Goal: Task Accomplishment & Management: Manage account settings

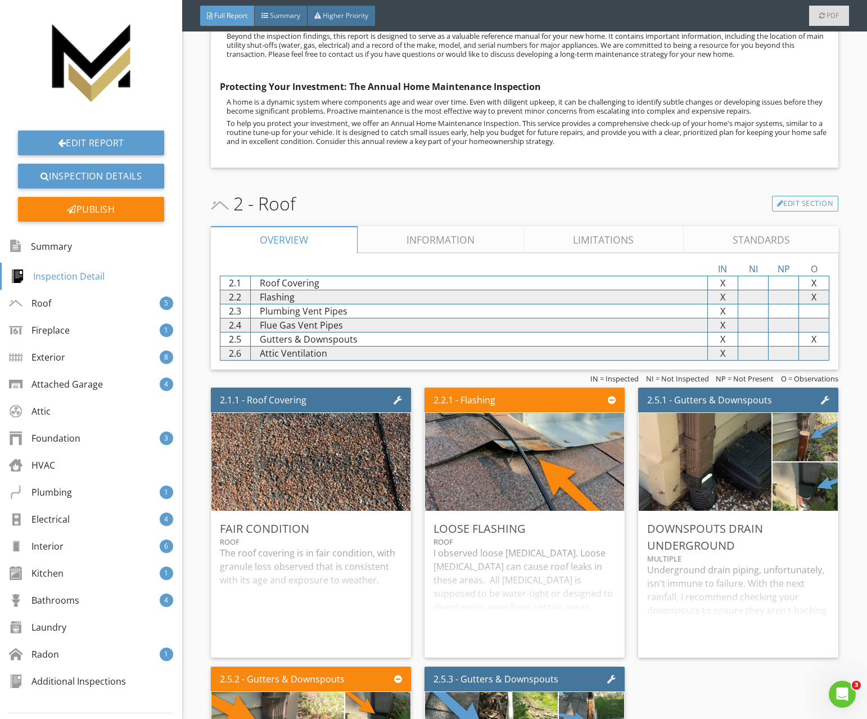
scroll to position [1081, 0]
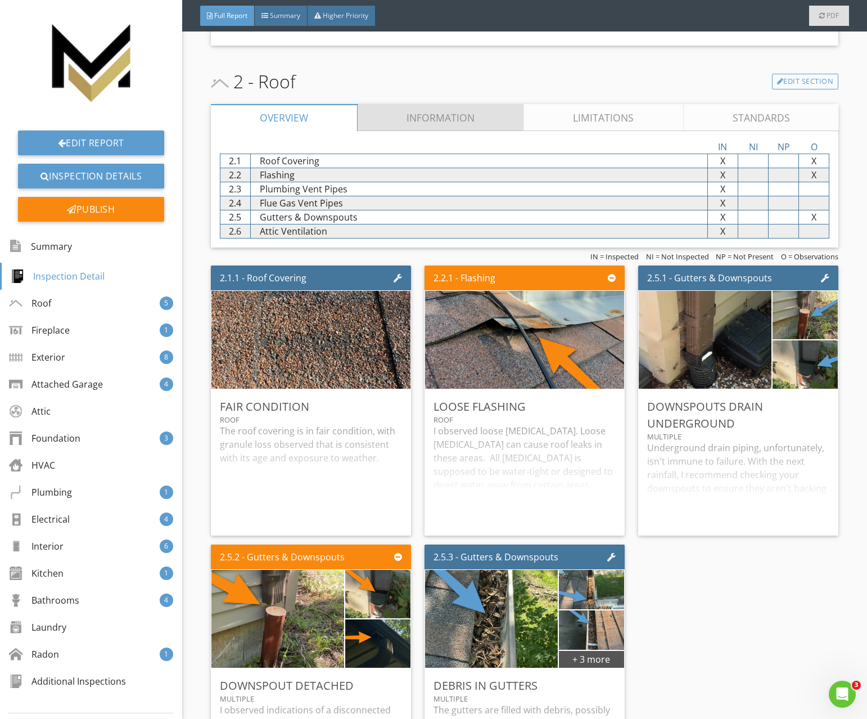
drag, startPoint x: 427, startPoint y: 118, endPoint x: 354, endPoint y: 152, distance: 80.7
click at [427, 118] on link "Information" at bounding box center [441, 117] width 166 height 27
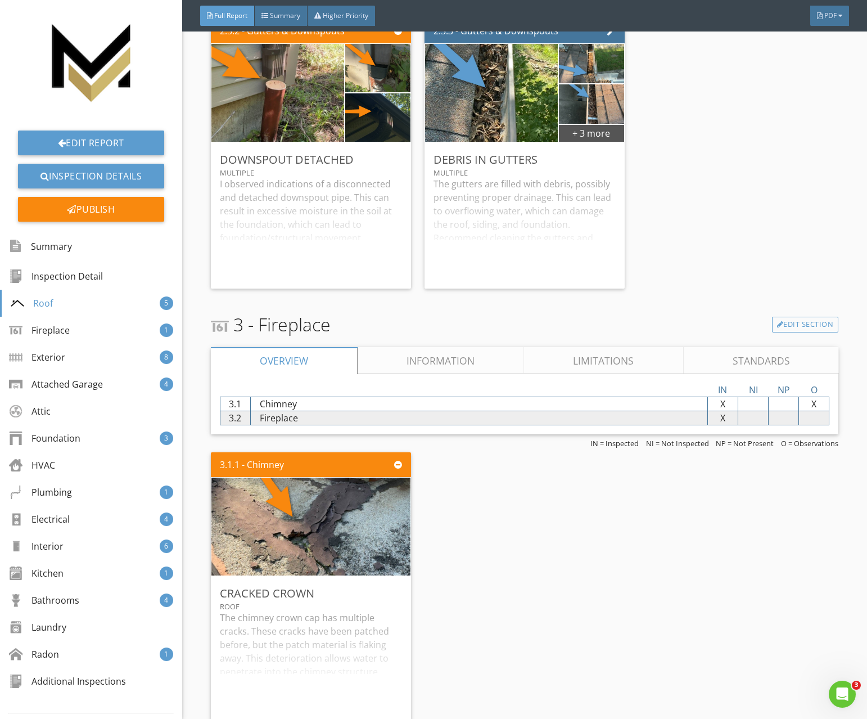
scroll to position [2025, 0]
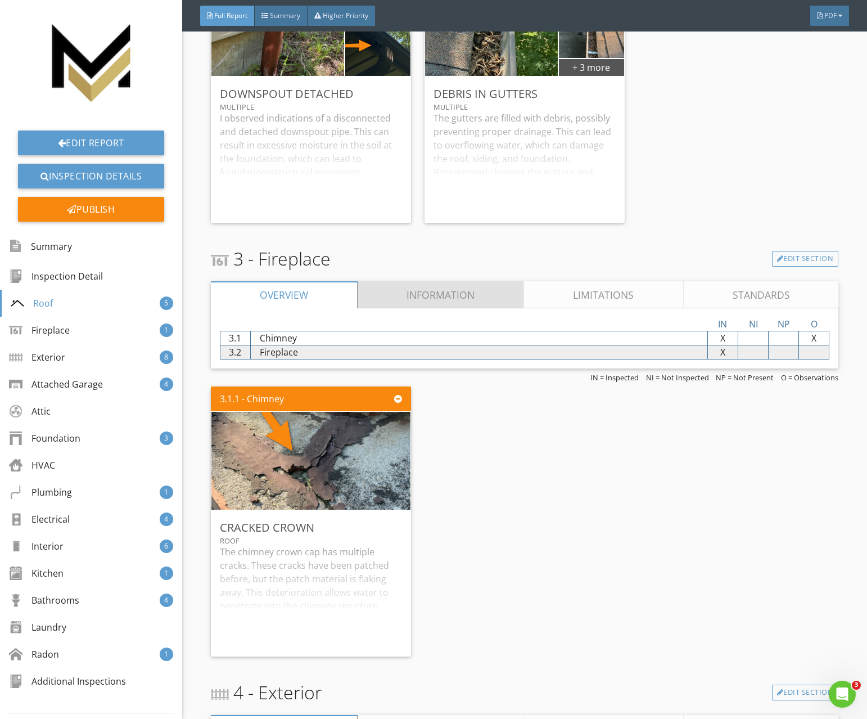
click at [419, 285] on link "Information" at bounding box center [441, 294] width 166 height 27
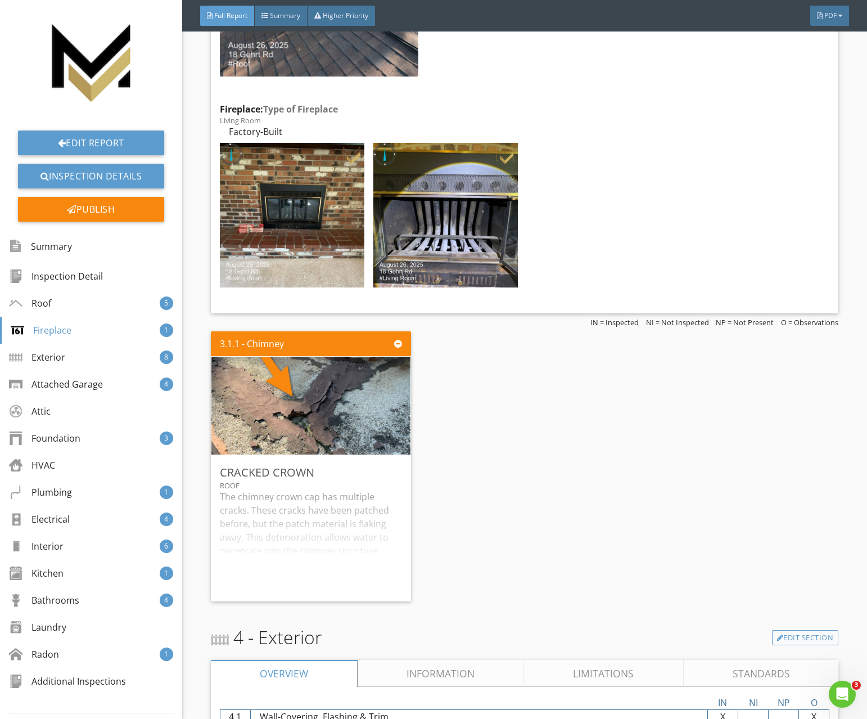
scroll to position [2523, 0]
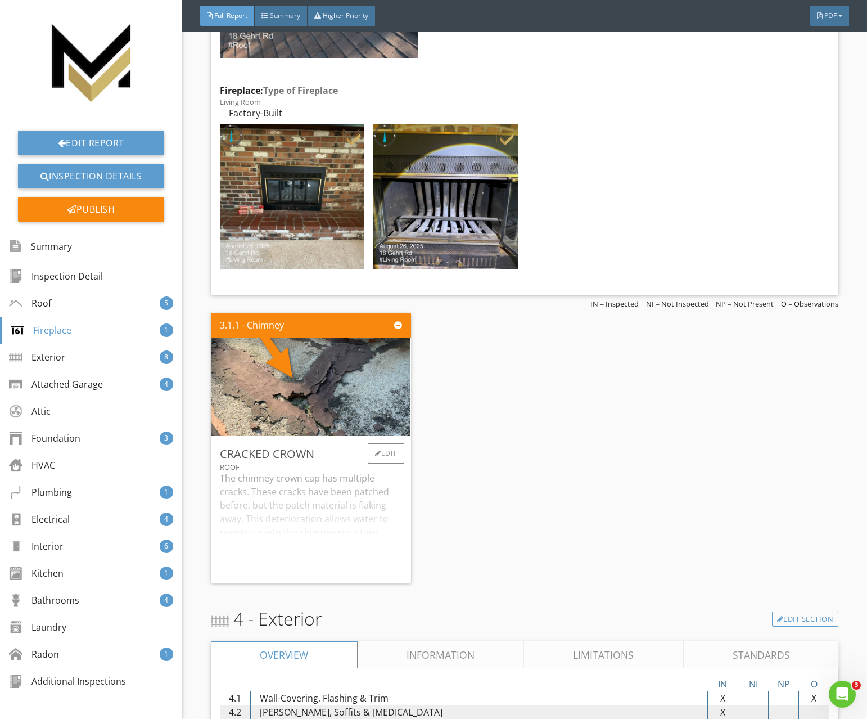
click at [345, 491] on div "The chimney crown cap has multiple cracks. These cracks have been patched befor…" at bounding box center [311, 522] width 182 height 102
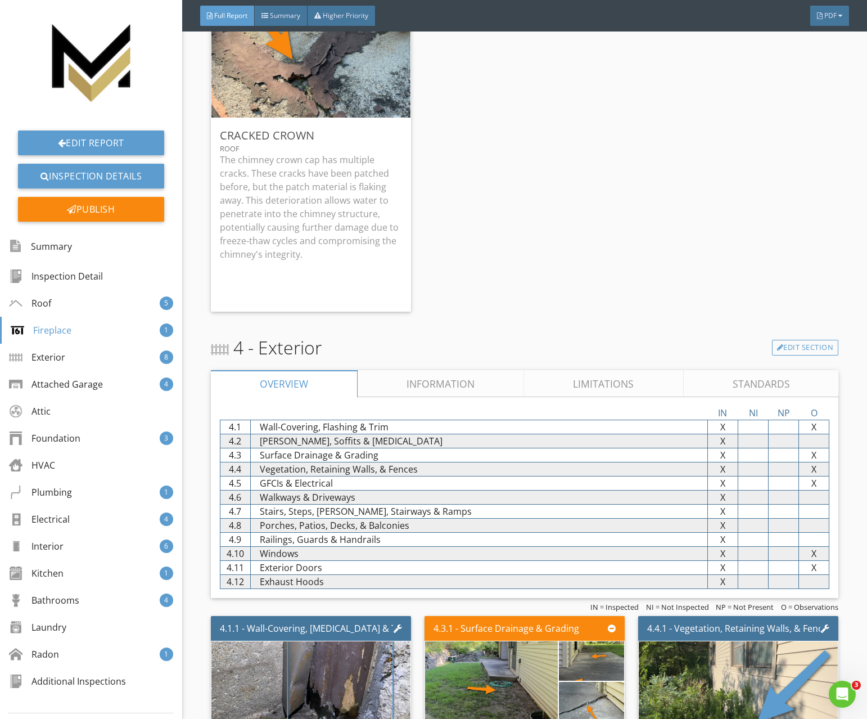
scroll to position [2852, 0]
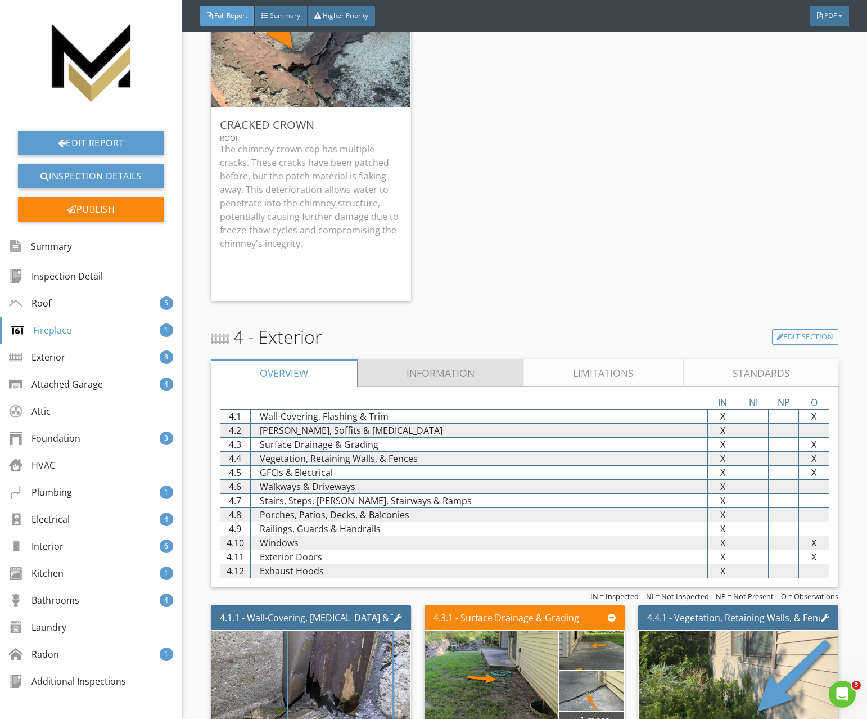
click at [413, 376] on link "Information" at bounding box center [441, 372] width 166 height 27
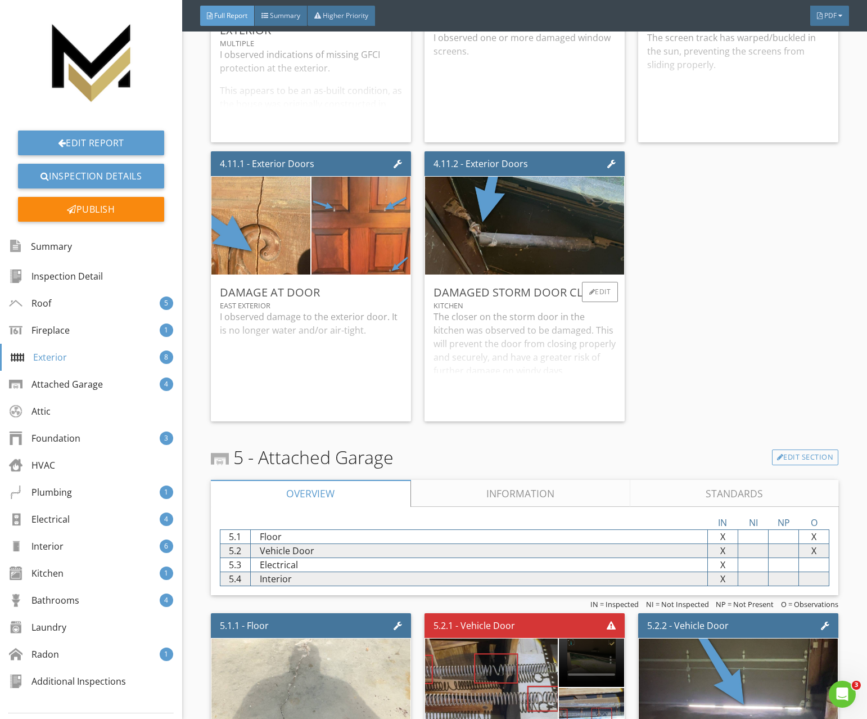
scroll to position [4043, 0]
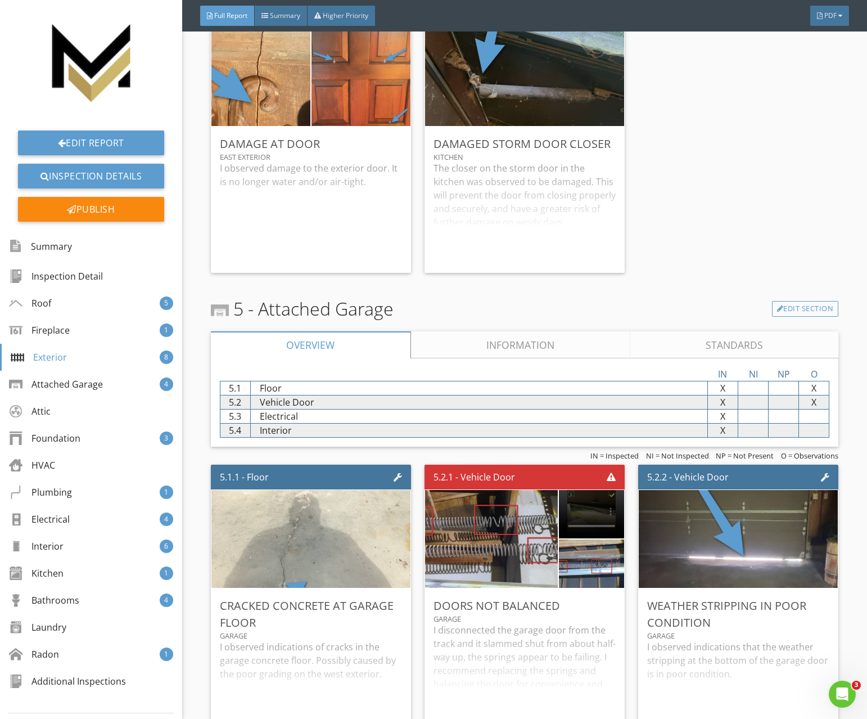
click at [440, 342] on link "Information" at bounding box center [520, 344] width 220 height 27
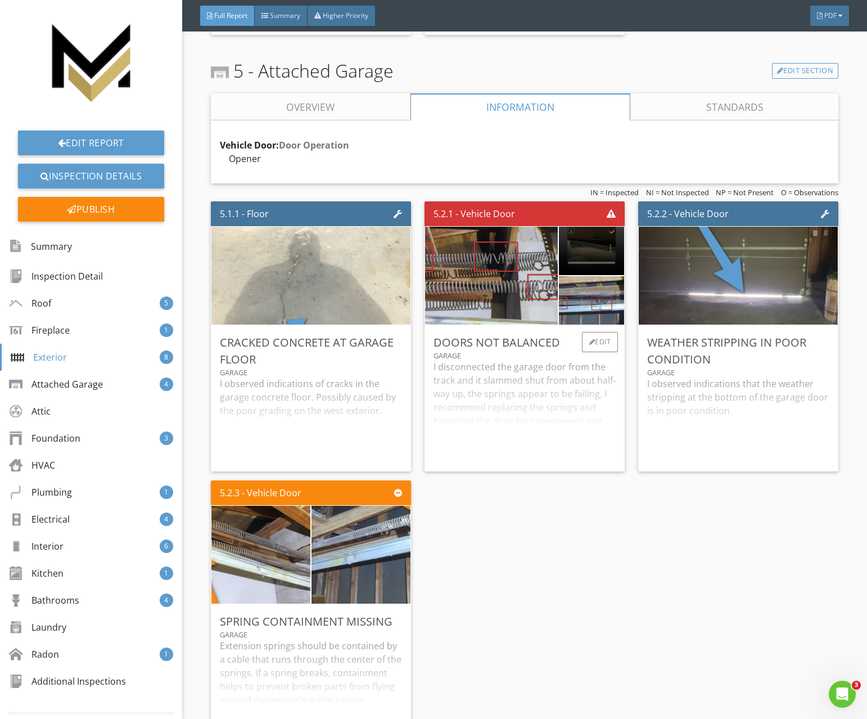
scroll to position [4301, 0]
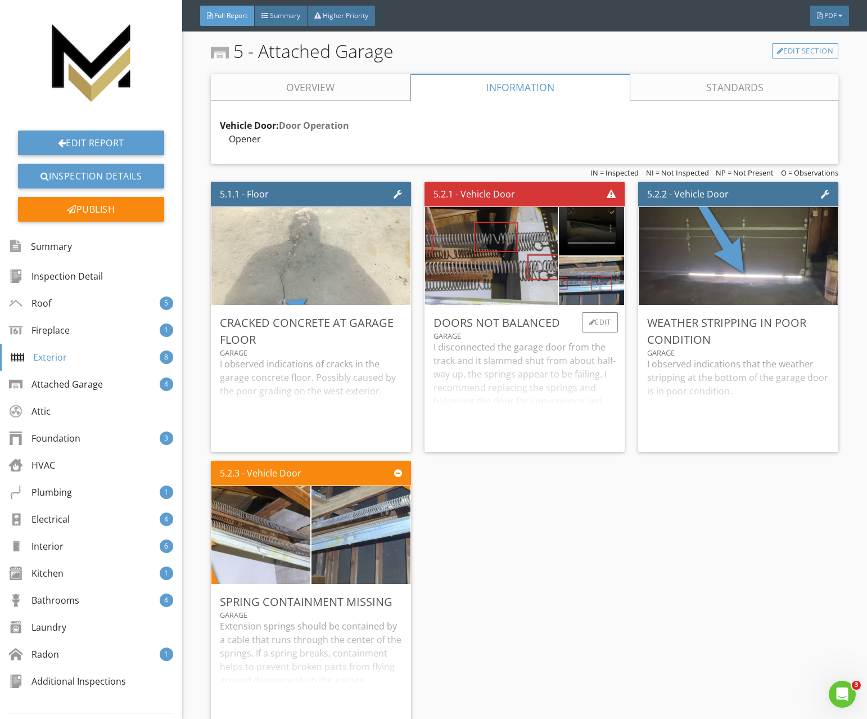
click at [476, 385] on div "I disconnected the garage door from the track and it slammed shut from about ha…" at bounding box center [525, 391] width 182 height 102
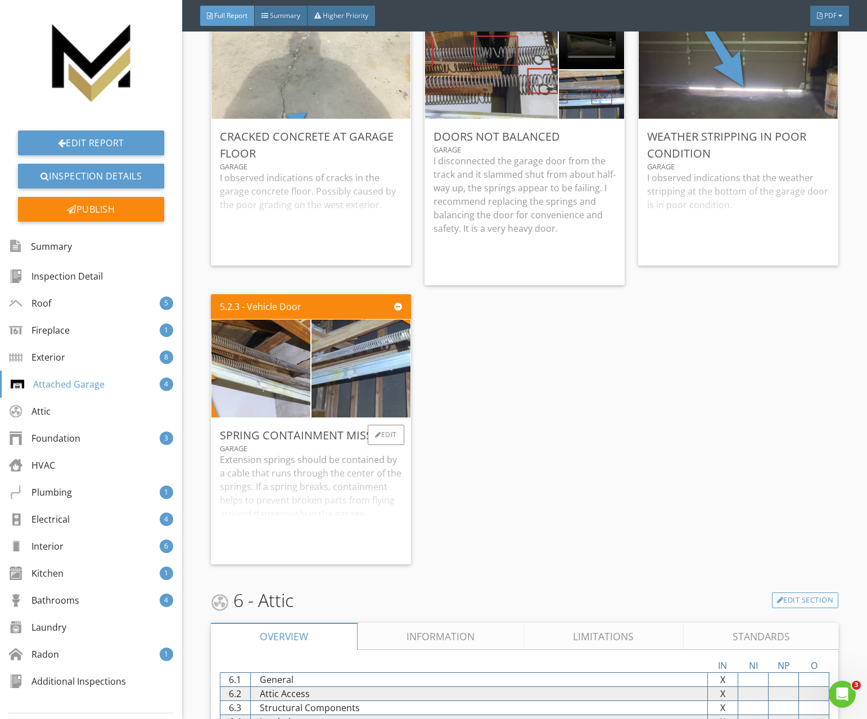
scroll to position [4500, 0]
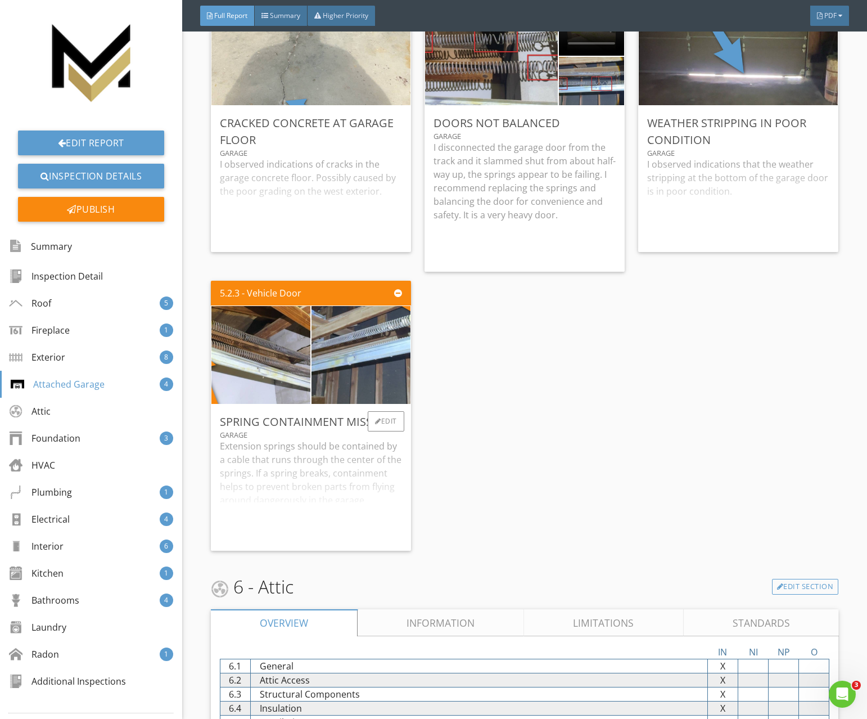
click at [351, 464] on div "Extension springs should be contained by a cable that runs through the center o…" at bounding box center [311, 490] width 182 height 102
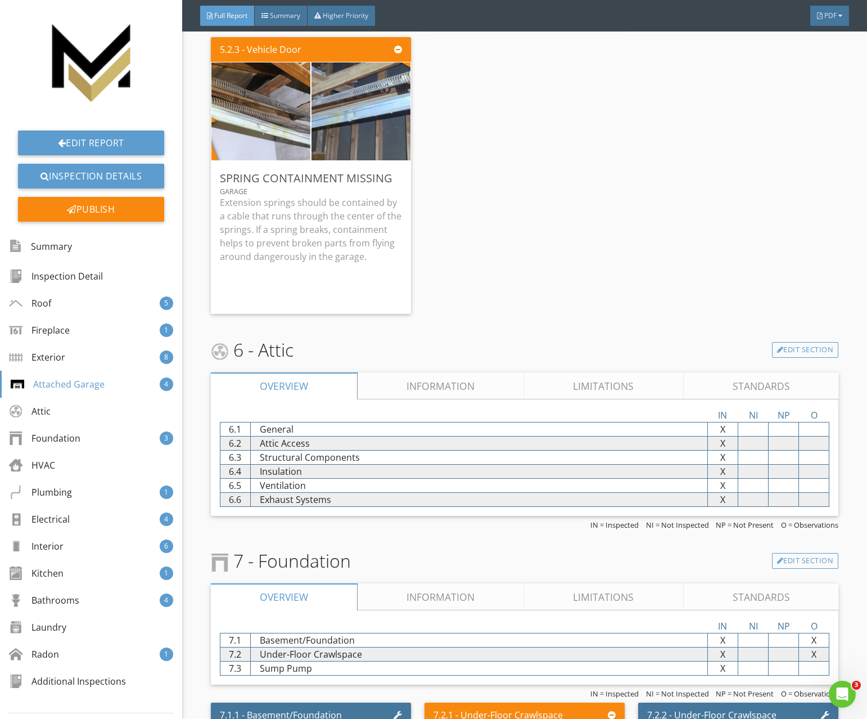
scroll to position [4837, 0]
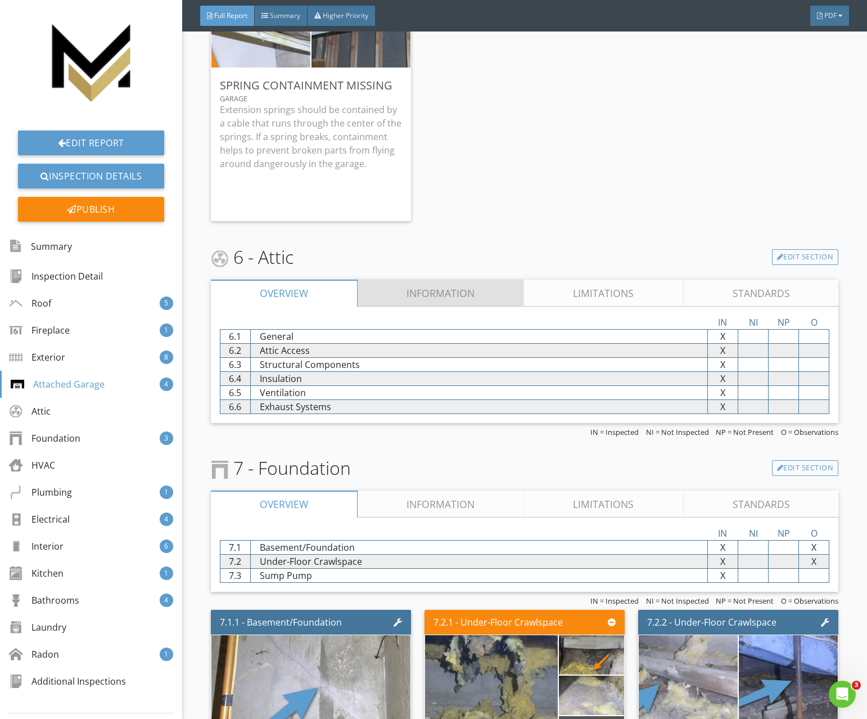
click at [428, 295] on link "Information" at bounding box center [441, 292] width 166 height 27
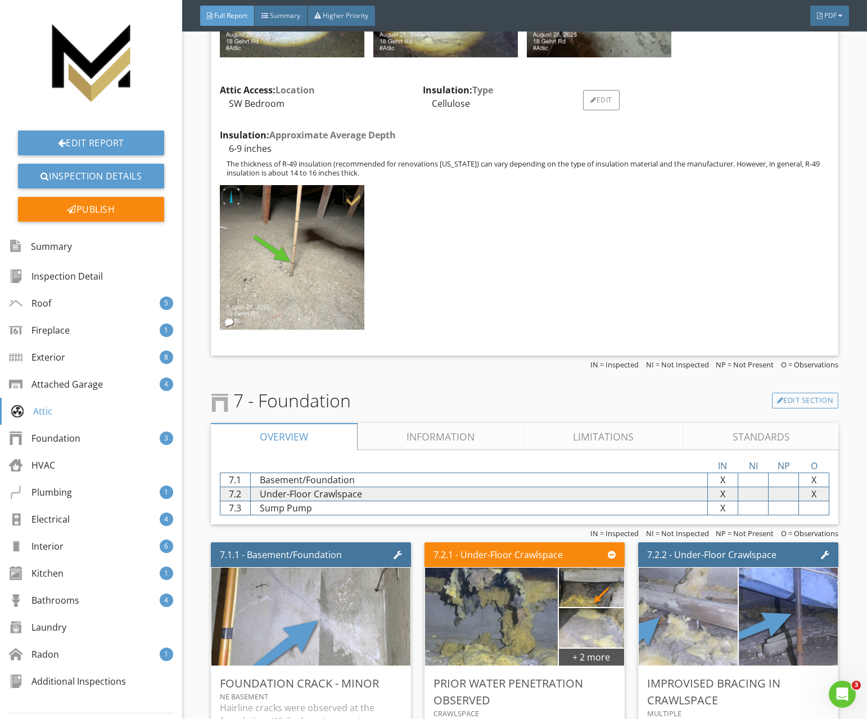
scroll to position [5421, 0]
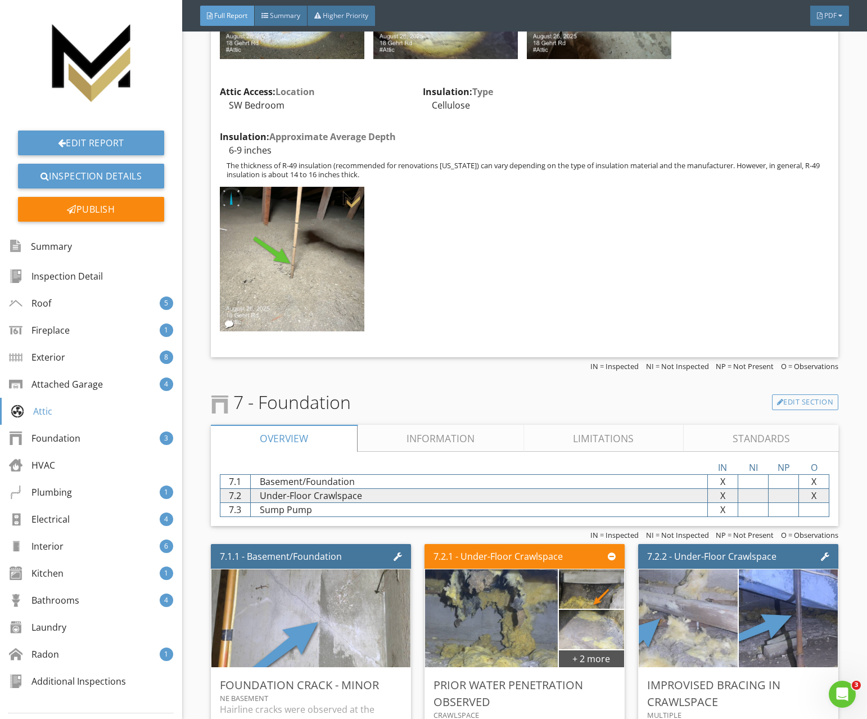
click at [423, 446] on link "Information" at bounding box center [441, 438] width 166 height 27
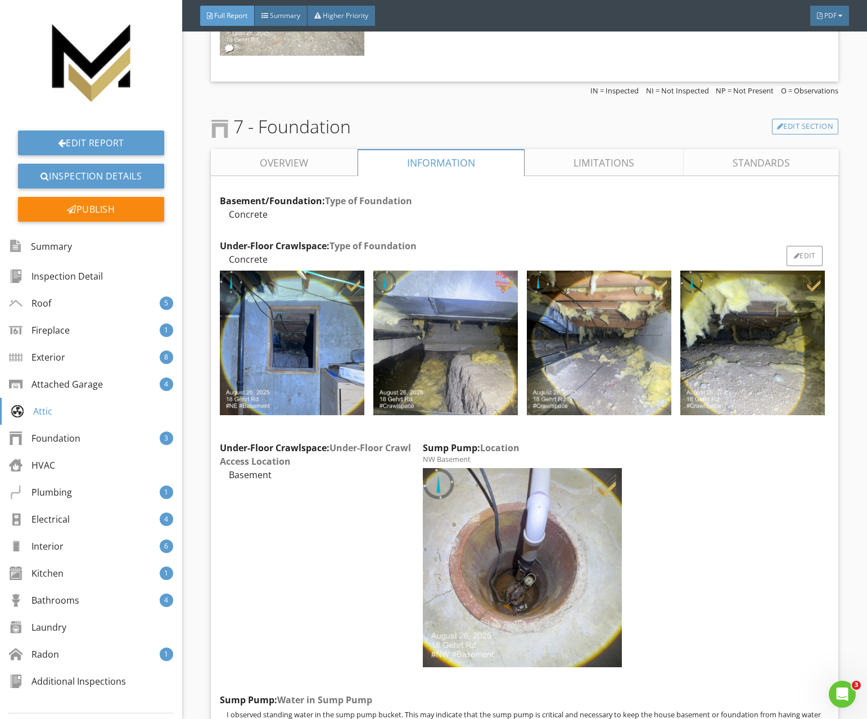
scroll to position [5778, 0]
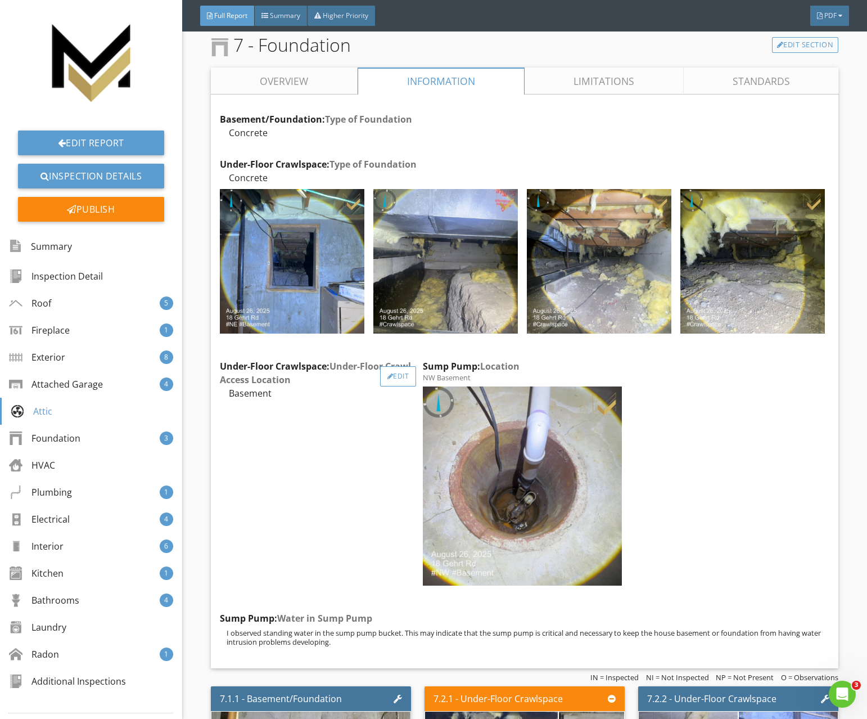
click at [390, 380] on div "Edit" at bounding box center [398, 376] width 37 height 20
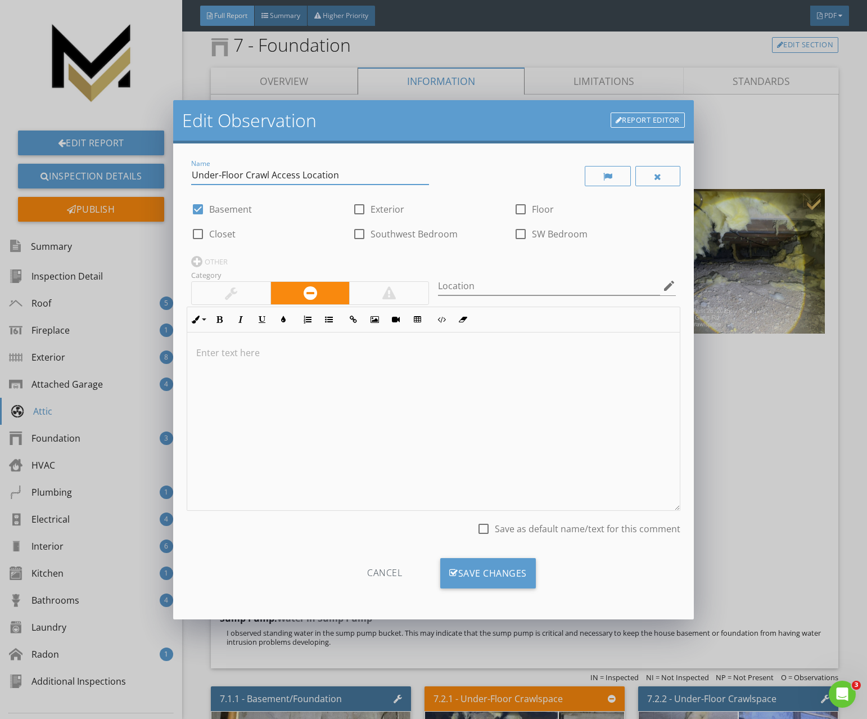
drag, startPoint x: 272, startPoint y: 177, endPoint x: 104, endPoint y: 169, distance: 168.3
click at [104, 169] on div "Edit Observation Report Editor Name Under-Floor Crawl Access Location check_box…" at bounding box center [433, 359] width 867 height 719
type input "Access Location"
click at [203, 208] on div at bounding box center [197, 209] width 19 height 19
drag, startPoint x: 202, startPoint y: 213, endPoint x: 218, endPoint y: 221, distance: 18.4
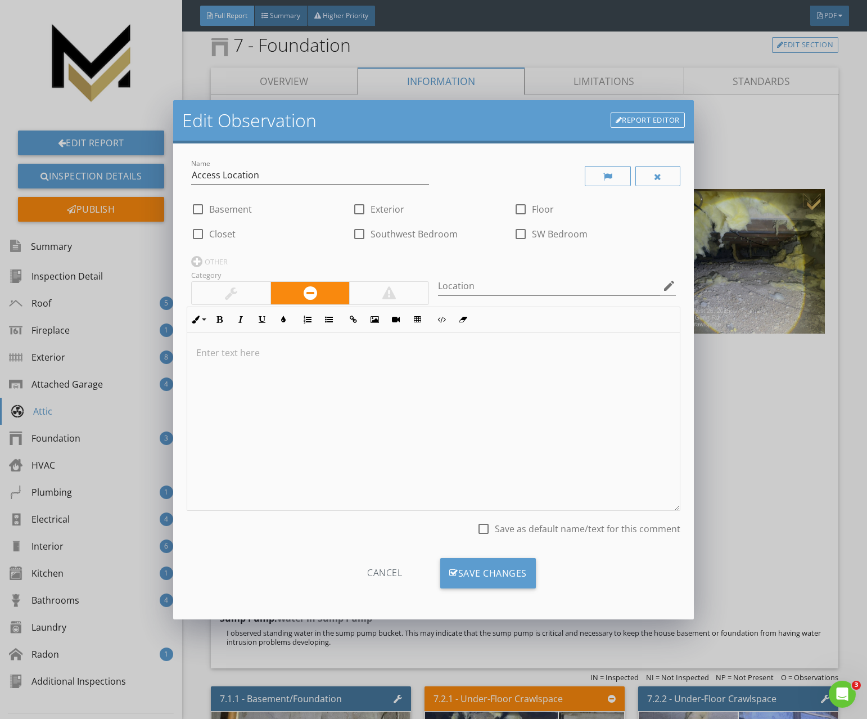
click at [202, 213] on div at bounding box center [197, 209] width 19 height 19
checkbox input "true"
click at [487, 570] on div "Save Changes" at bounding box center [488, 573] width 96 height 30
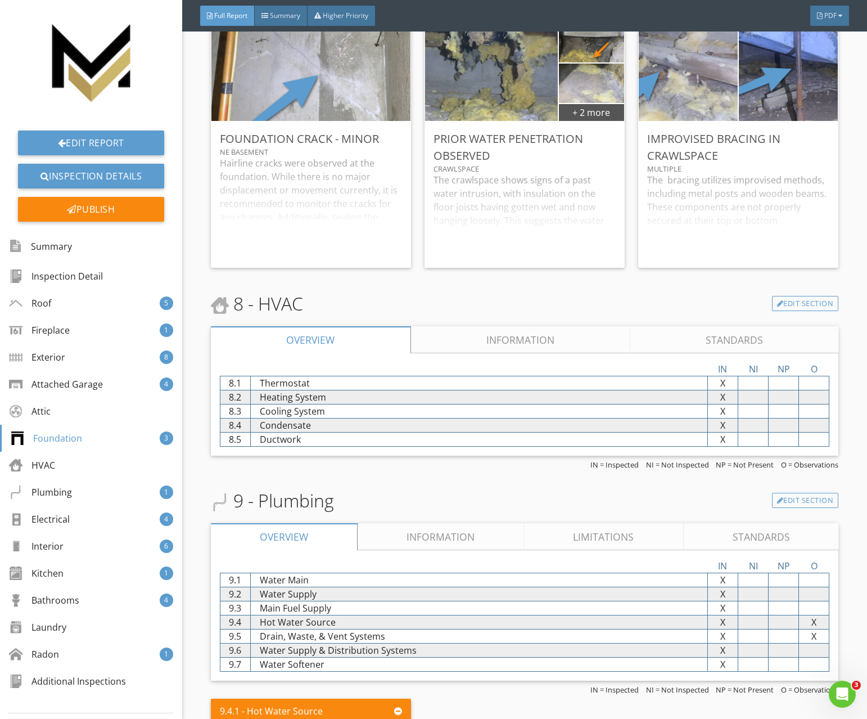
scroll to position [6519, 0]
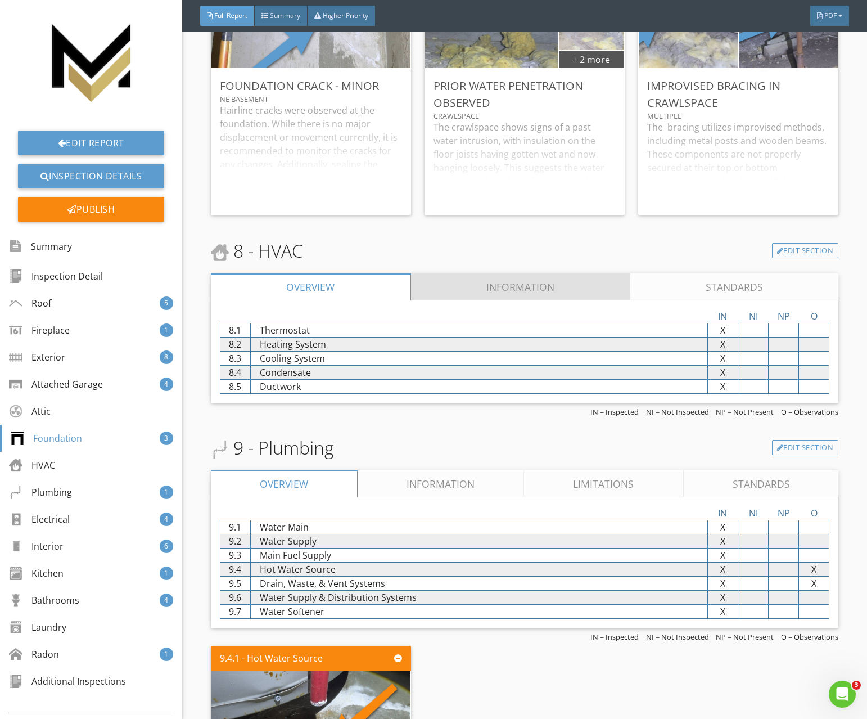
click at [449, 284] on link "Information" at bounding box center [520, 286] width 220 height 27
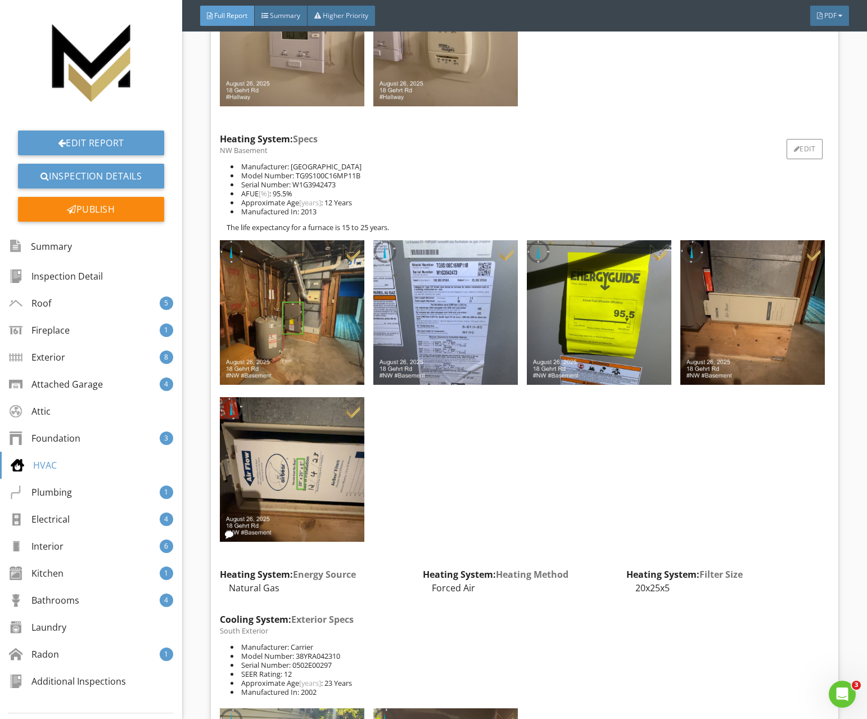
scroll to position [6897, 0]
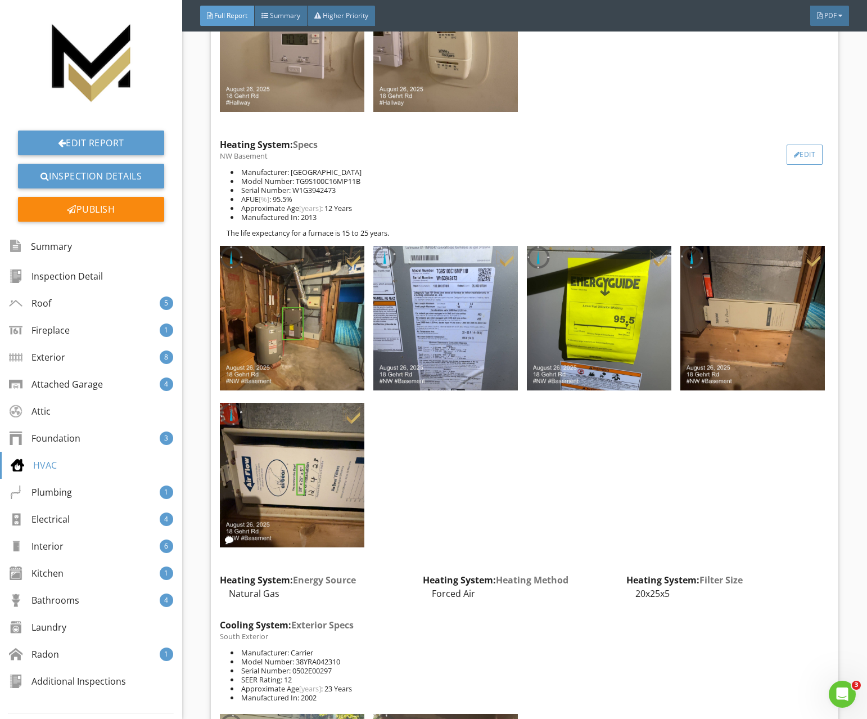
click at [797, 157] on div at bounding box center [797, 154] width 6 height 7
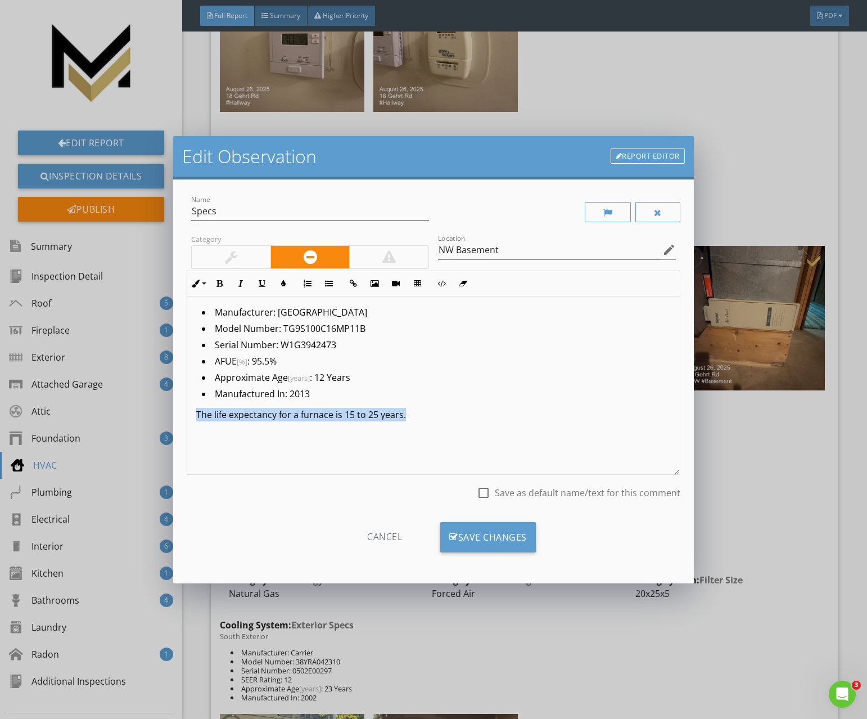
drag, startPoint x: 191, startPoint y: 414, endPoint x: 148, endPoint y: 415, distance: 42.7
click at [120, 411] on div "Edit Observation Report Editor Name Specs Category Location NW Basement edit In…" at bounding box center [433, 359] width 867 height 719
click at [502, 535] on div "Save Changes" at bounding box center [488, 537] width 96 height 30
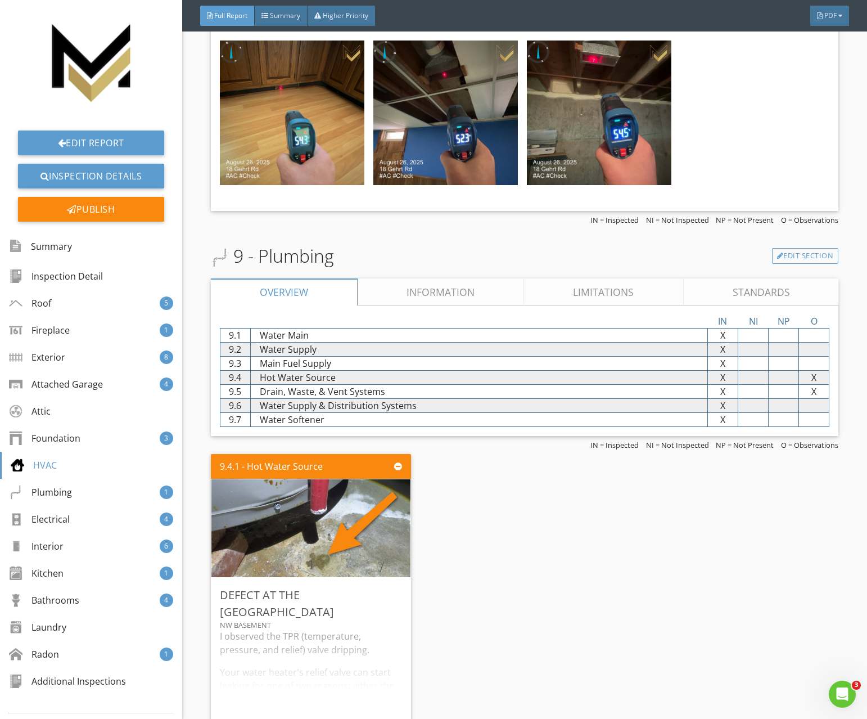
scroll to position [8605, 0]
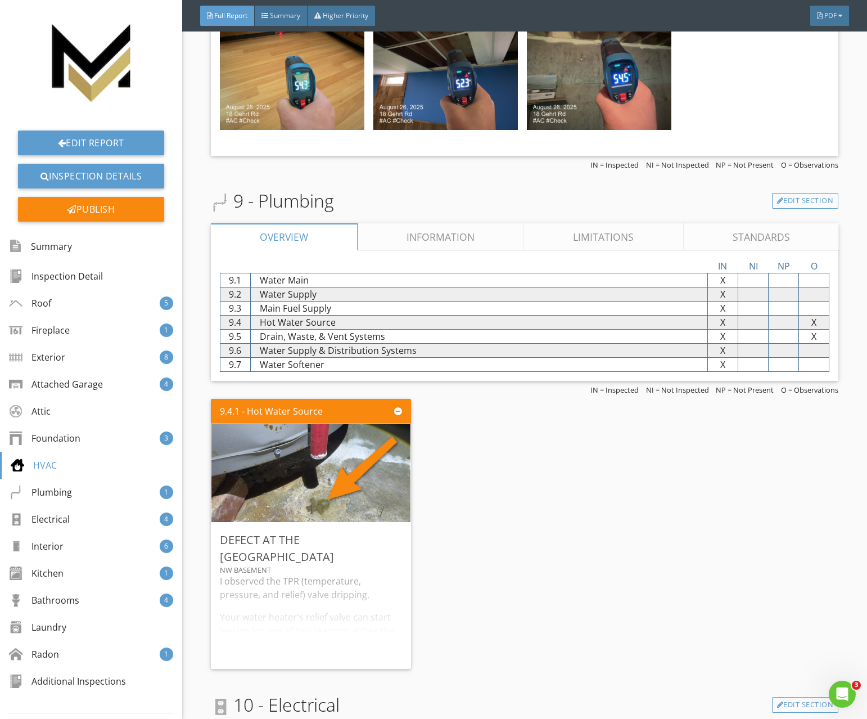
click at [399, 237] on link "Information" at bounding box center [441, 236] width 166 height 27
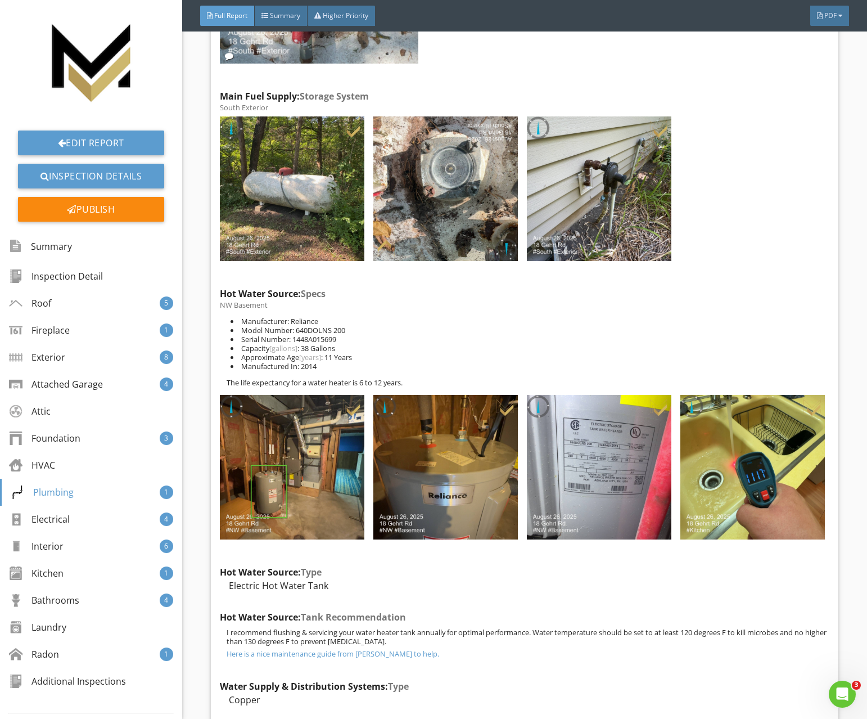
scroll to position [9288, 0]
click at [813, 302] on div "Edit" at bounding box center [805, 303] width 37 height 20
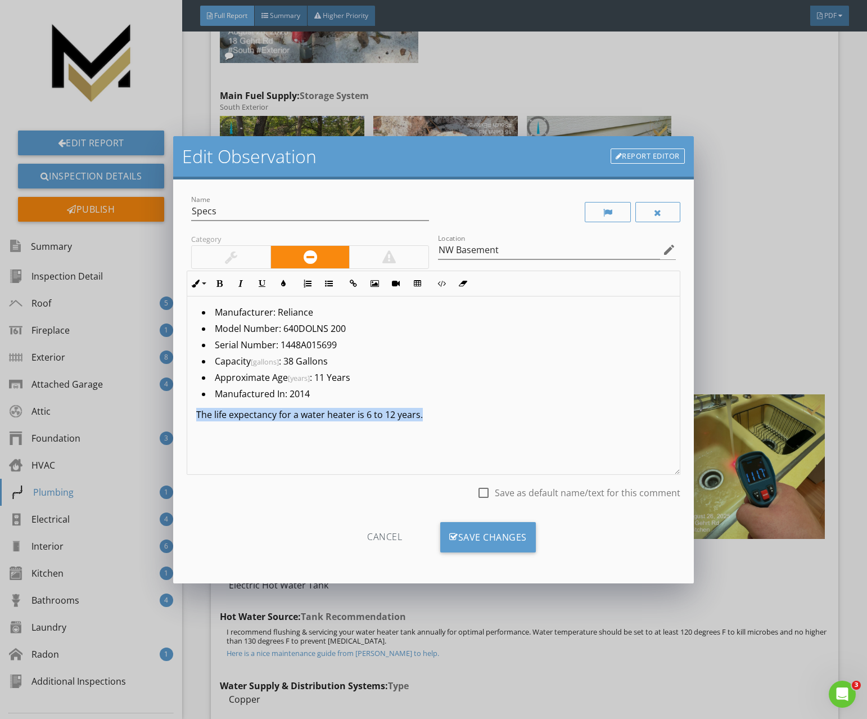
drag, startPoint x: 430, startPoint y: 414, endPoint x: 169, endPoint y: 415, distance: 261.5
click at [166, 414] on div "Edit Observation Report Editor Name Specs Category Location NW Basement edit In…" at bounding box center [433, 359] width 867 height 719
click at [480, 534] on div "Save Changes" at bounding box center [488, 537] width 96 height 30
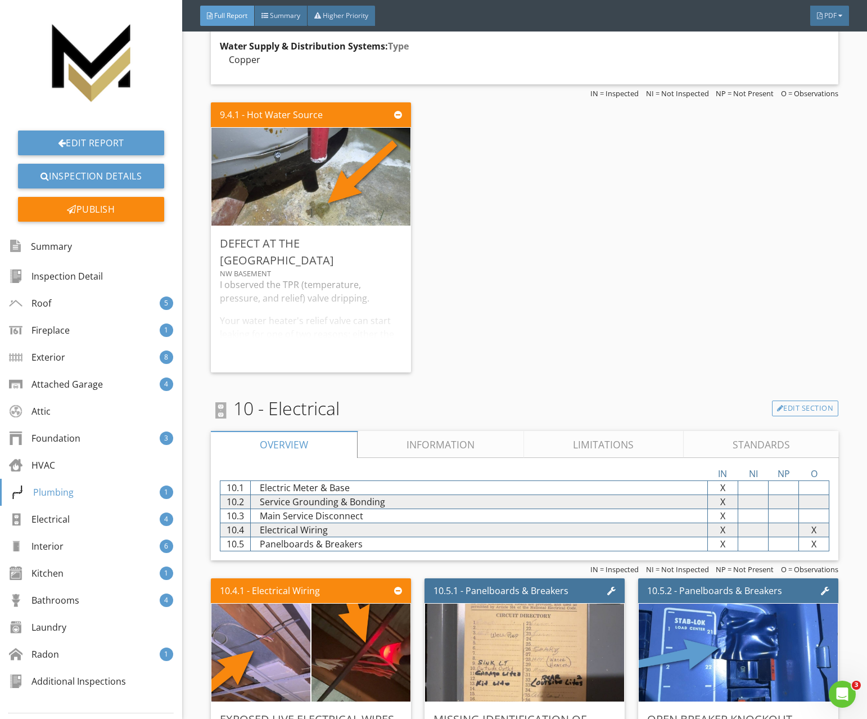
scroll to position [9930, 0]
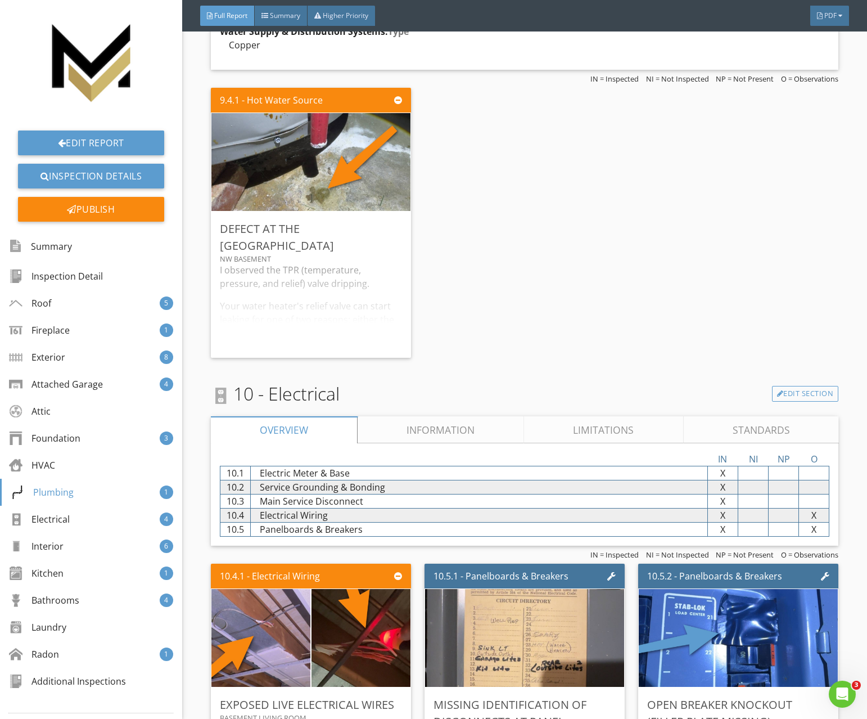
click at [400, 430] on link "Information" at bounding box center [441, 429] width 166 height 27
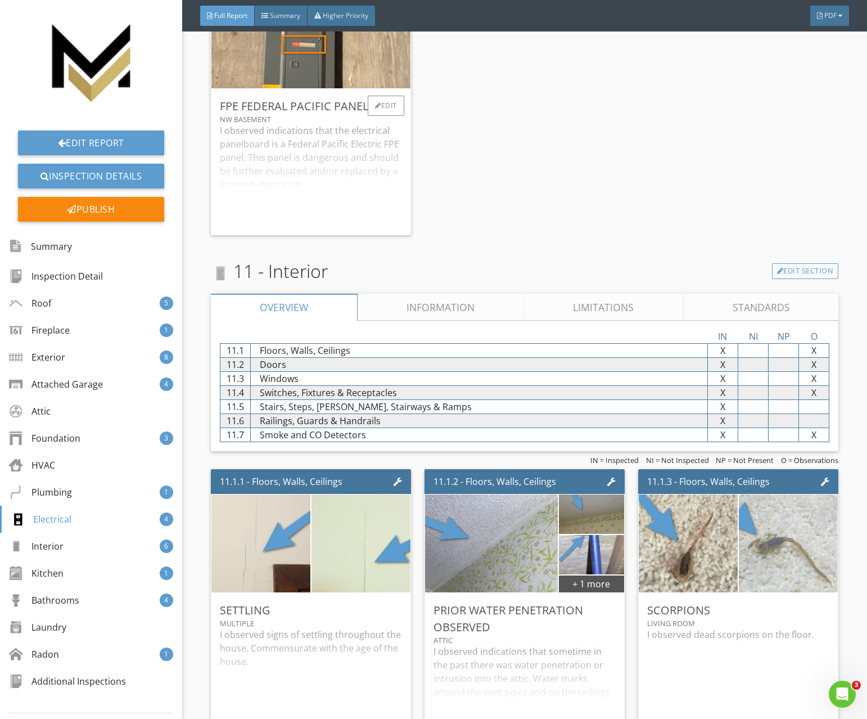
scroll to position [11178, 0]
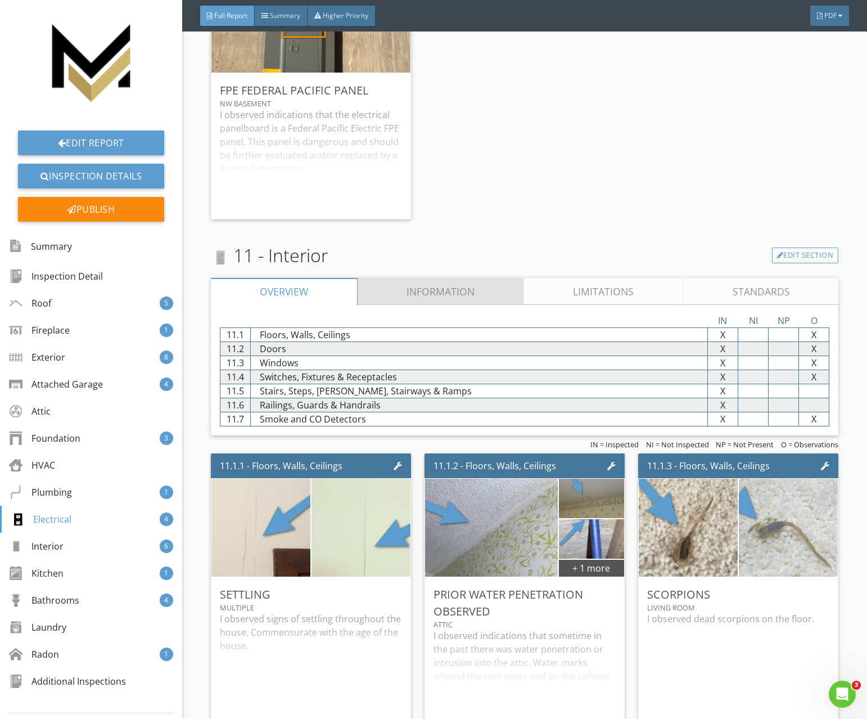
drag, startPoint x: 419, startPoint y: 291, endPoint x: 419, endPoint y: 301, distance: 9.6
click at [419, 291] on link "Information" at bounding box center [441, 291] width 166 height 27
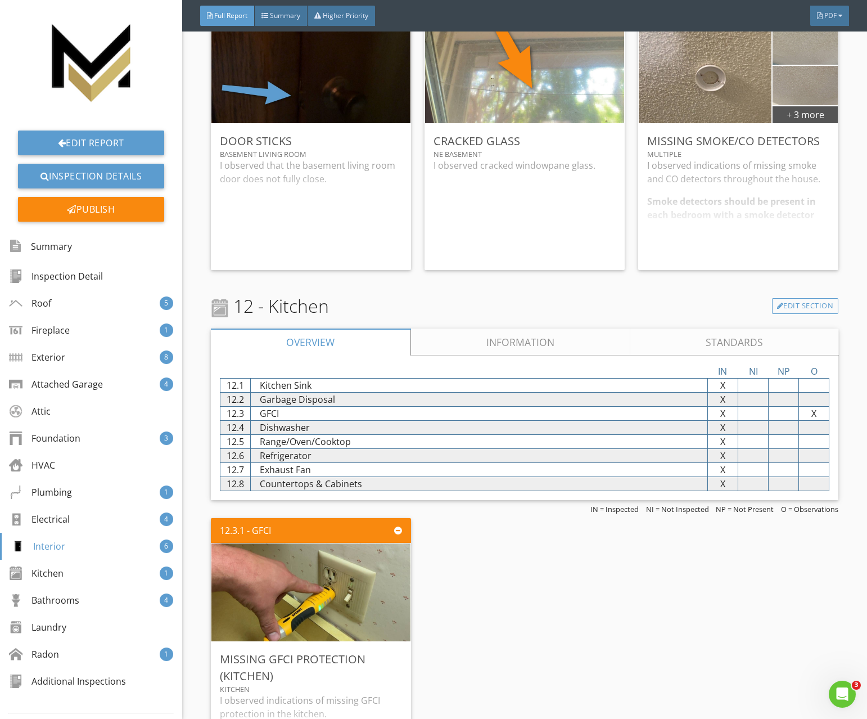
scroll to position [12619, 0]
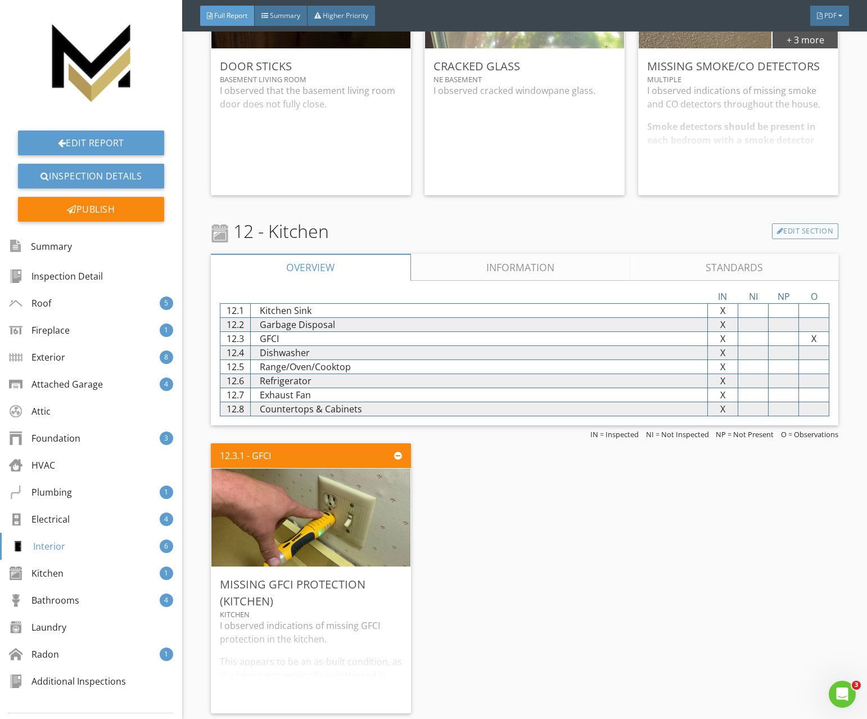
click at [466, 253] on div "12 - Kitchen Edit Section Overview Information Standards IN NI NP O 12.1 Kitche…" at bounding box center [525, 468] width 628 height 500
click at [462, 267] on link "Information" at bounding box center [520, 267] width 220 height 27
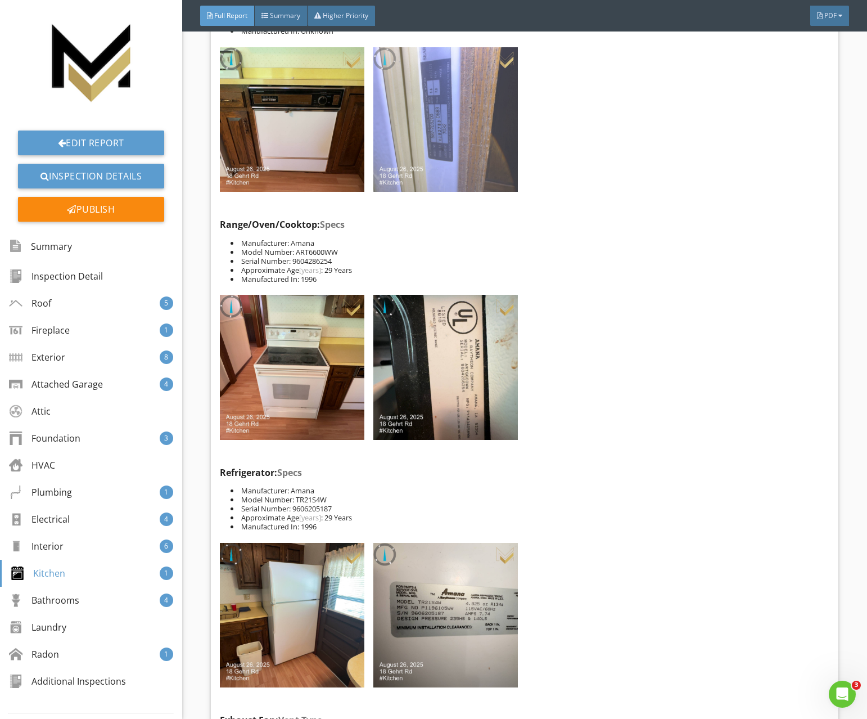
scroll to position [12842, 0]
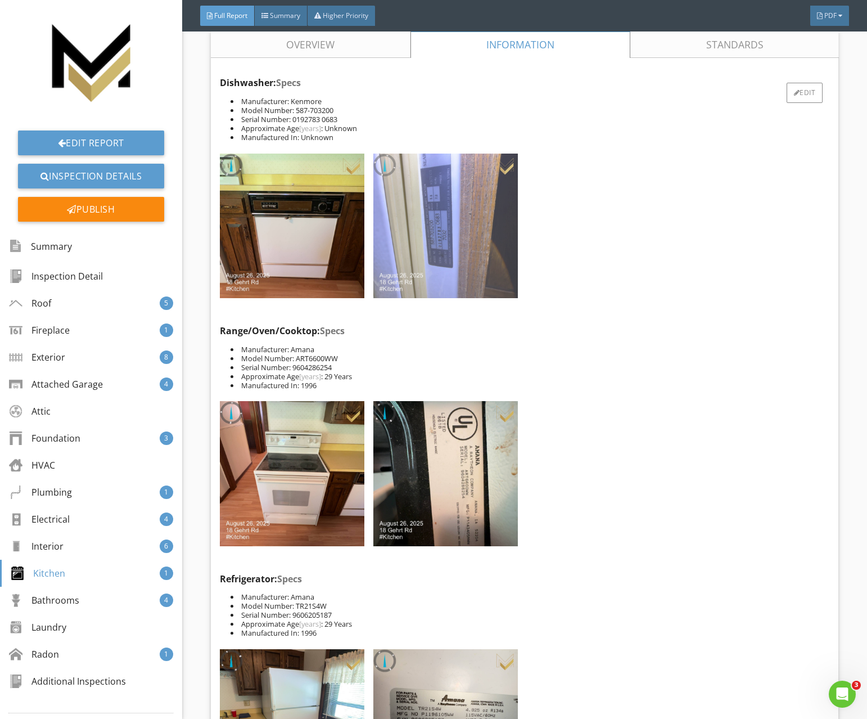
click at [432, 249] on img at bounding box center [445, 225] width 145 height 145
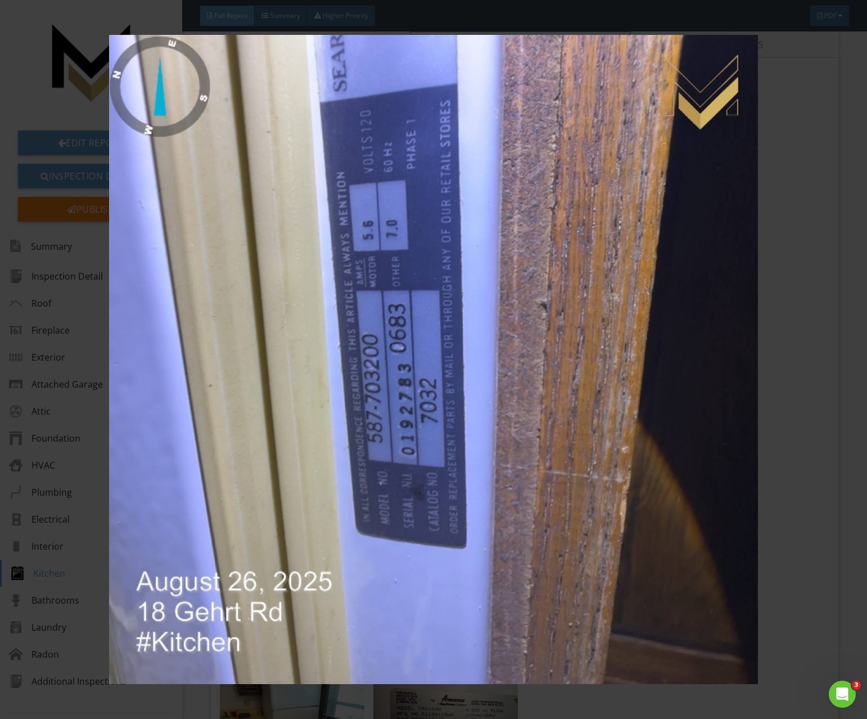
click at [56, 221] on img at bounding box center [433, 359] width 789 height 648
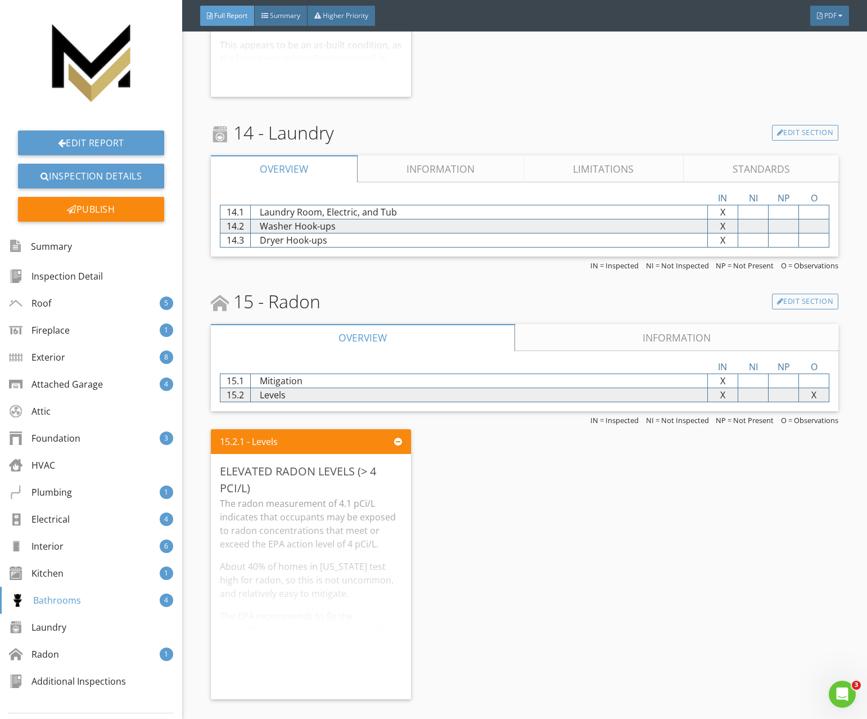
scroll to position [14860, 0]
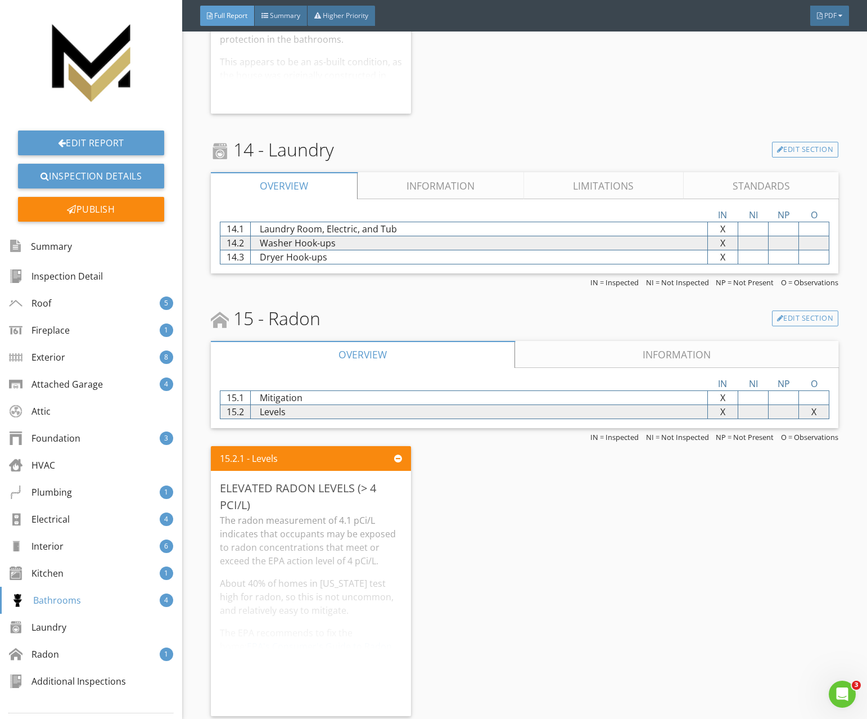
click at [402, 192] on link "Information" at bounding box center [441, 185] width 166 height 27
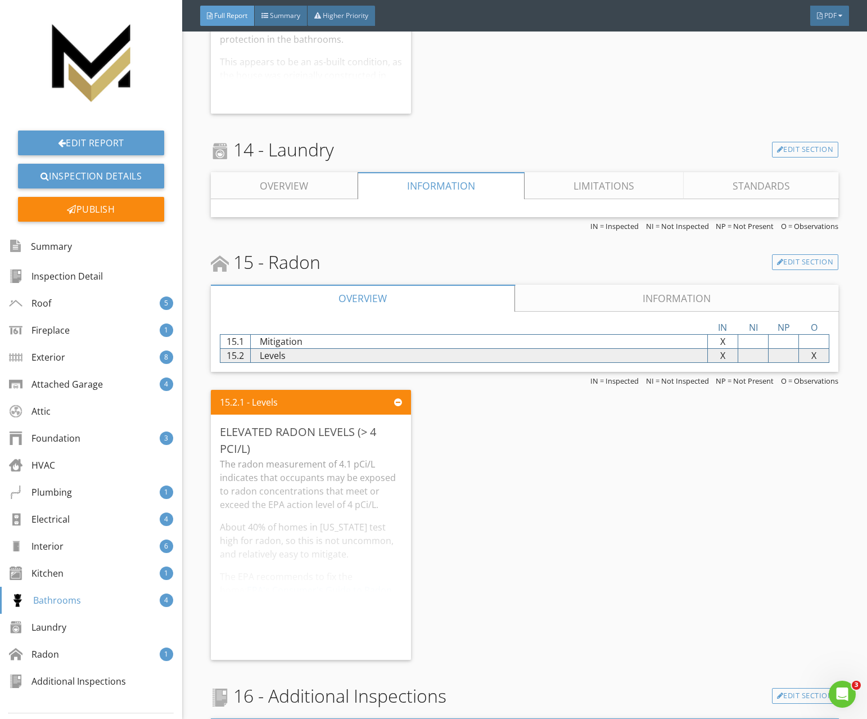
click at [527, 193] on link "Limitations" at bounding box center [603, 185] width 159 height 27
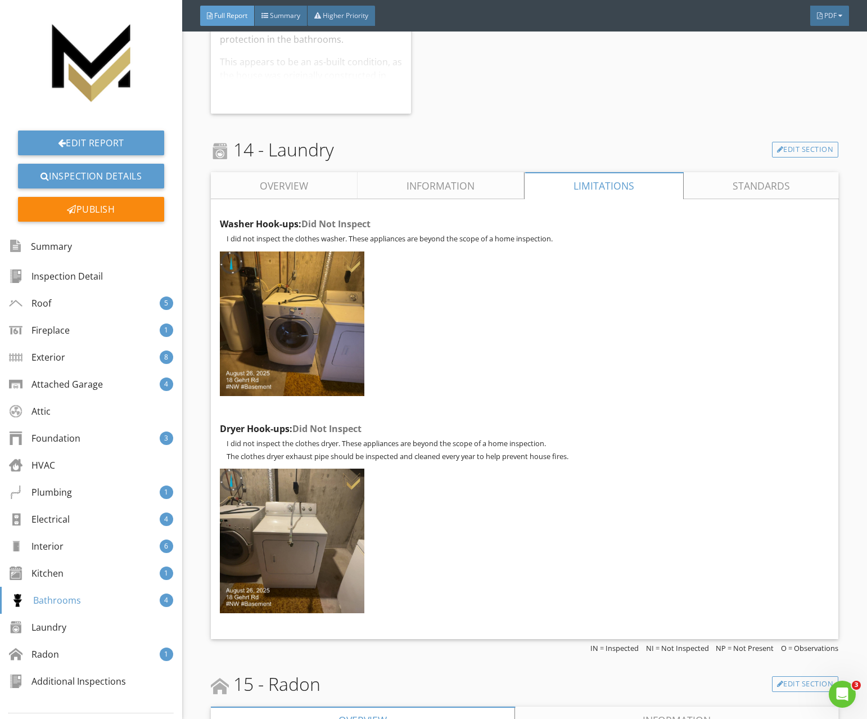
click at [315, 184] on link "Overview" at bounding box center [284, 185] width 147 height 27
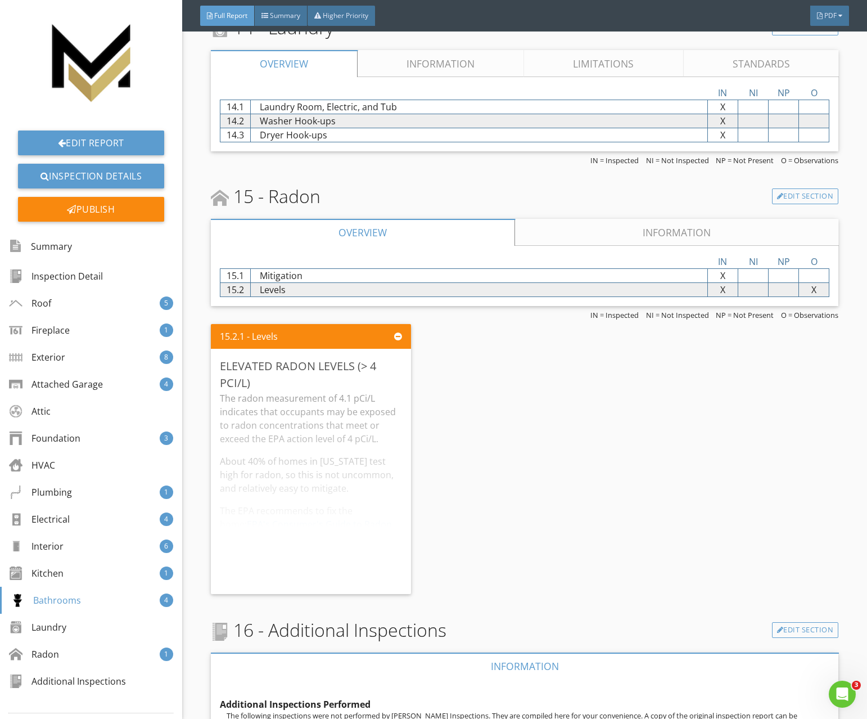
scroll to position [14993, 0]
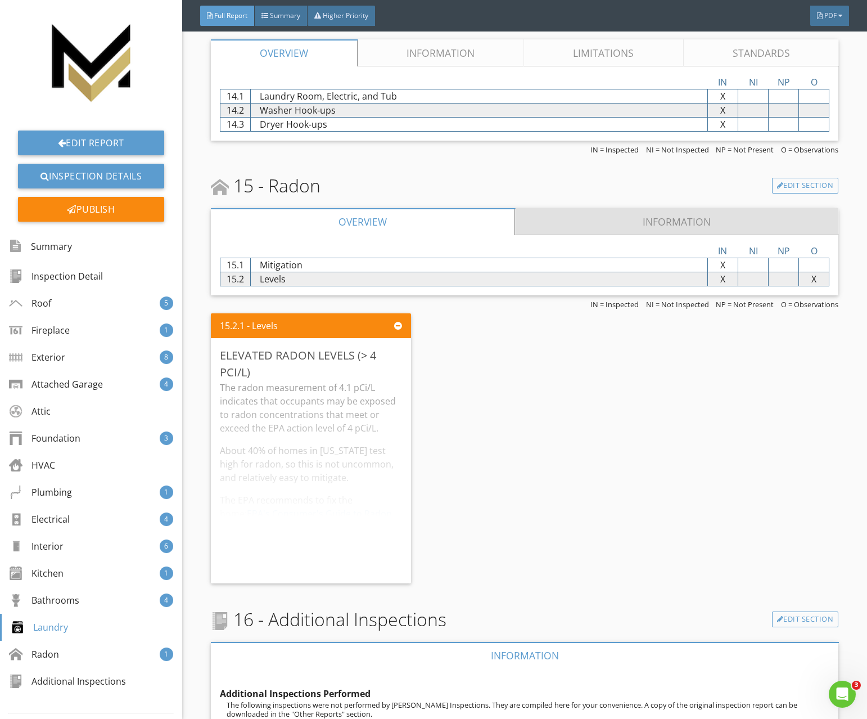
drag, startPoint x: 569, startPoint y: 232, endPoint x: 550, endPoint y: 232, distance: 18.6
click at [569, 232] on link "Information" at bounding box center [676, 221] width 323 height 27
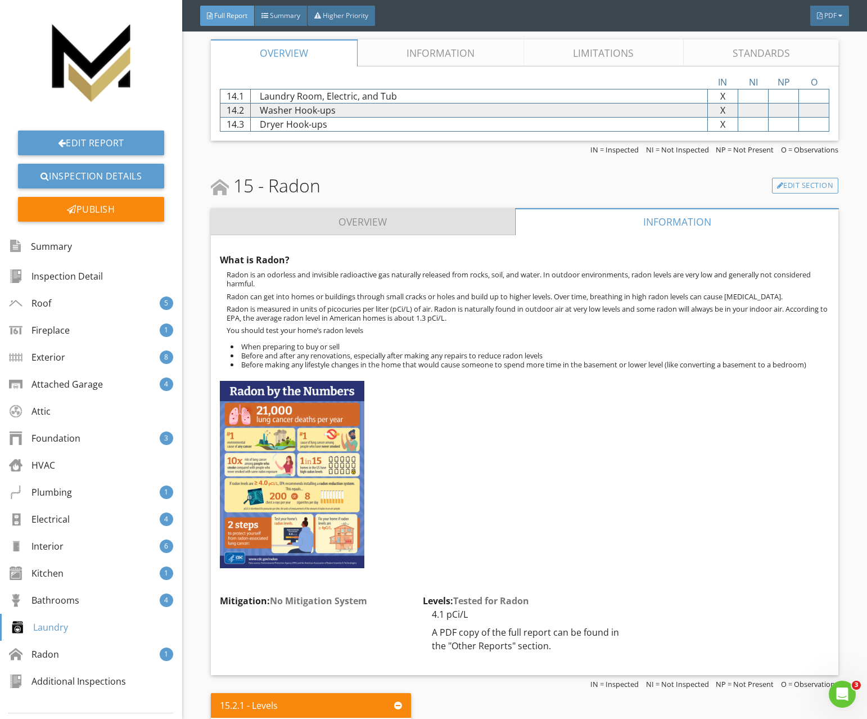
click at [486, 231] on link "Overview" at bounding box center [363, 221] width 304 height 27
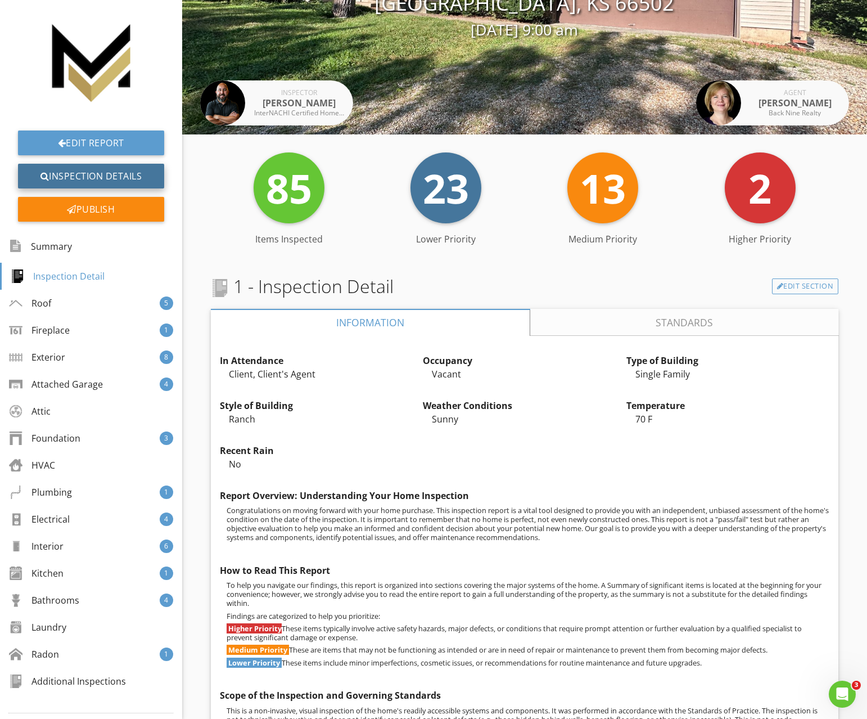
scroll to position [5, 0]
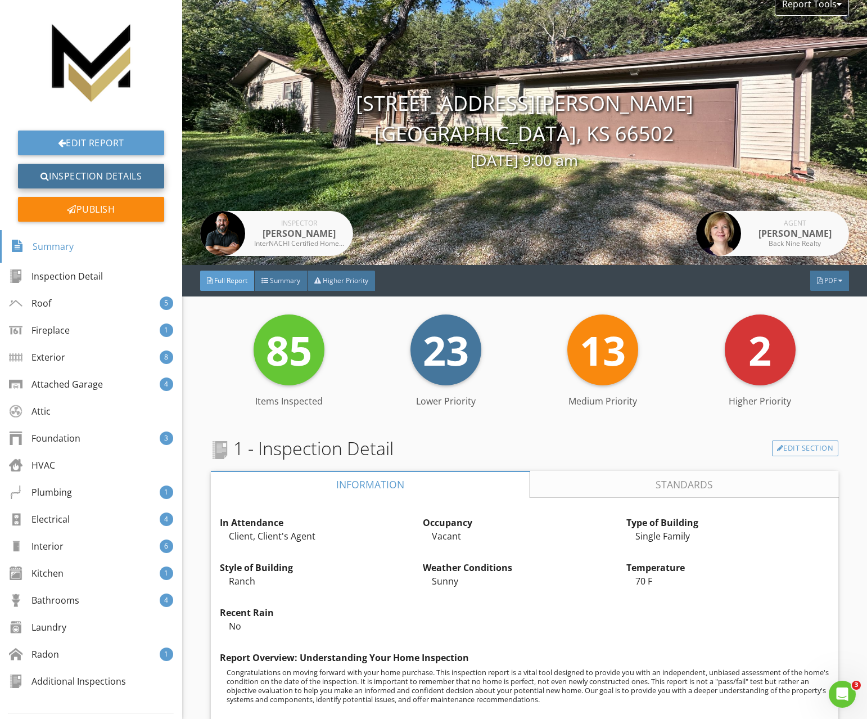
click at [133, 174] on link "Inspection Details" at bounding box center [91, 176] width 146 height 25
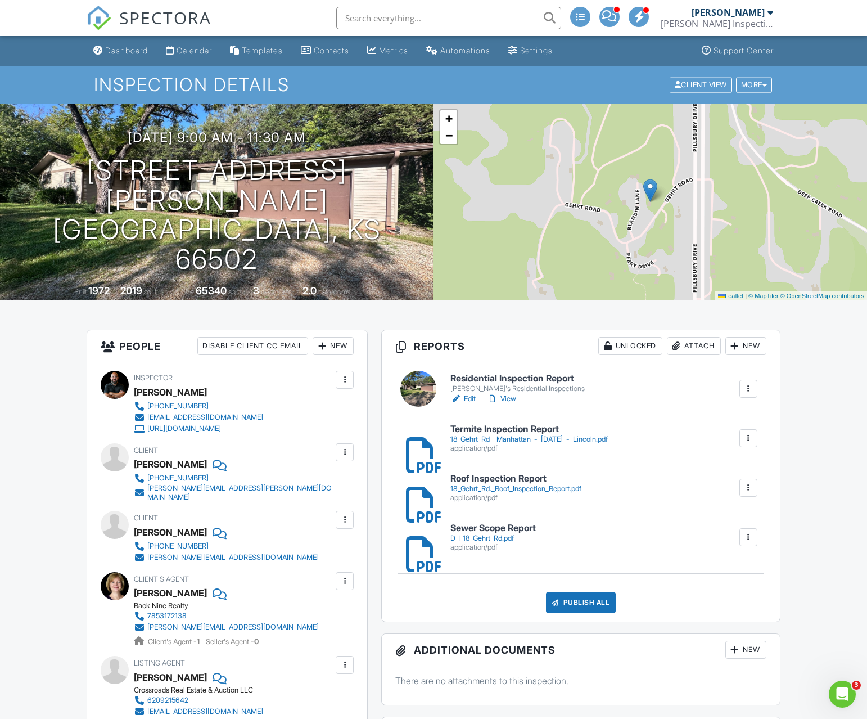
click at [706, 348] on div "Attach" at bounding box center [694, 346] width 54 height 18
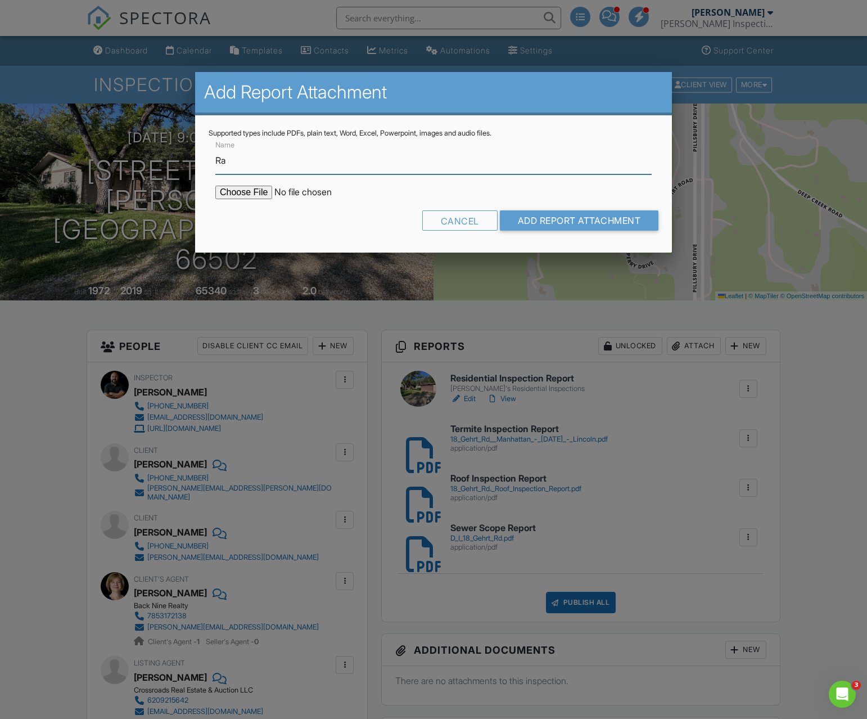
type input "Radon Inspection Report"
click at [269, 192] on input "file" at bounding box center [310, 192] width 191 height 13
type input "C:\fakepath\18 Gehrt Rd_HI01EPQT0093 (1).pdf"
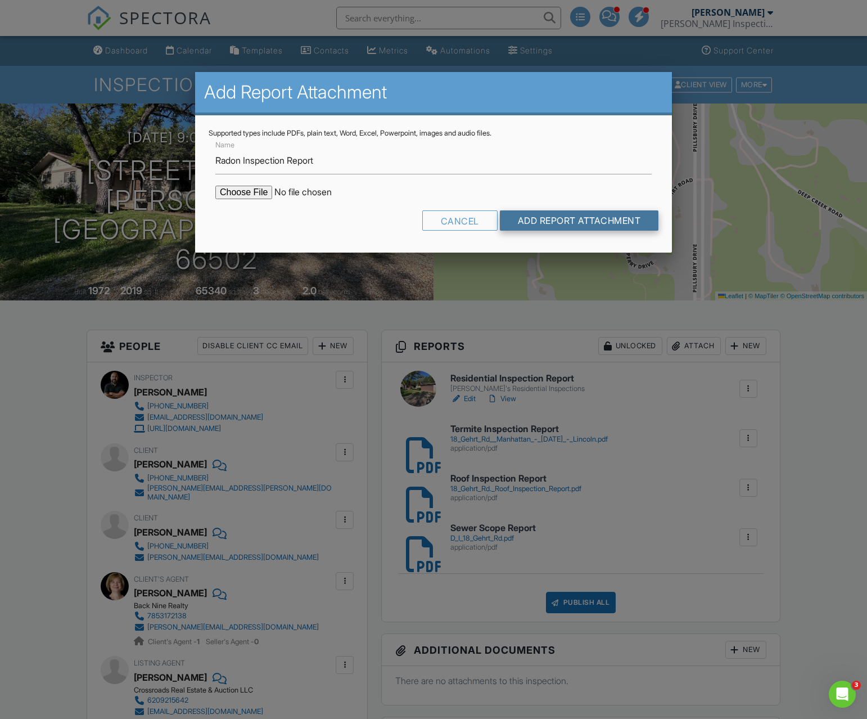
click at [521, 212] on input "Add Report Attachment" at bounding box center [579, 220] width 159 height 20
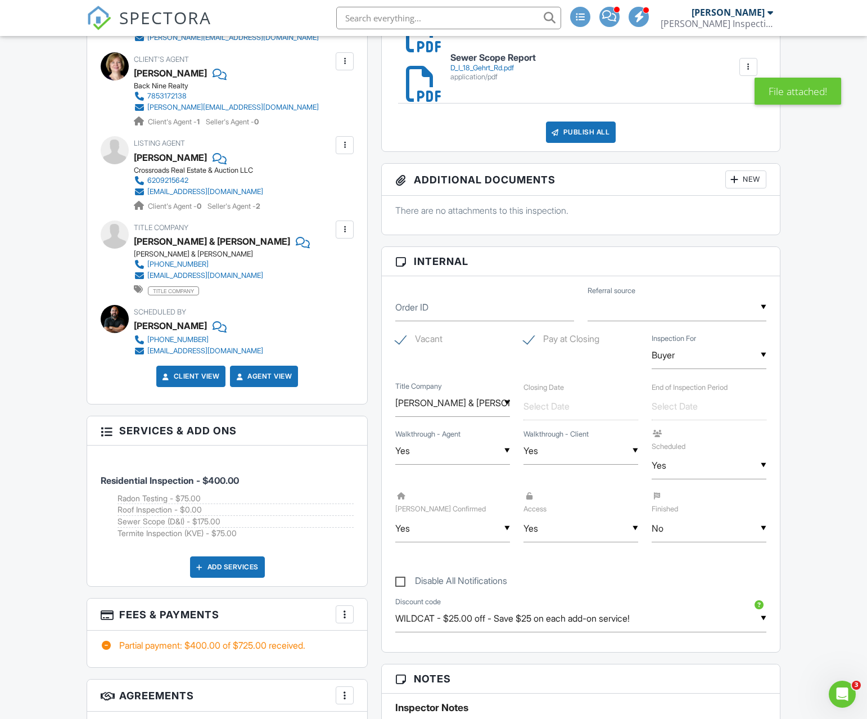
drag, startPoint x: 671, startPoint y: 527, endPoint x: 679, endPoint y: 535, distance: 11.1
click at [671, 527] on input "No" at bounding box center [709, 528] width 115 height 28
drag, startPoint x: 680, startPoint y: 579, endPoint x: 672, endPoint y: 578, distance: 7.3
click at [680, 579] on span "Yes" at bounding box center [679, 586] width 33 height 28
type input "Yes"
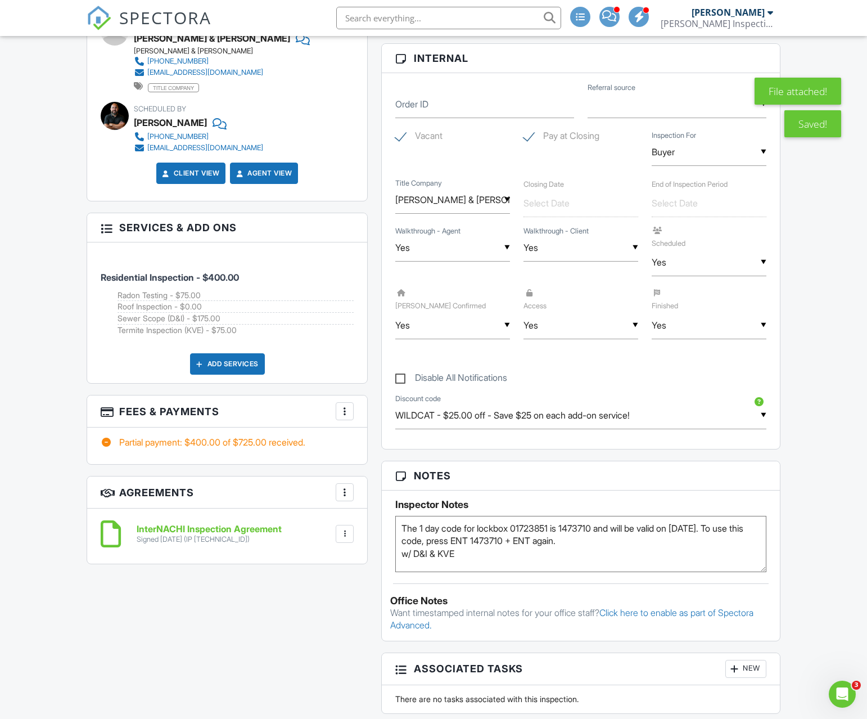
scroll to position [738, 0]
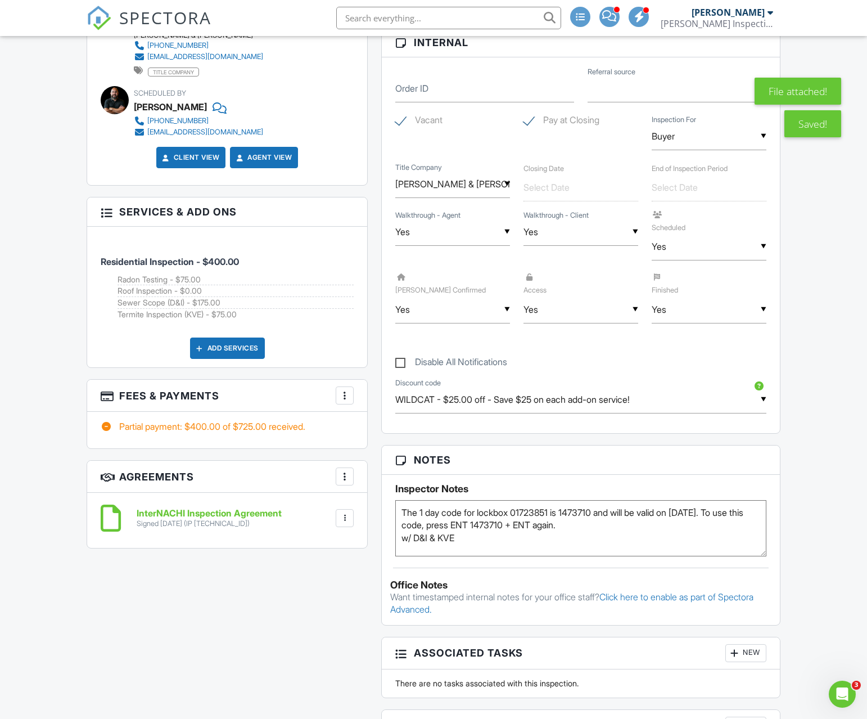
click at [340, 390] on div at bounding box center [344, 395] width 11 height 11
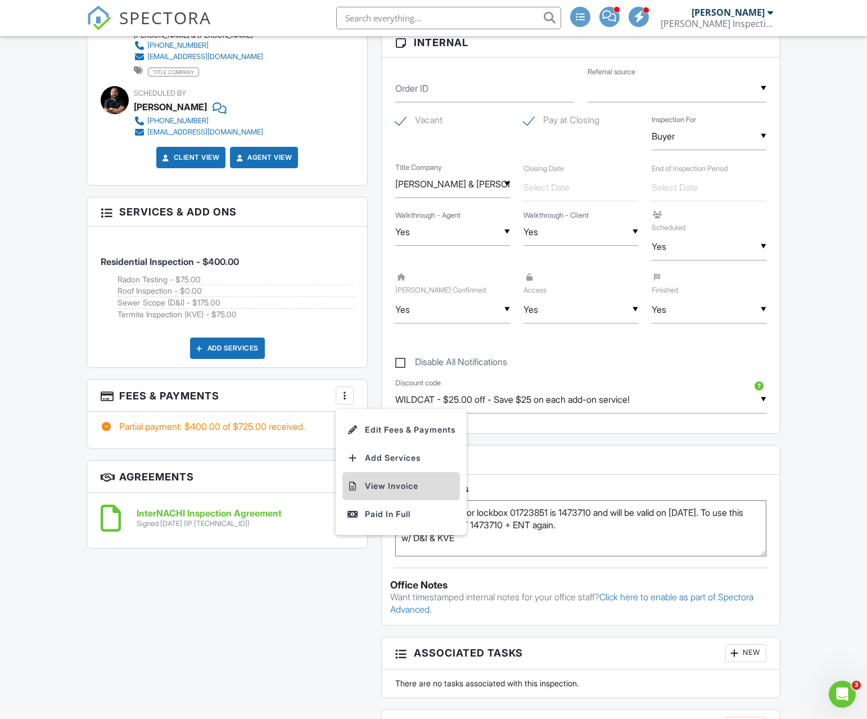
click at [390, 483] on li "View Invoice" at bounding box center [401, 486] width 118 height 28
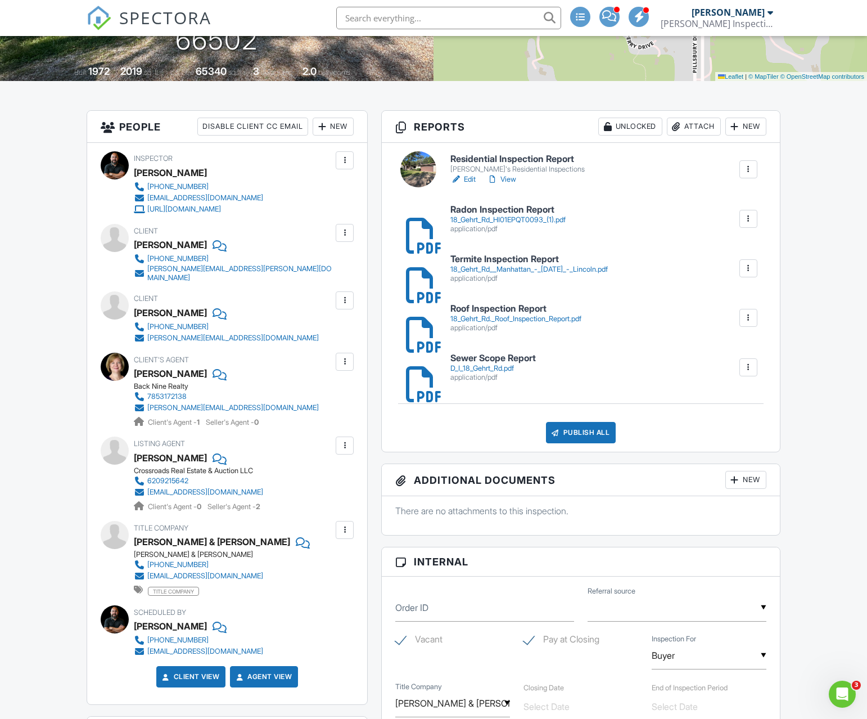
scroll to position [217, 0]
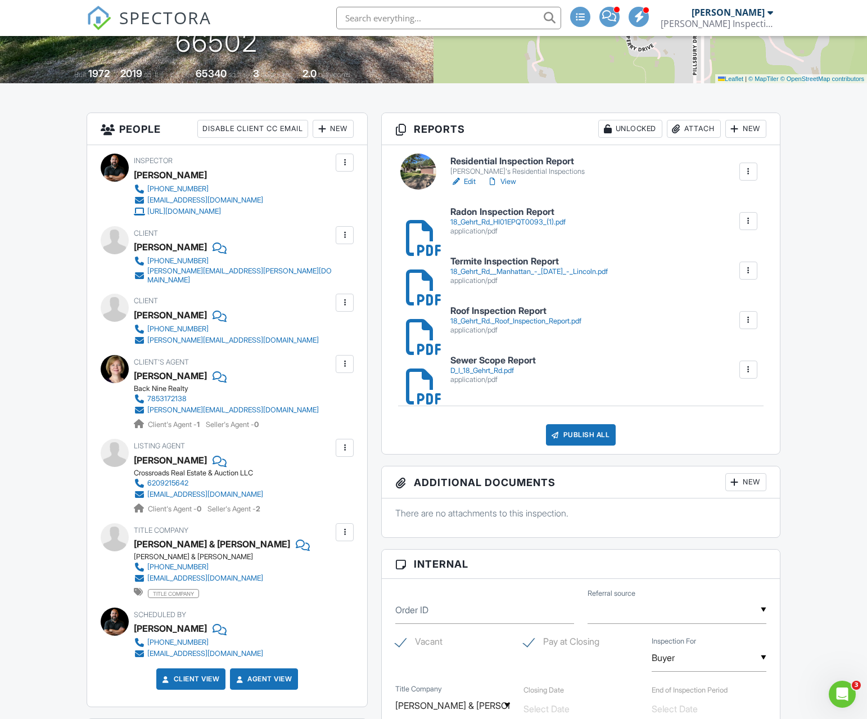
click at [498, 178] on div at bounding box center [492, 181] width 11 height 11
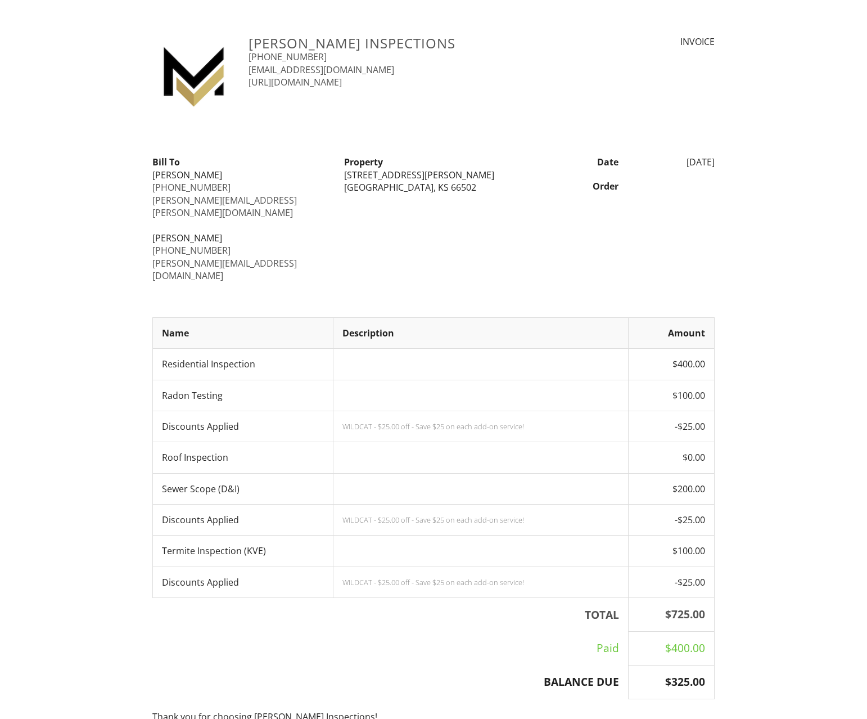
scroll to position [86, 0]
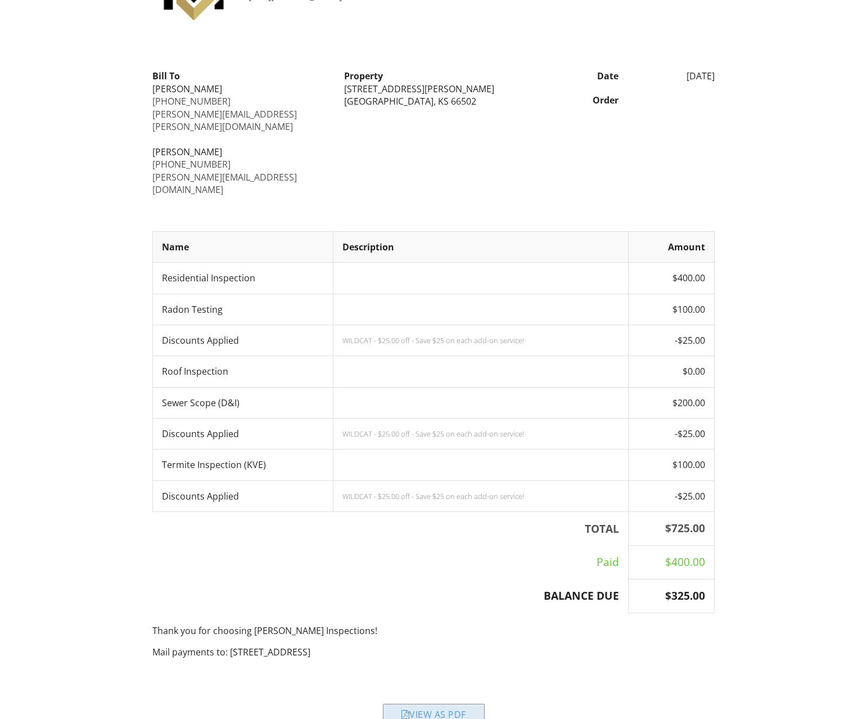
click at [430, 703] on div "View as PDF" at bounding box center [434, 713] width 102 height 20
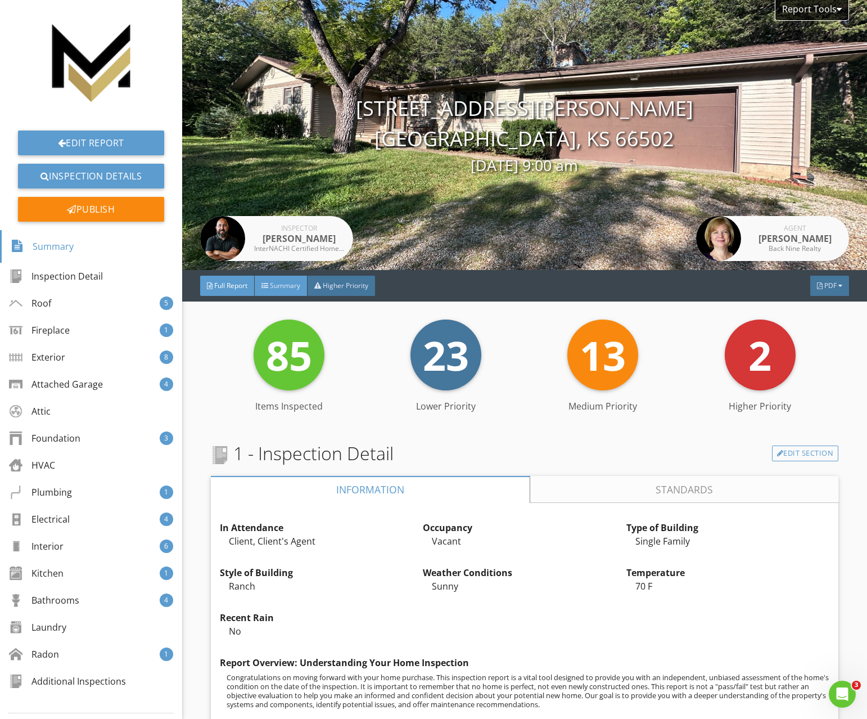
click at [300, 287] on span "Summary" at bounding box center [285, 286] width 30 height 10
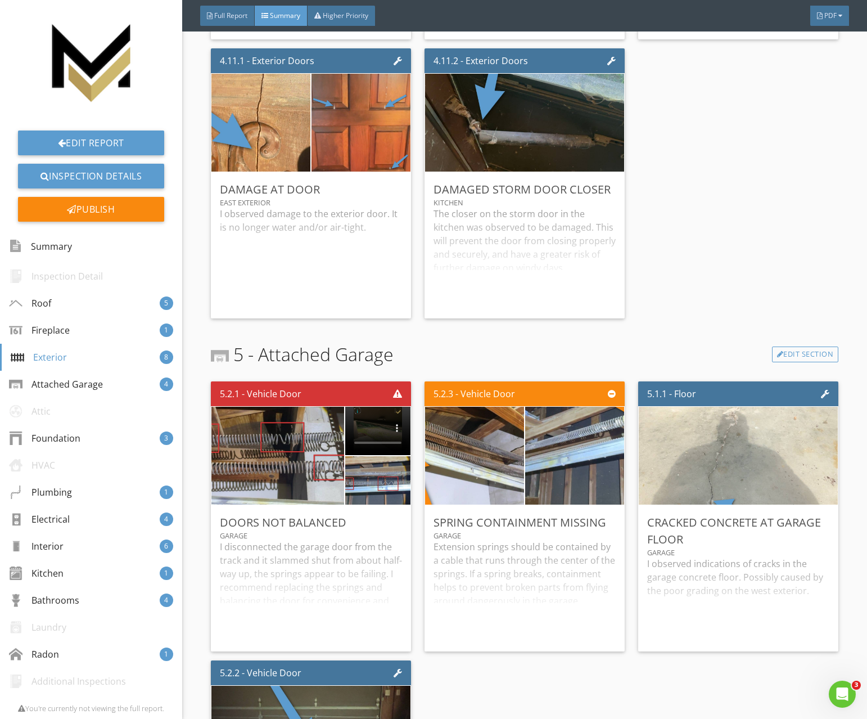
scroll to position [1985, 0]
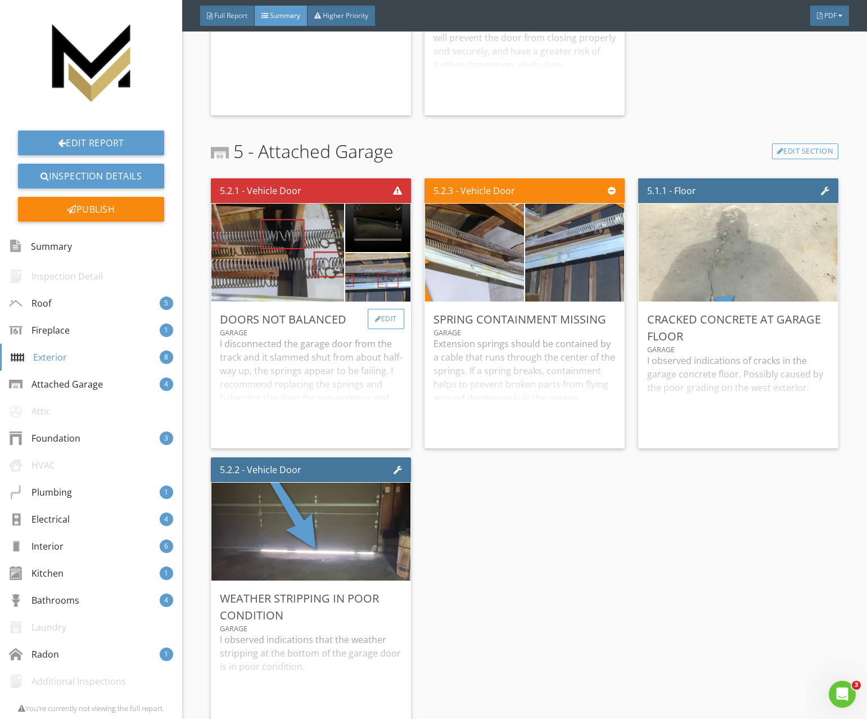
click at [374, 322] on div "Edit" at bounding box center [386, 319] width 37 height 20
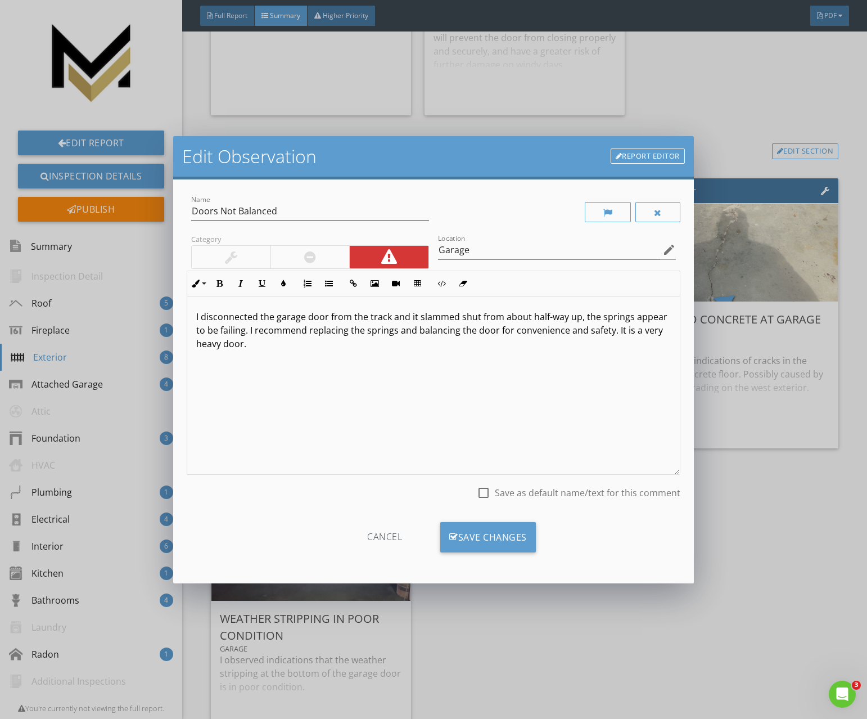
click at [362, 353] on div "I disconnected the garage door from the track and it slammed shut from about ha…" at bounding box center [433, 385] width 492 height 178
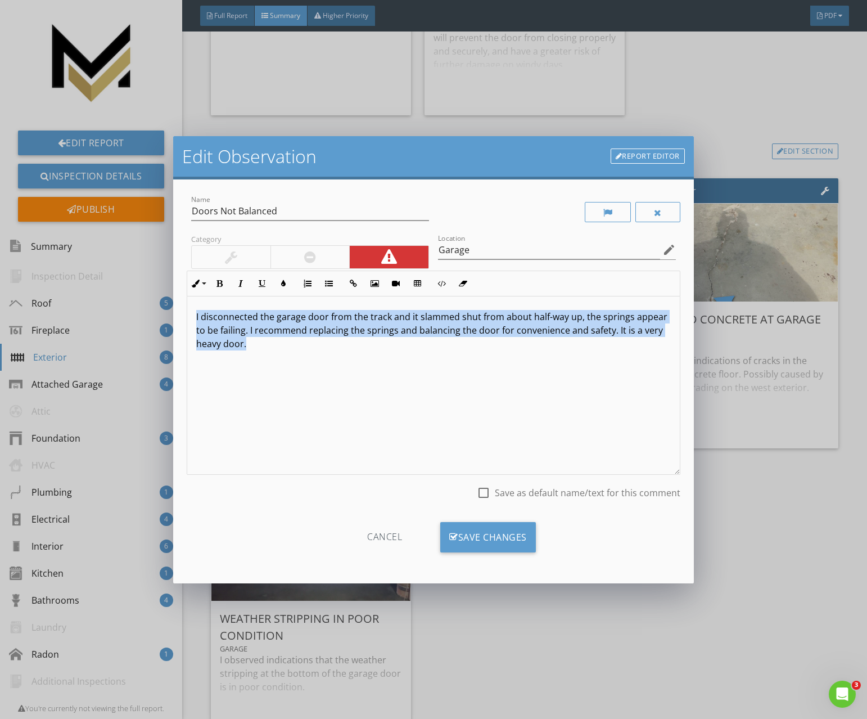
copy p "I disconnected the garage door from the track and it slammed shut from about ha…"
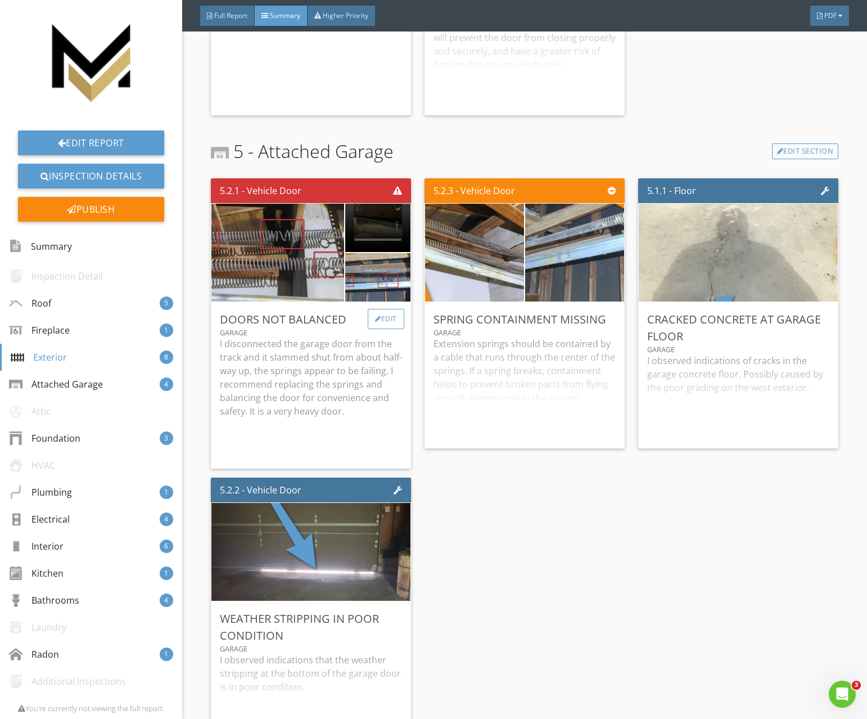
click at [380, 317] on div "Edit" at bounding box center [386, 319] width 37 height 20
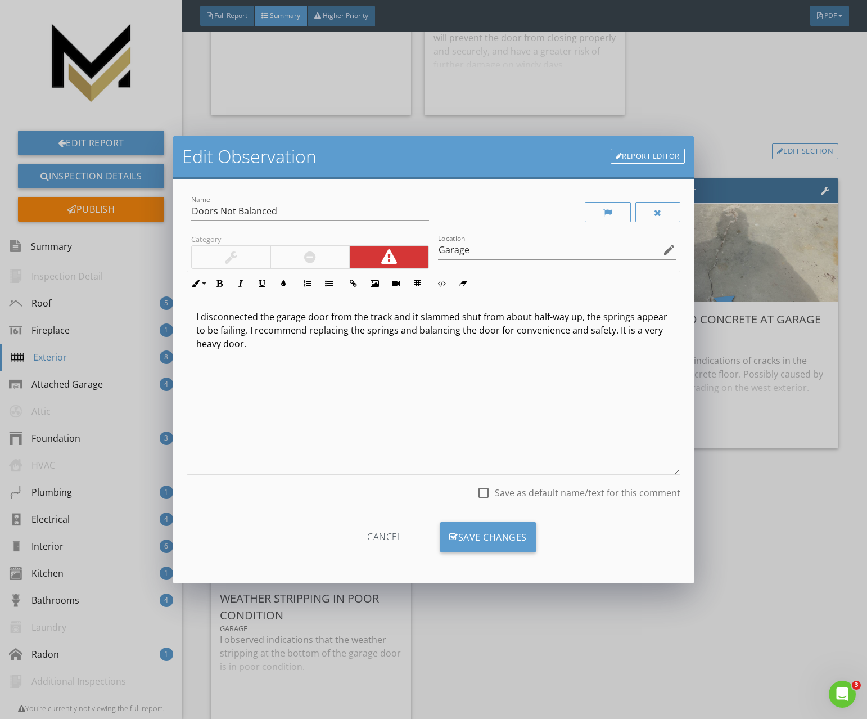
click at [335, 355] on div "I disconnected the garage door from the track and it slammed shut from about ha…" at bounding box center [433, 385] width 492 height 178
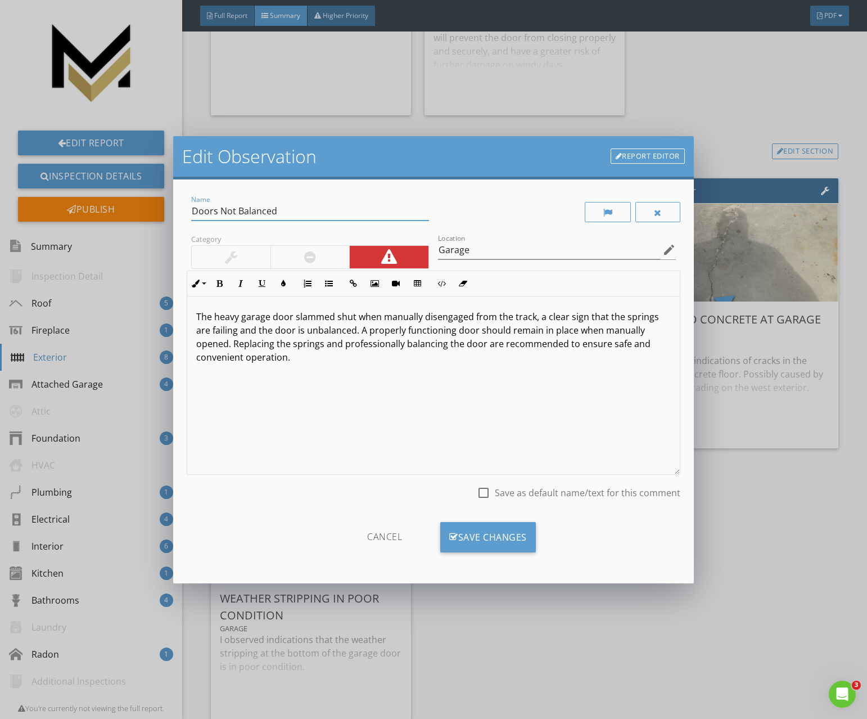
drag, startPoint x: 277, startPoint y: 213, endPoint x: 130, endPoint y: 199, distance: 147.4
click at [130, 199] on div "Edit Observation Report Editor Name Doors Not Balanced Category Location Garage…" at bounding box center [433, 359] width 867 height 719
paste input "Garage Door Springs Failing"
type input "Garage Door Springs Failing"
click at [513, 544] on div "Save Changes" at bounding box center [488, 537] width 96 height 30
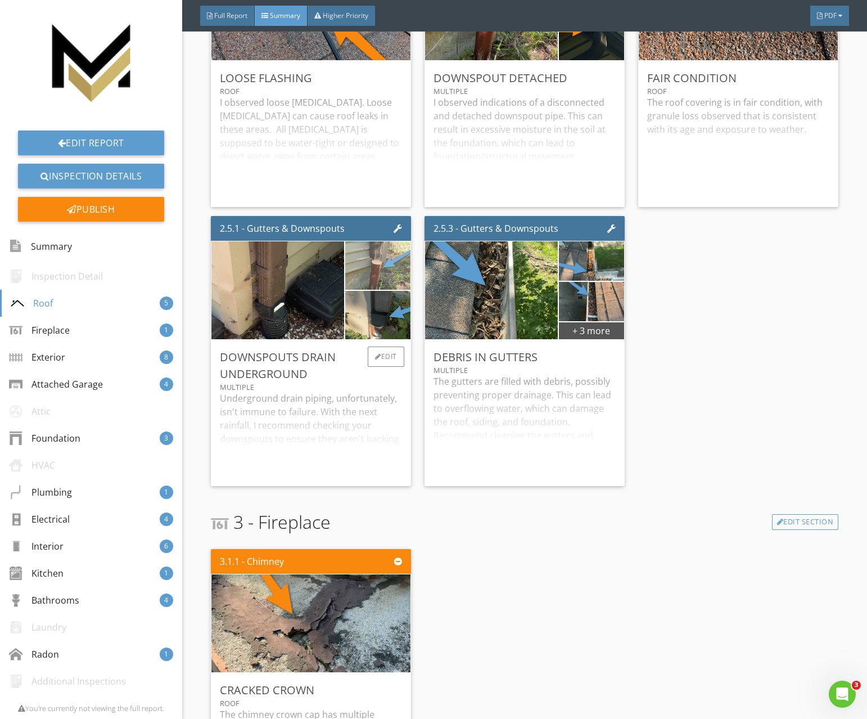
scroll to position [0, 0]
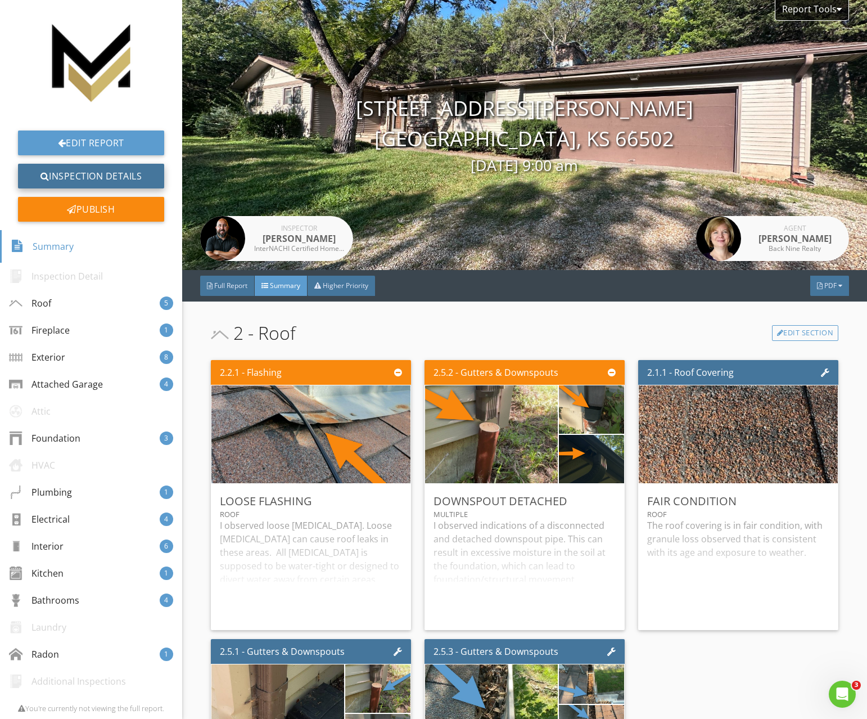
click at [102, 177] on link "Inspection Details" at bounding box center [91, 176] width 146 height 25
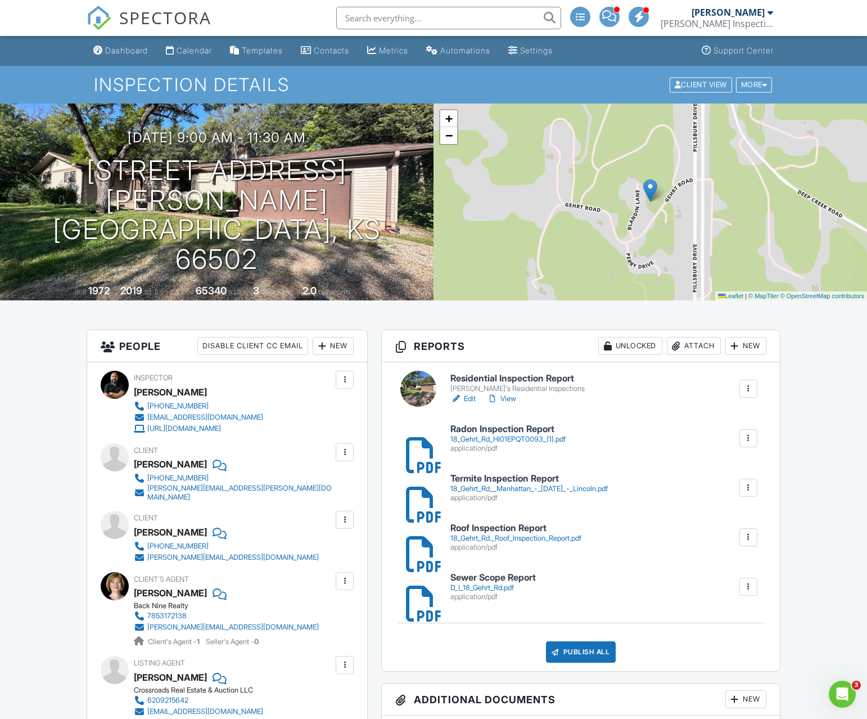
click at [507, 397] on link "View" at bounding box center [501, 398] width 29 height 11
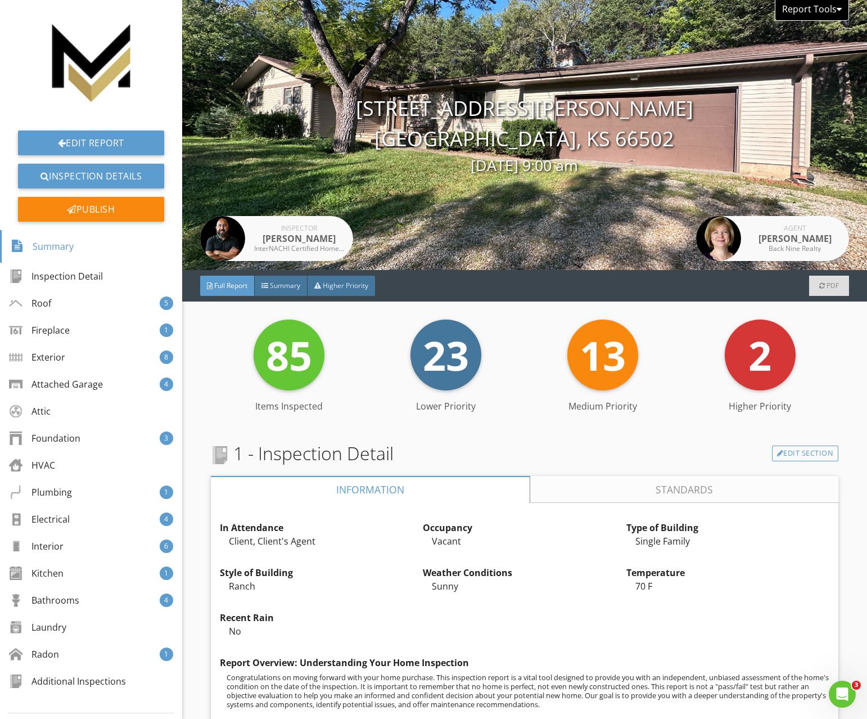
click at [834, 11] on div "Report Tools" at bounding box center [812, 10] width 74 height 21
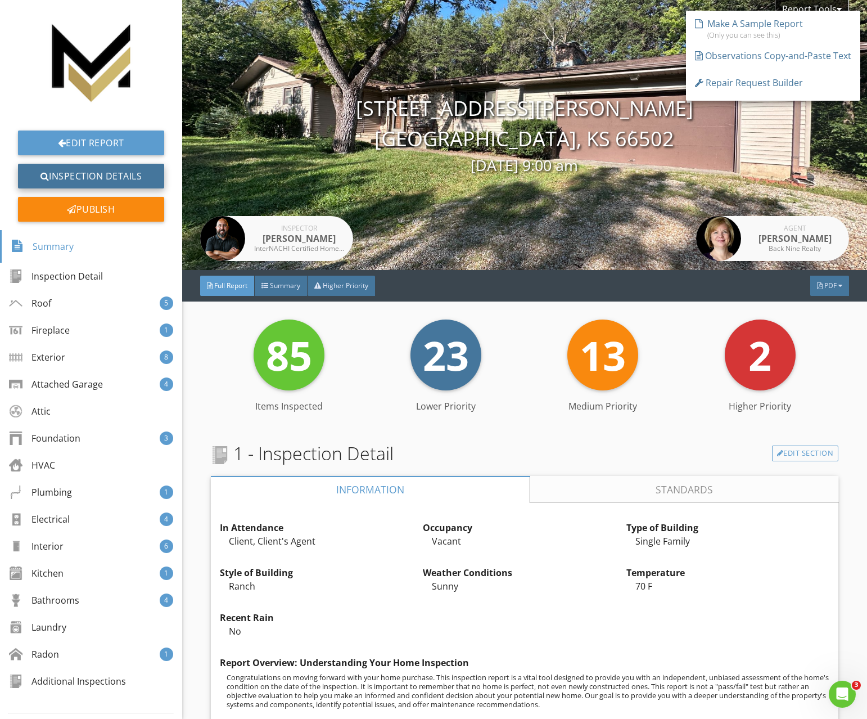
click at [74, 175] on link "Inspection Details" at bounding box center [91, 176] width 146 height 25
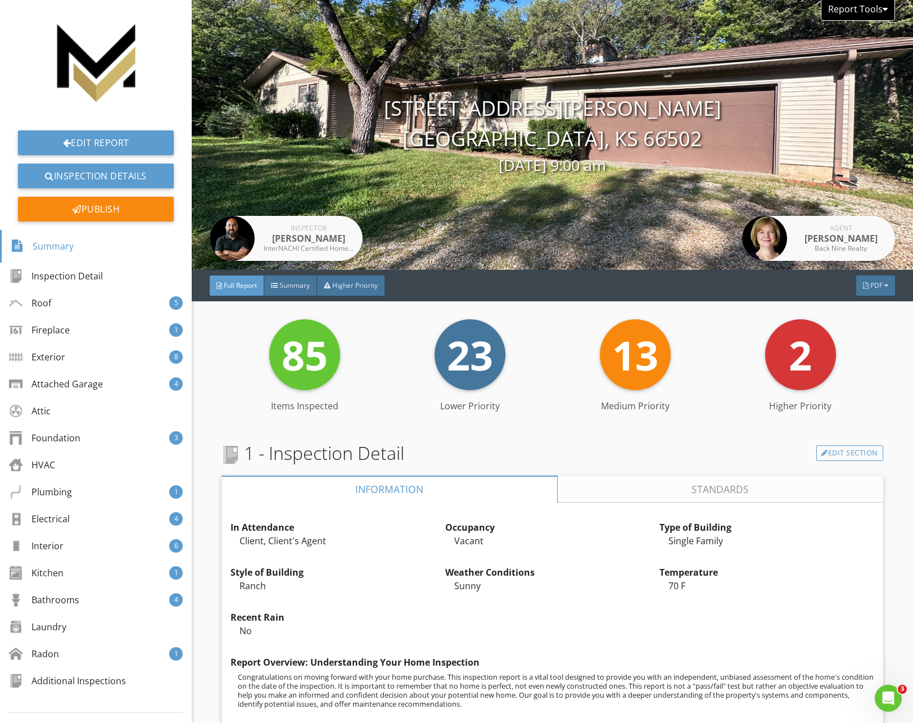
click at [871, 7] on div "Report Tools" at bounding box center [858, 10] width 74 height 21
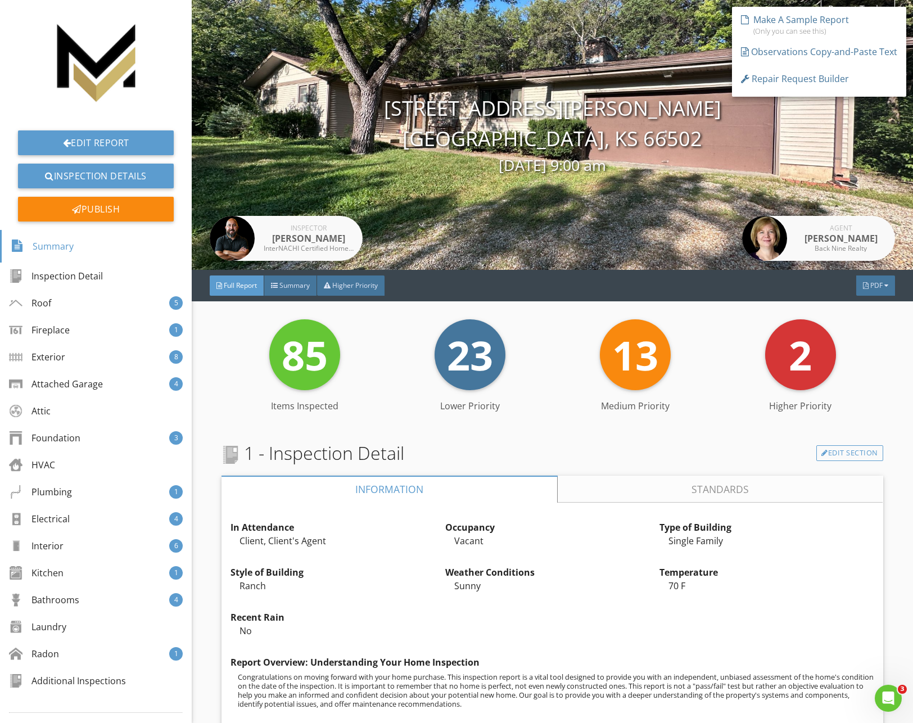
click at [801, 75] on div "Repair Request Builder" at bounding box center [795, 78] width 108 height 13
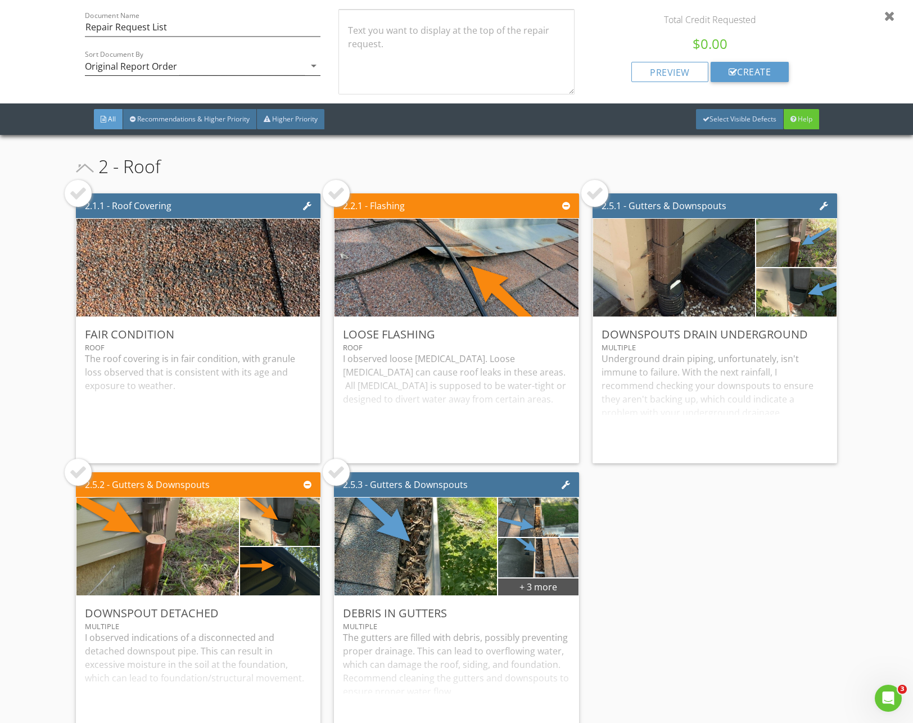
click at [175, 67] on div "Original Report Order" at bounding box center [131, 66] width 92 height 10
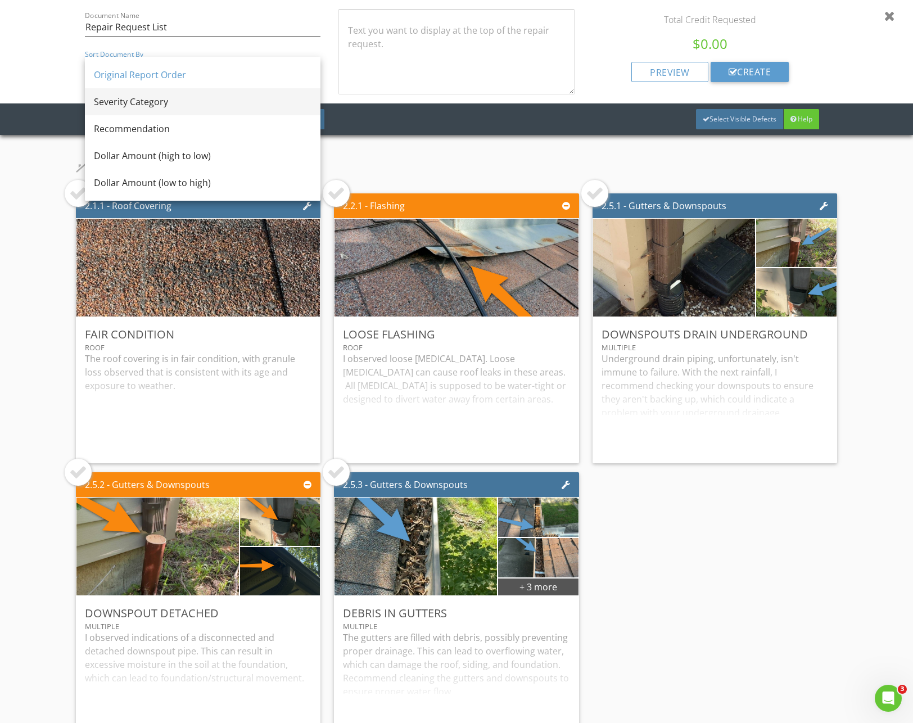
click at [157, 99] on div "Severity Category" at bounding box center [203, 101] width 218 height 13
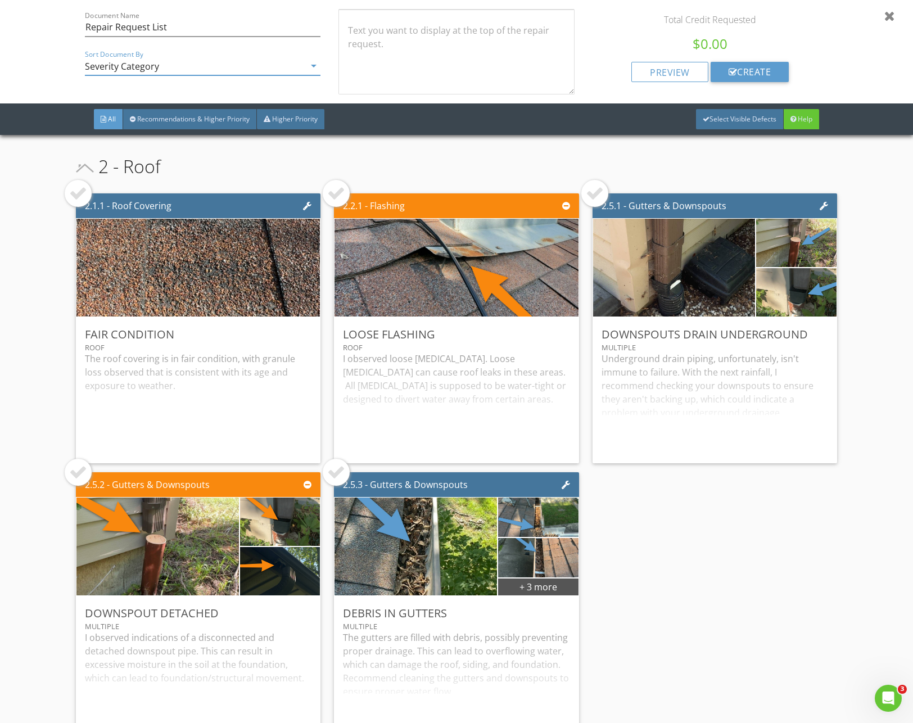
click at [130, 64] on div "Severity Category" at bounding box center [122, 66] width 74 height 10
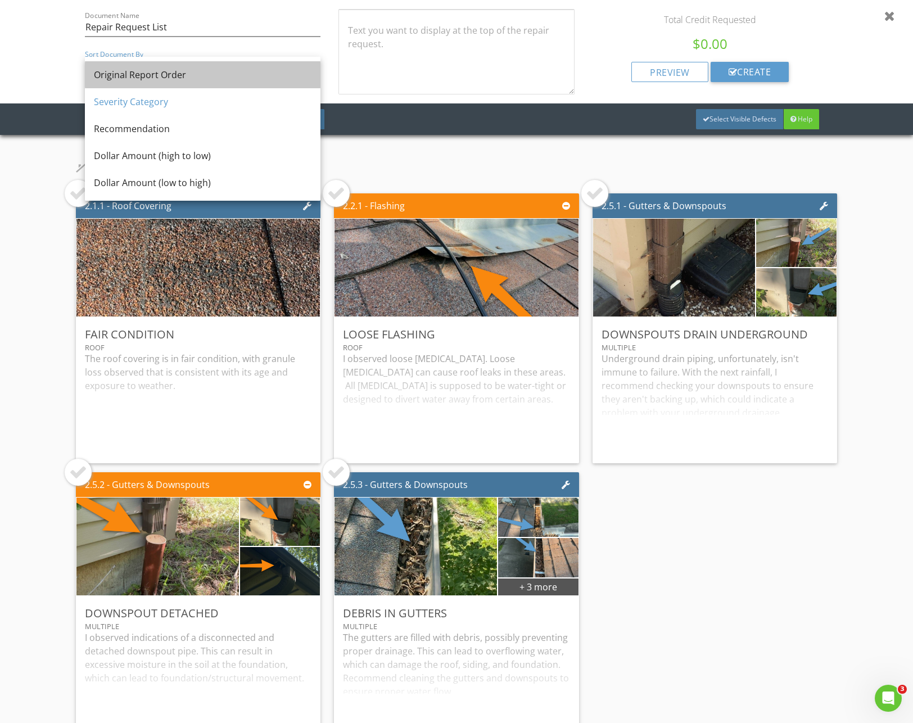
click at [134, 76] on div "Original Report Order" at bounding box center [203, 74] width 218 height 13
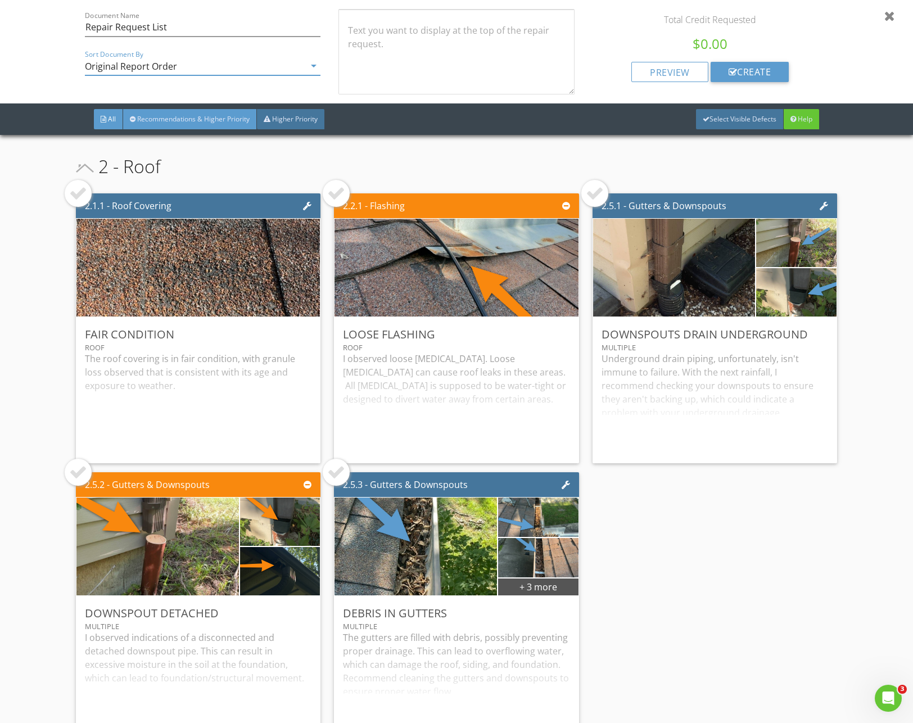
click at [150, 112] on div "Recommendations & Higher Priority" at bounding box center [190, 119] width 134 height 20
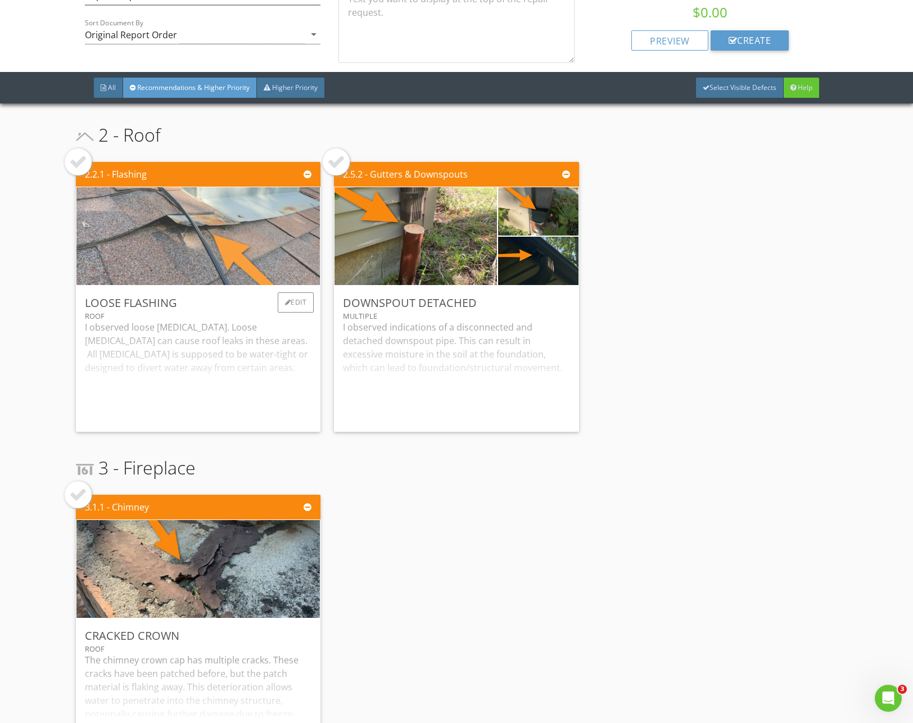
scroll to position [38, 0]
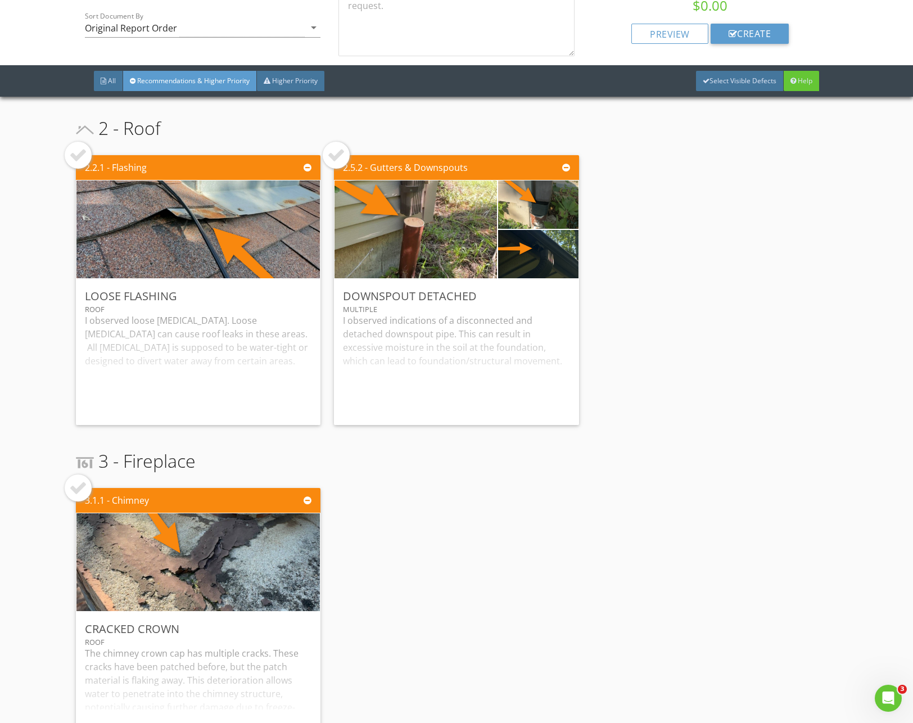
drag, startPoint x: 82, startPoint y: 152, endPoint x: 126, endPoint y: 157, distance: 44.1
click at [87, 152] on div at bounding box center [78, 155] width 18 height 18
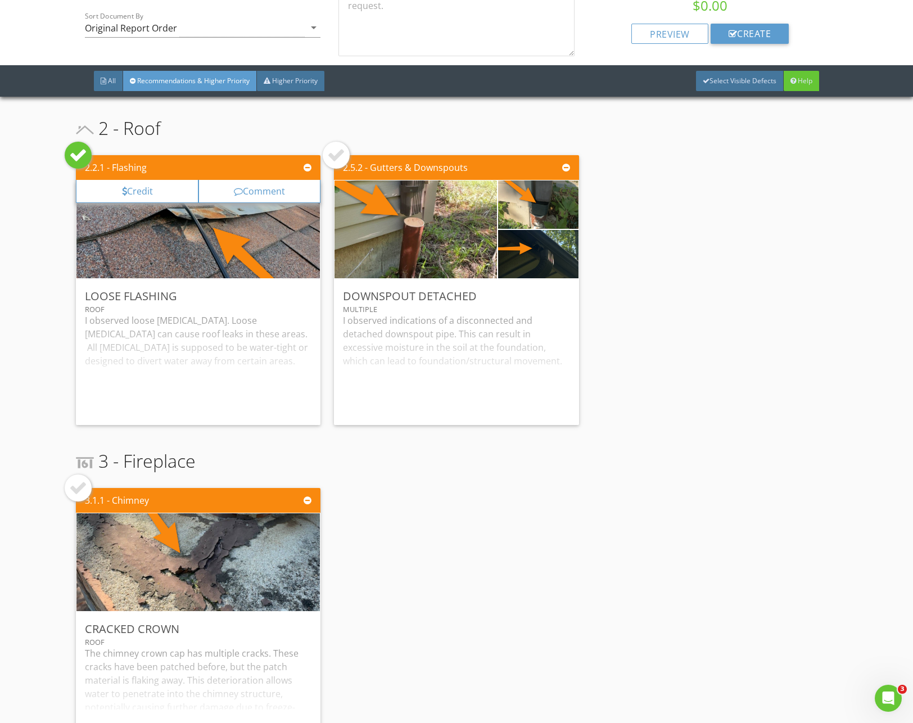
click at [331, 155] on div at bounding box center [336, 155] width 18 height 18
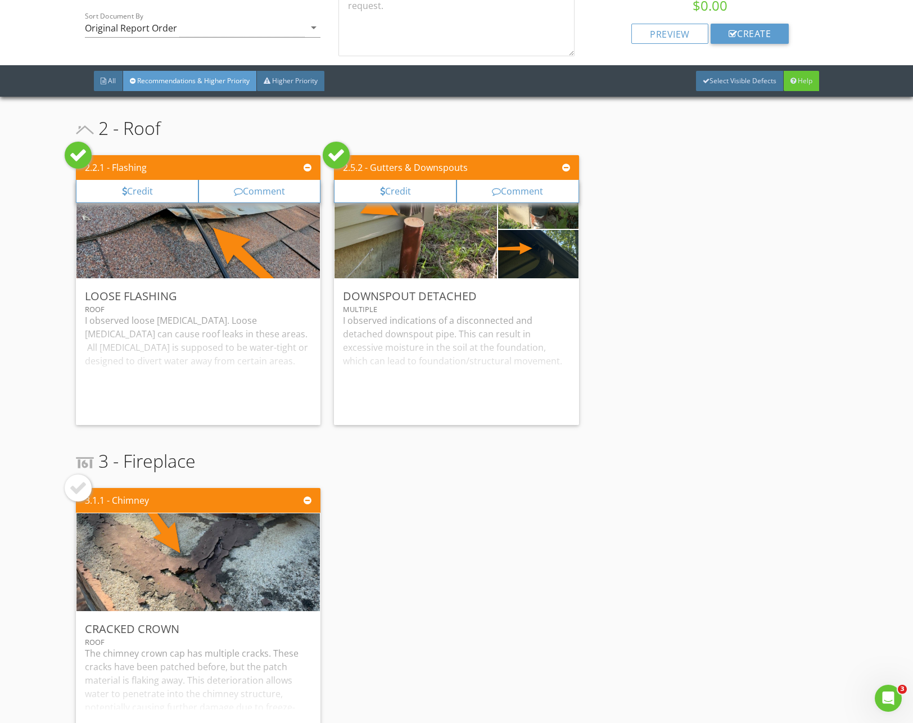
drag, startPoint x: 82, startPoint y: 480, endPoint x: 112, endPoint y: 436, distance: 53.3
click at [82, 480] on div at bounding box center [78, 488] width 18 height 18
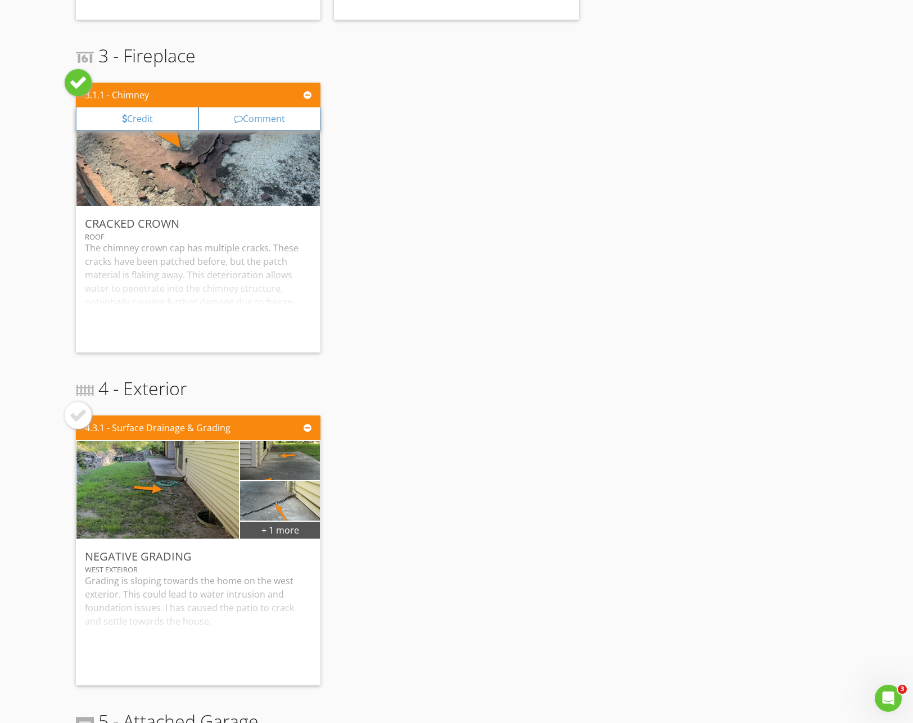
click at [89, 412] on div at bounding box center [78, 415] width 27 height 27
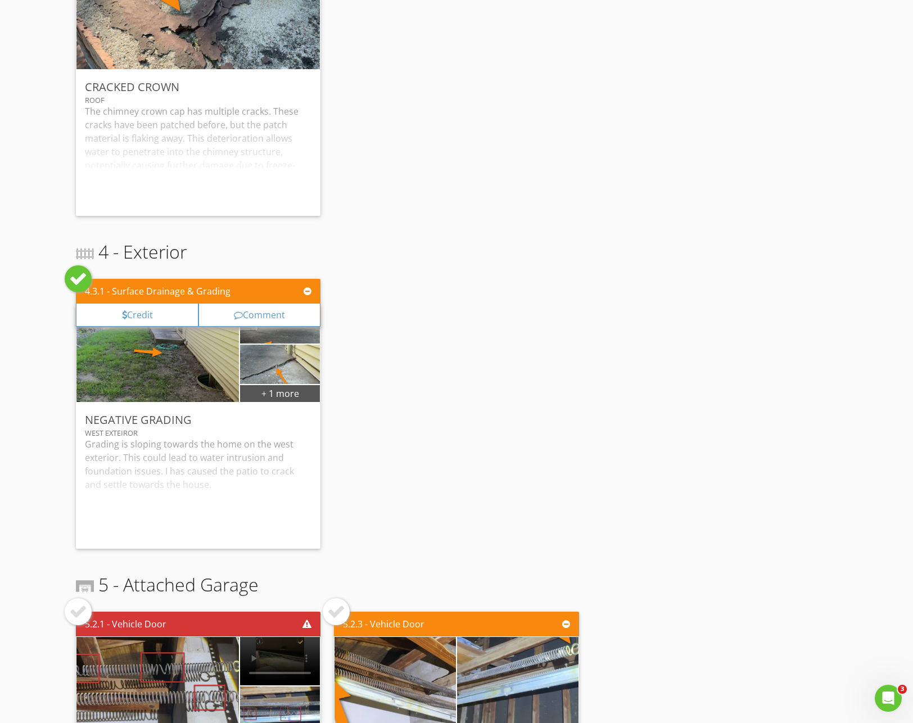
scroll to position [733, 0]
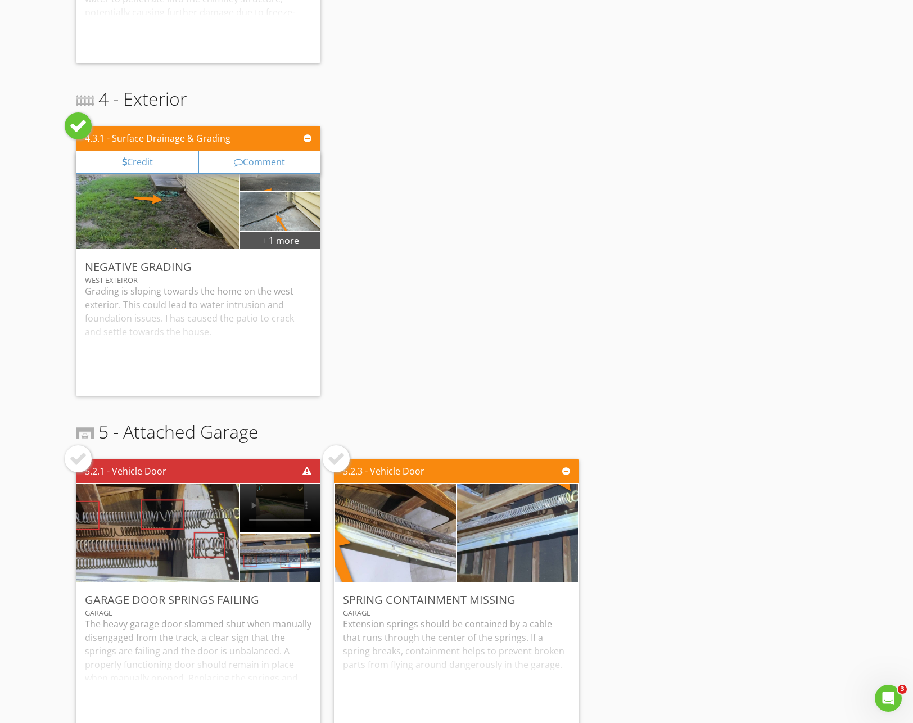
click at [82, 119] on div at bounding box center [78, 126] width 18 height 18
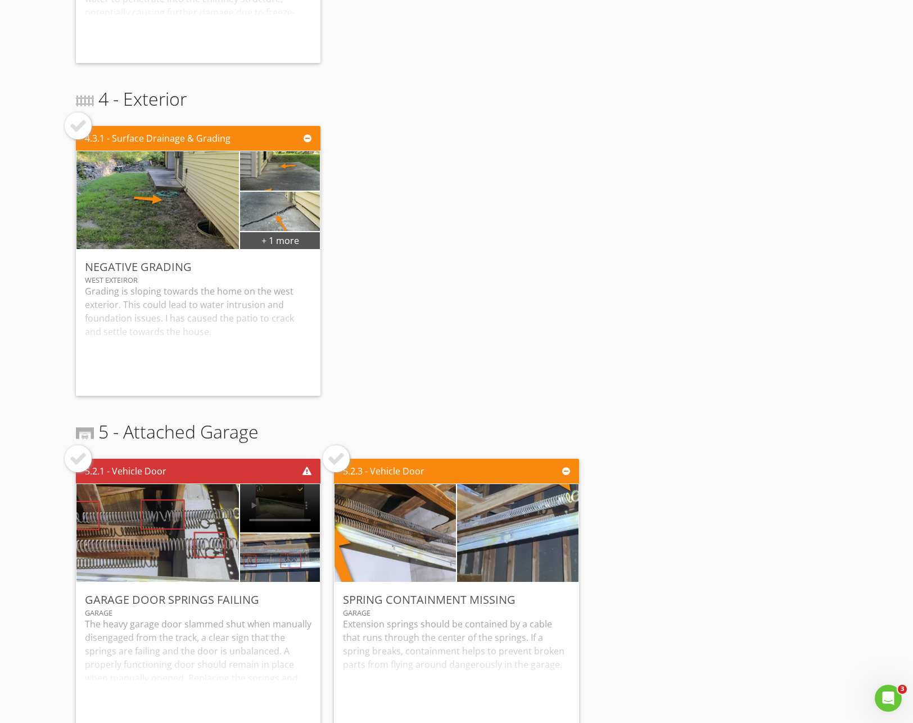
drag, startPoint x: 82, startPoint y: 457, endPoint x: 240, endPoint y: 455, distance: 158.6
click at [82, 457] on div at bounding box center [78, 459] width 18 height 18
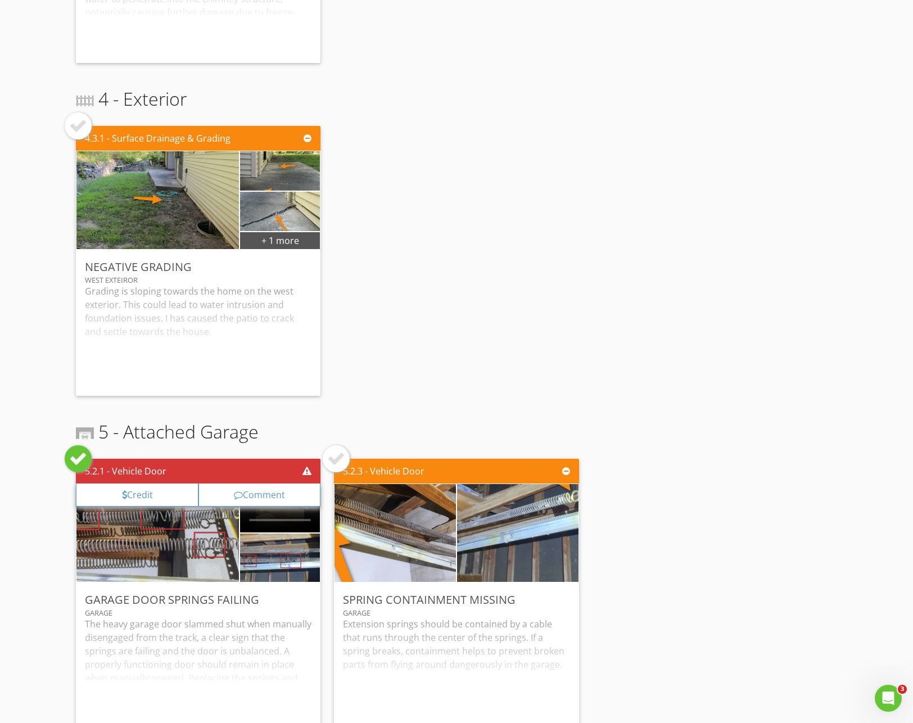
click at [340, 458] on div at bounding box center [336, 459] width 18 height 18
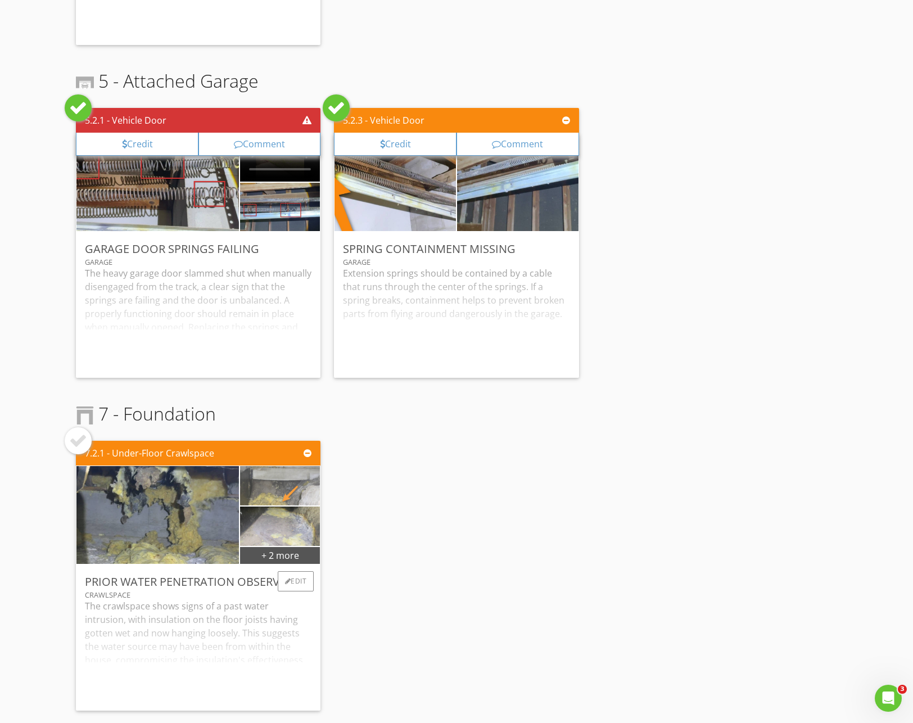
scroll to position [1154, 0]
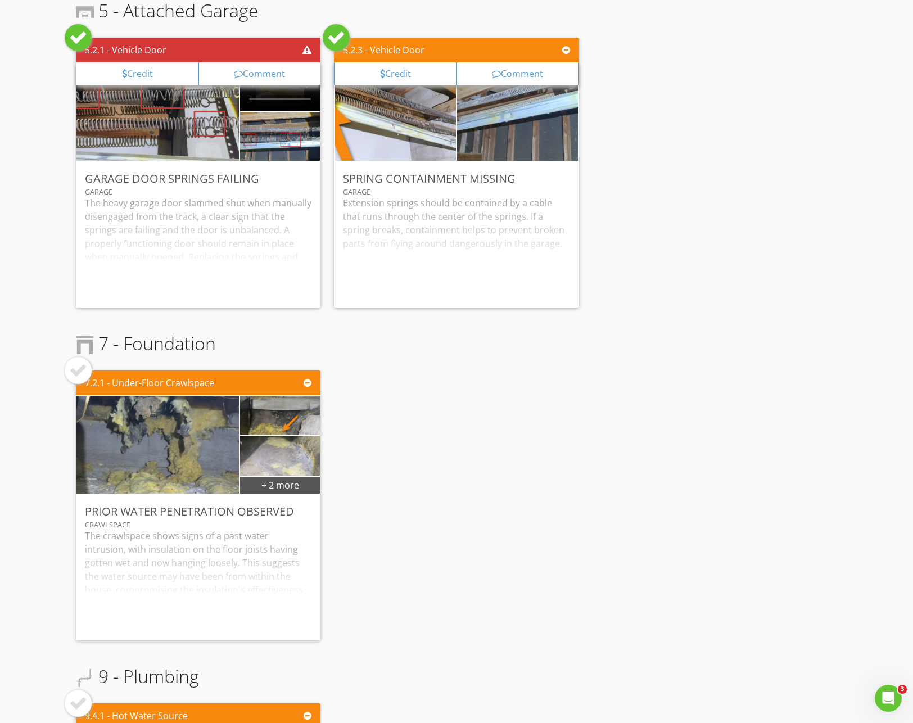
click at [88, 374] on div at bounding box center [78, 370] width 27 height 27
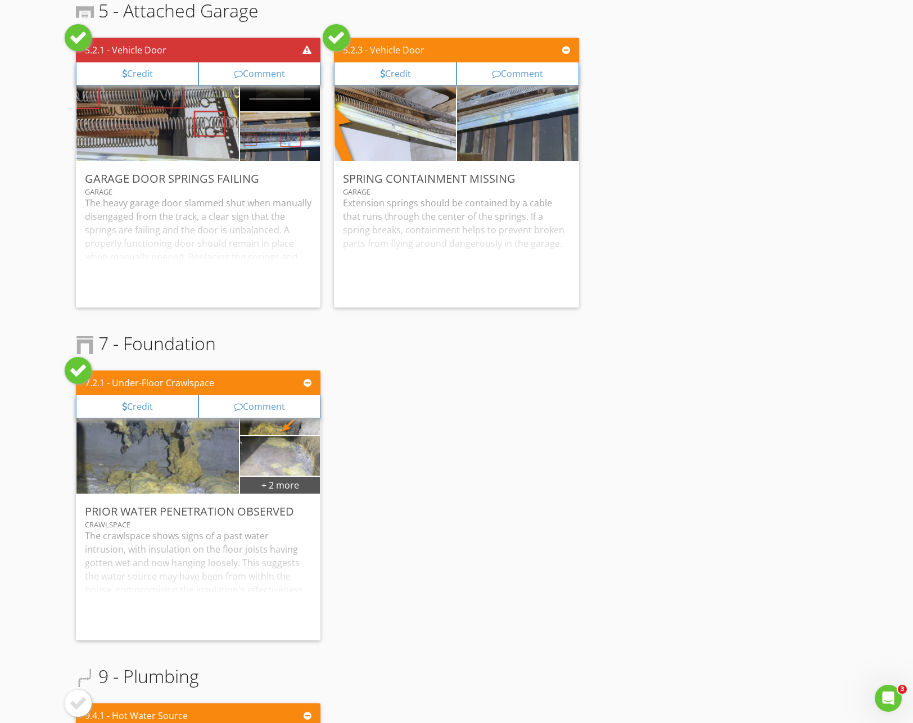
click at [76, 373] on div at bounding box center [78, 371] width 18 height 18
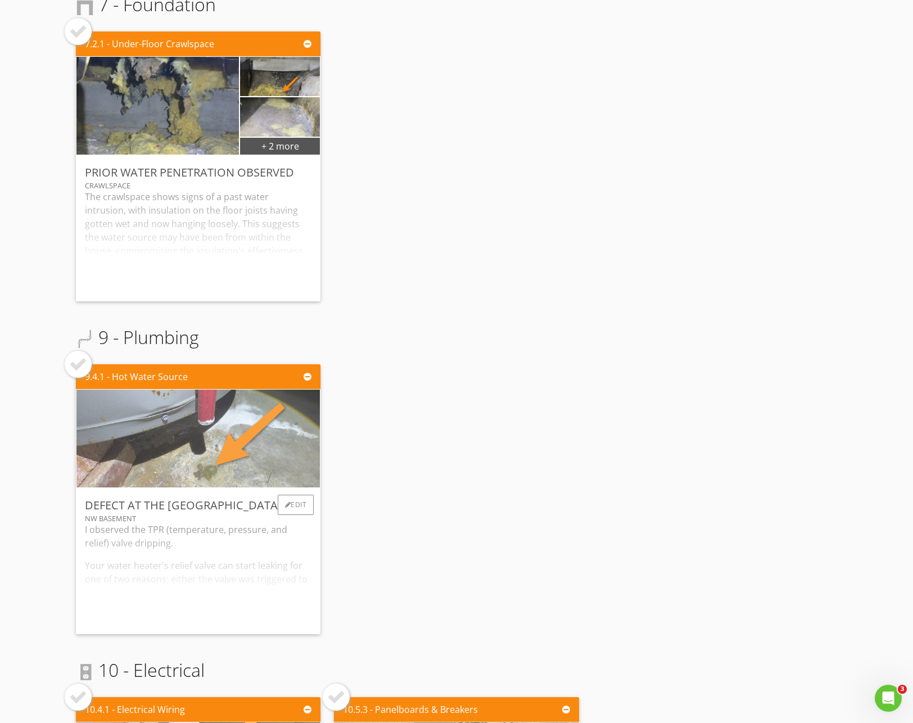
scroll to position [1584, 0]
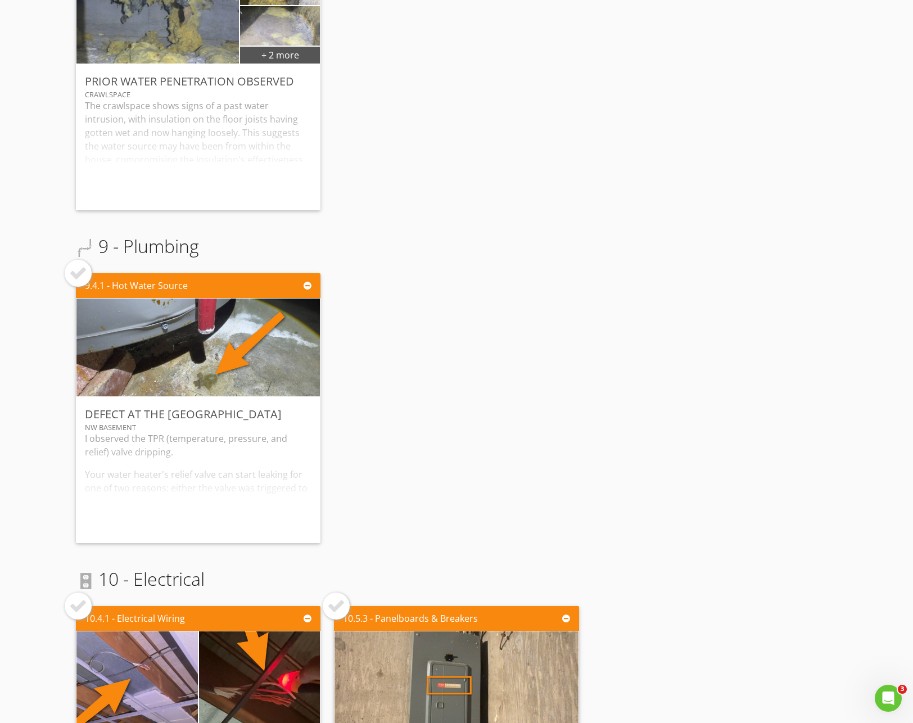
click at [84, 274] on div at bounding box center [78, 273] width 18 height 18
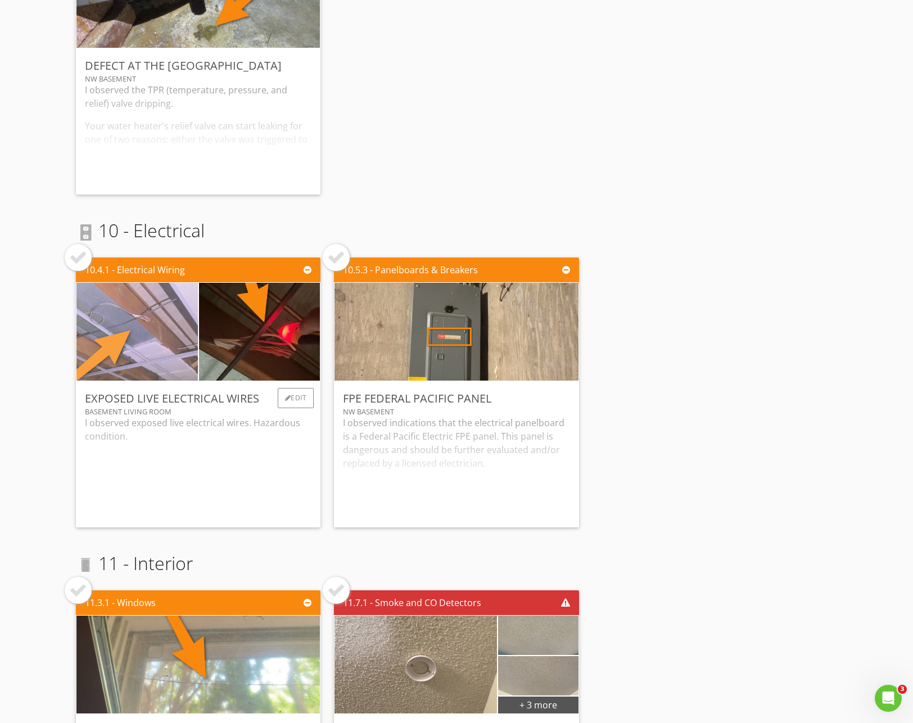
scroll to position [1963, 0]
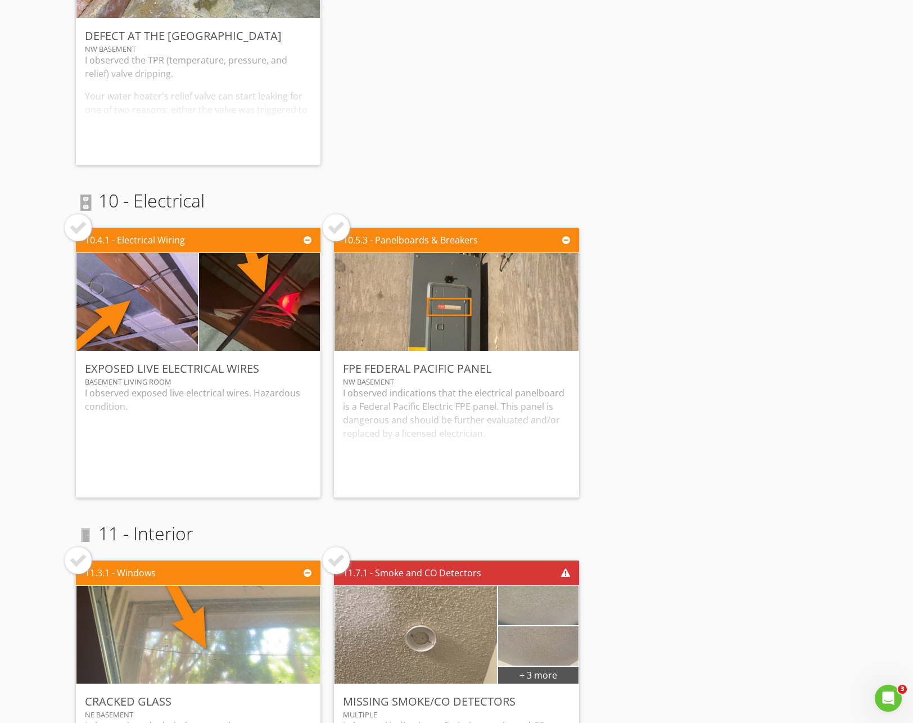
click at [78, 228] on div at bounding box center [78, 228] width 18 height 18
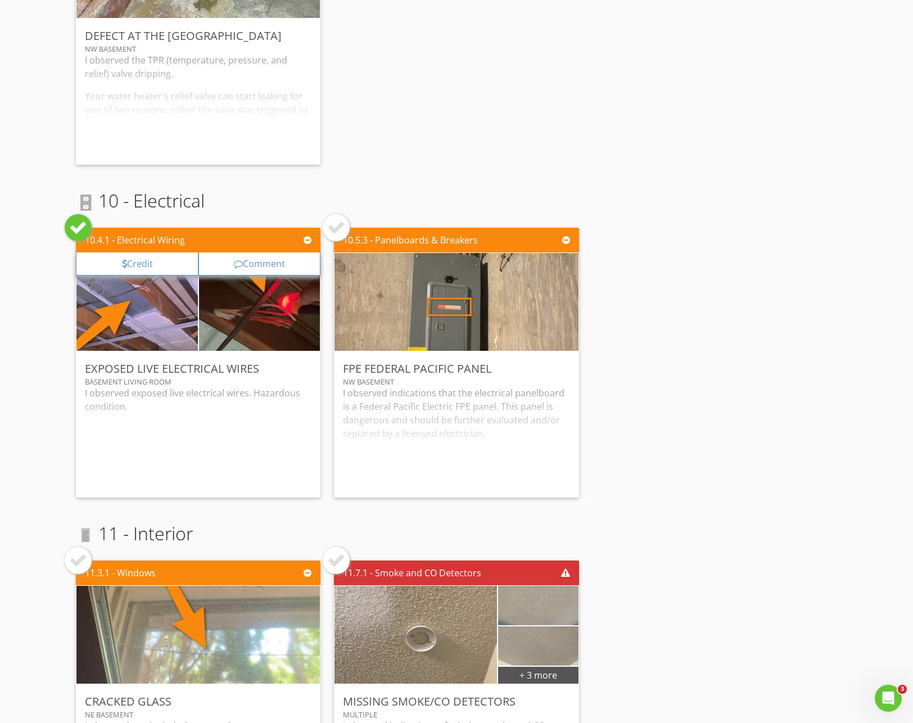
click at [337, 229] on div at bounding box center [336, 228] width 18 height 18
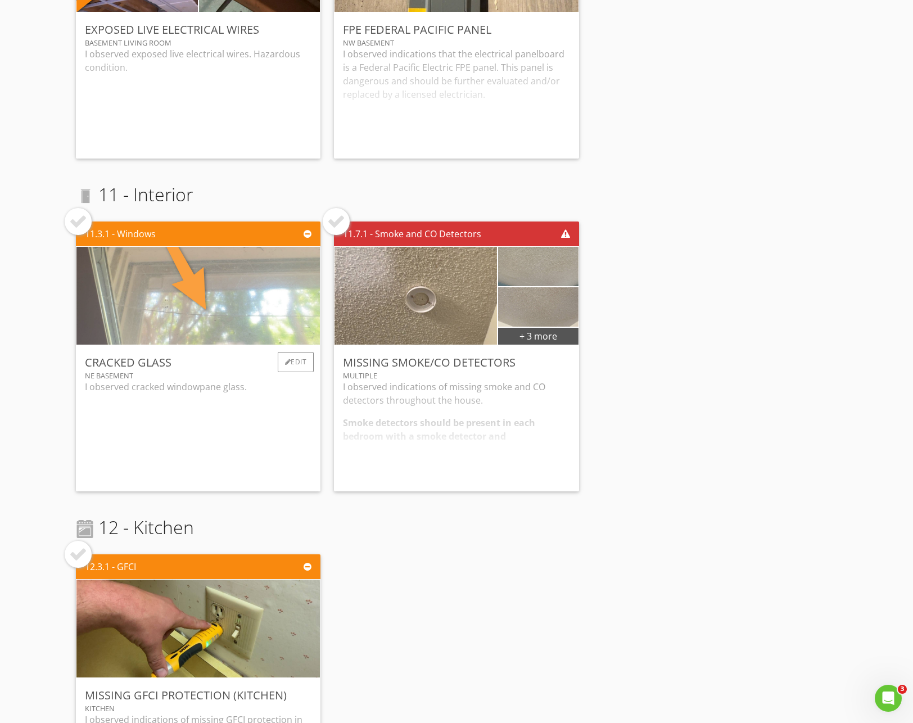
scroll to position [2353, 0]
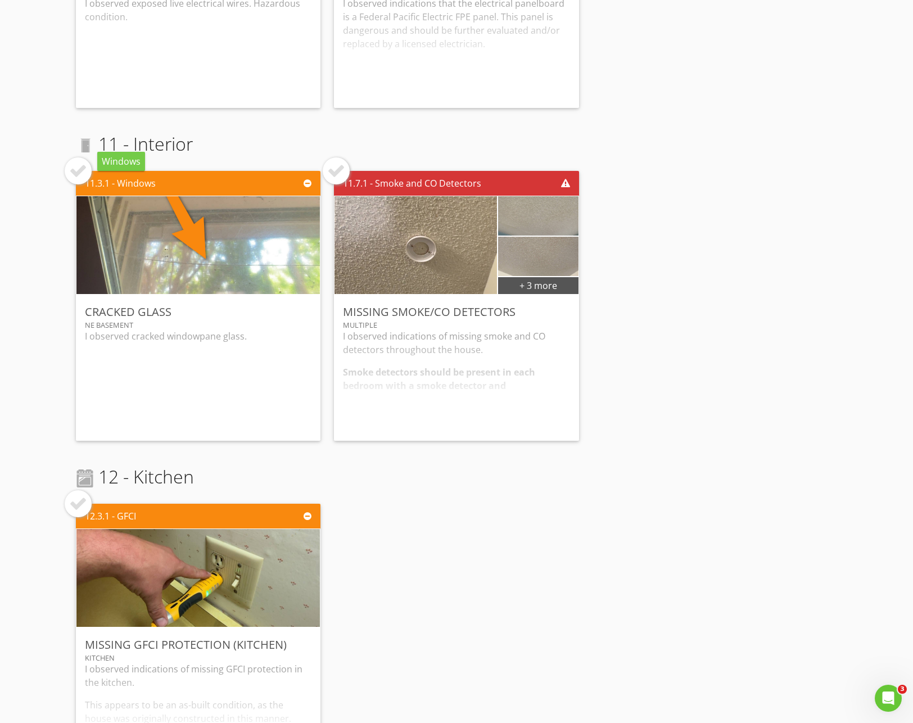
click at [85, 164] on div at bounding box center [78, 171] width 18 height 18
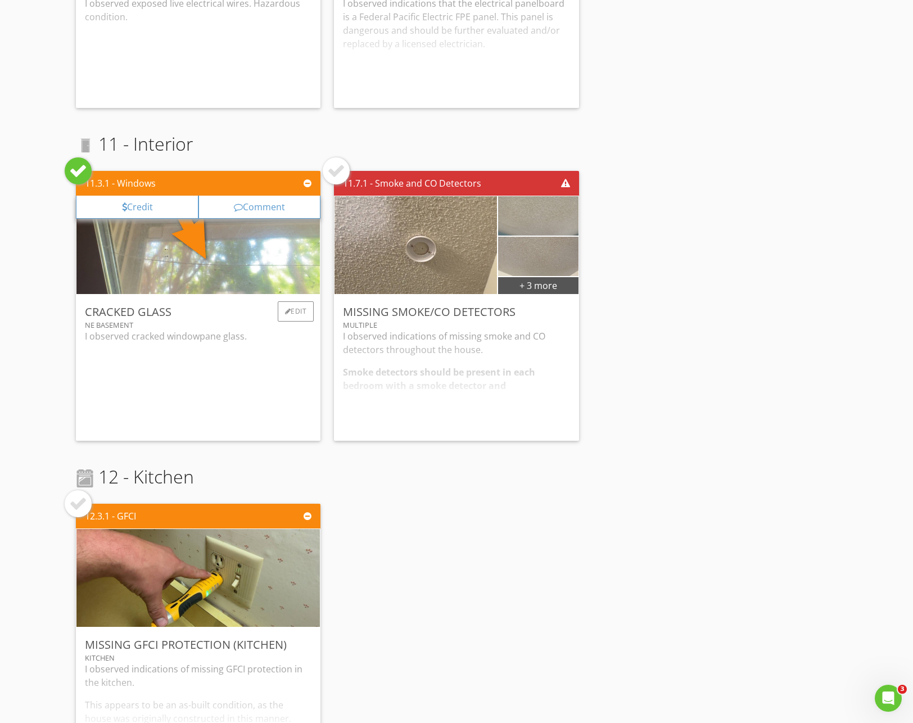
drag, startPoint x: 331, startPoint y: 166, endPoint x: 182, endPoint y: 349, distance: 236.1
click at [331, 166] on div at bounding box center [336, 171] width 18 height 18
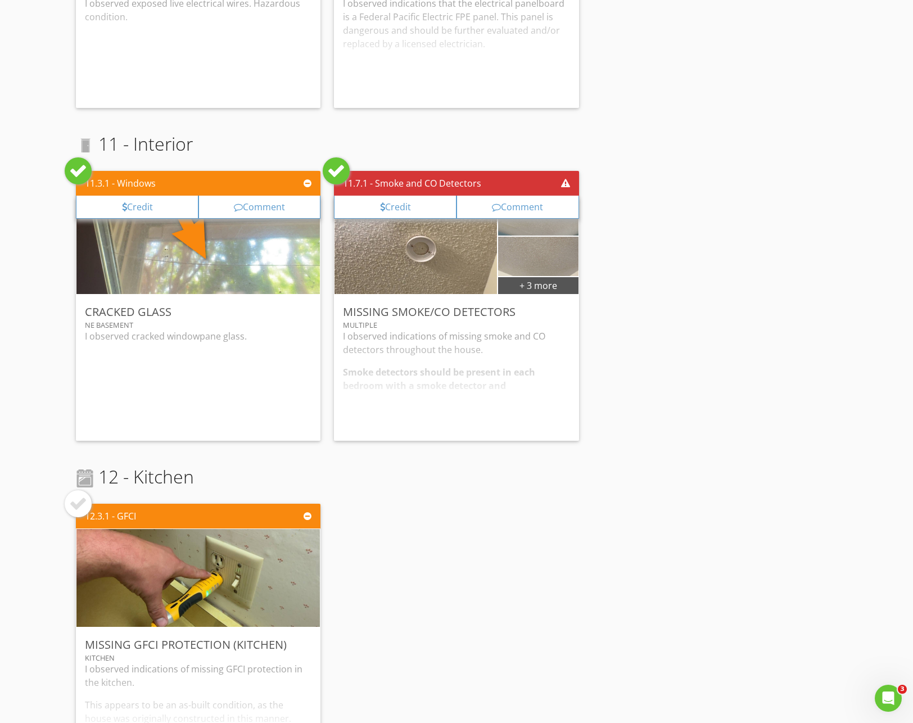
click at [74, 496] on div at bounding box center [78, 504] width 18 height 18
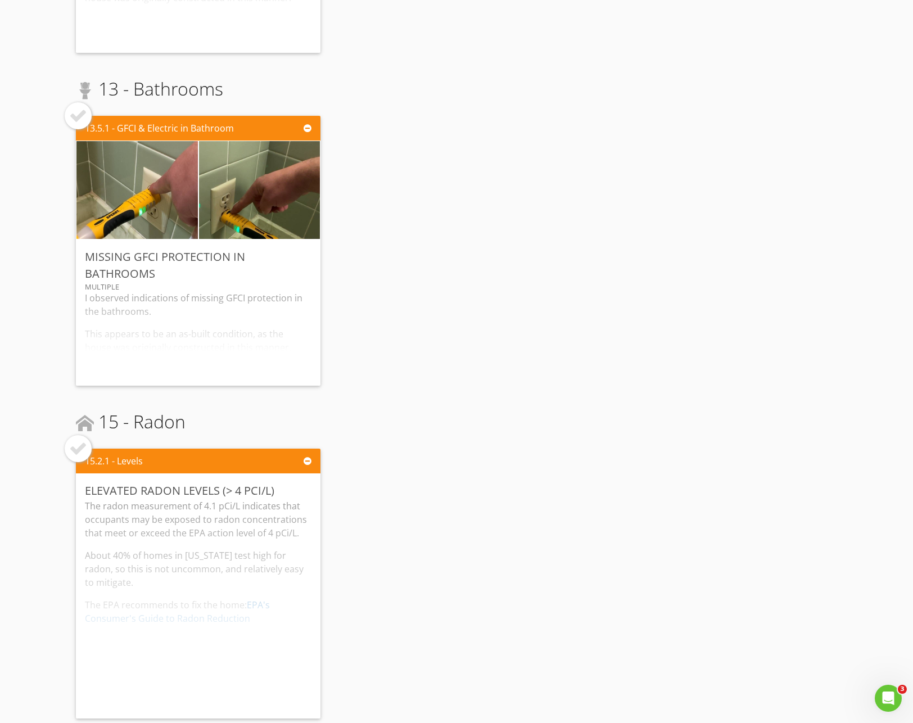
scroll to position [3073, 0]
click at [84, 446] on div at bounding box center [78, 449] width 18 height 18
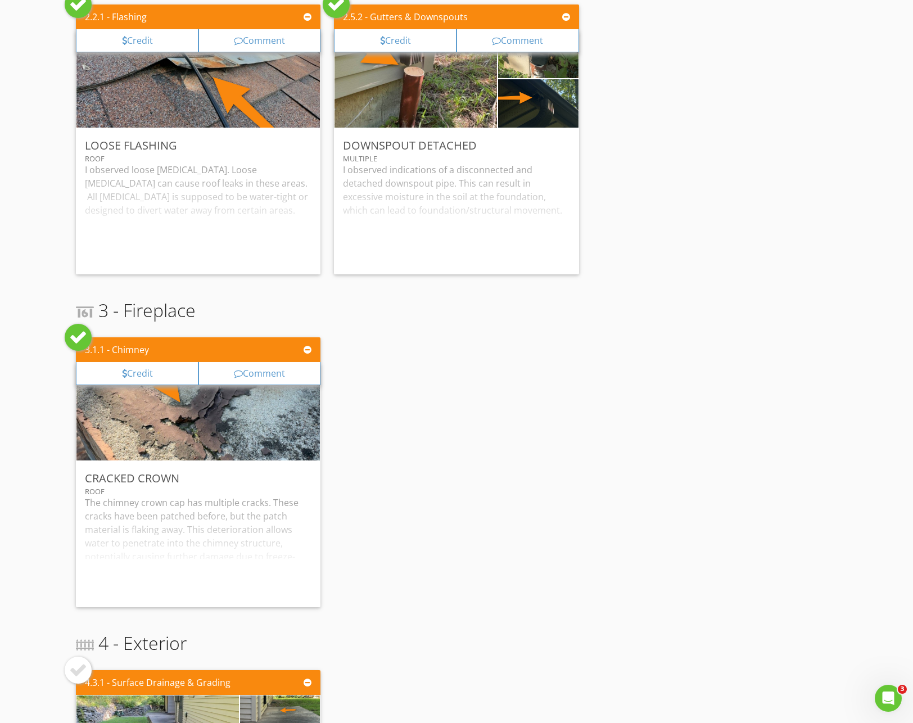
scroll to position [0, 0]
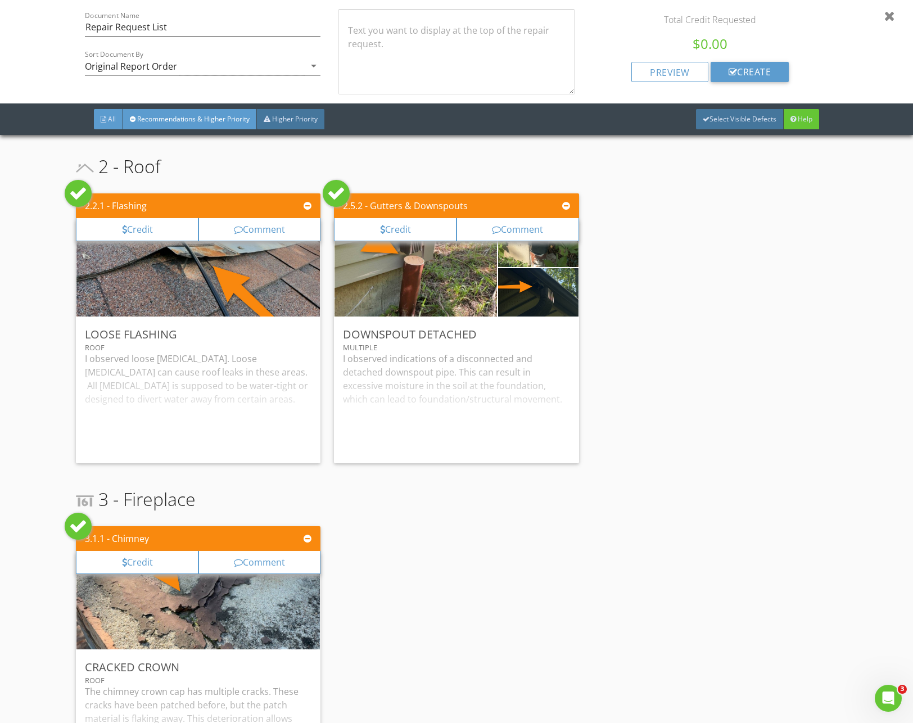
drag, startPoint x: 112, startPoint y: 118, endPoint x: 118, endPoint y: 126, distance: 9.7
click at [112, 118] on span "All" at bounding box center [112, 119] width 8 height 10
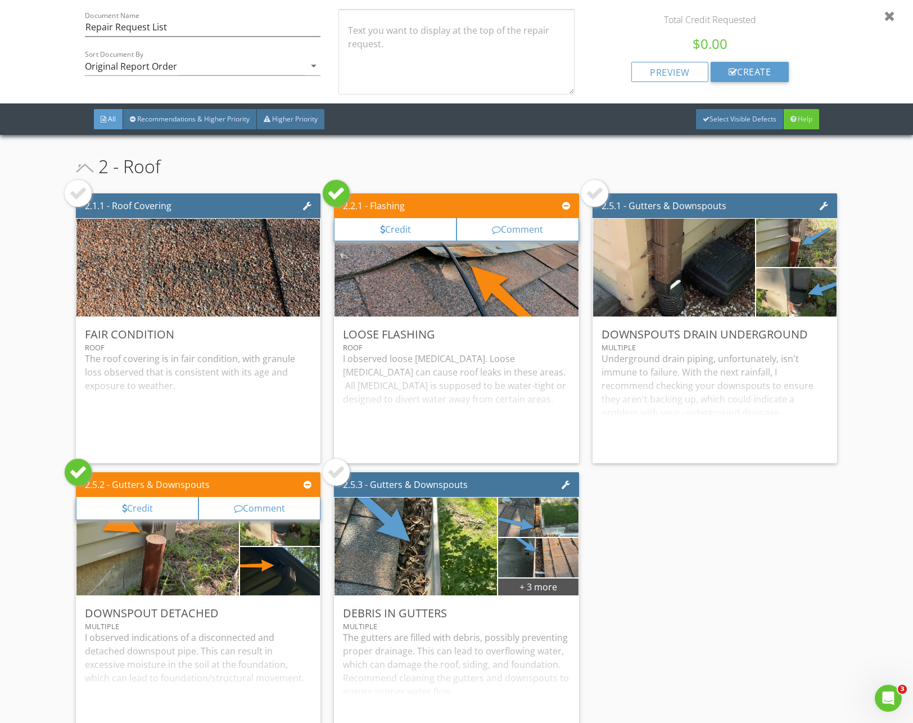
click at [887, 12] on div at bounding box center [889, 15] width 11 height 13
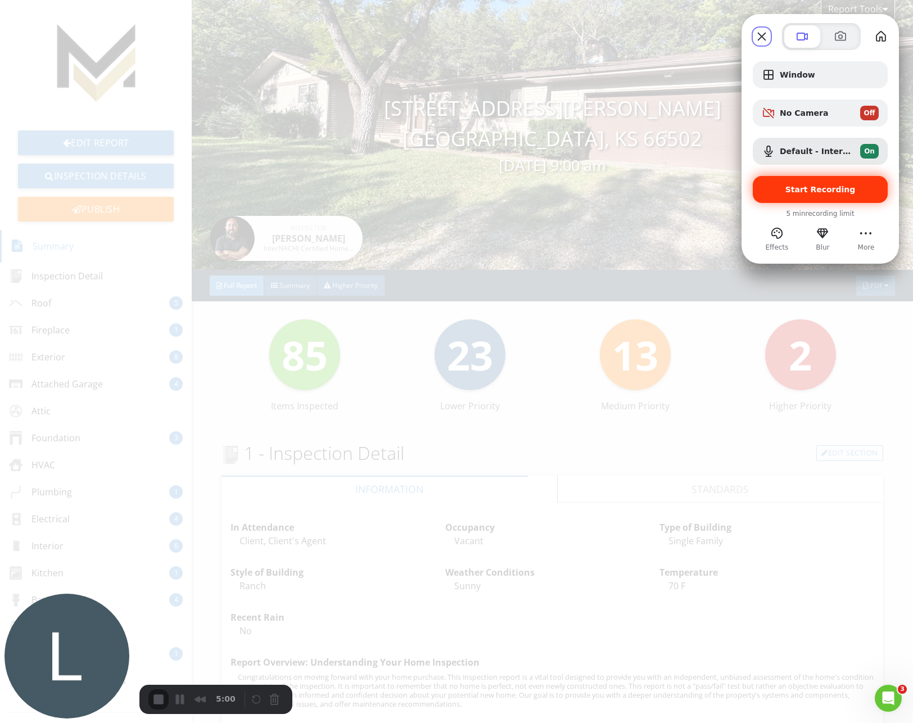
click at [808, 183] on div "Start Recording" at bounding box center [820, 189] width 135 height 27
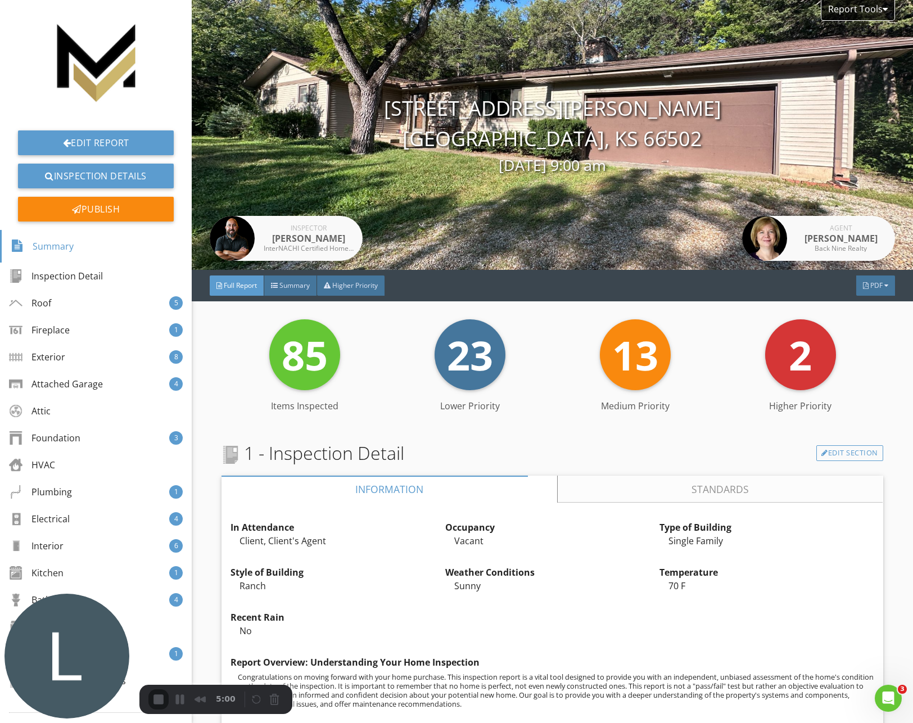
click at [877, 11] on div "Report Tools" at bounding box center [858, 10] width 74 height 21
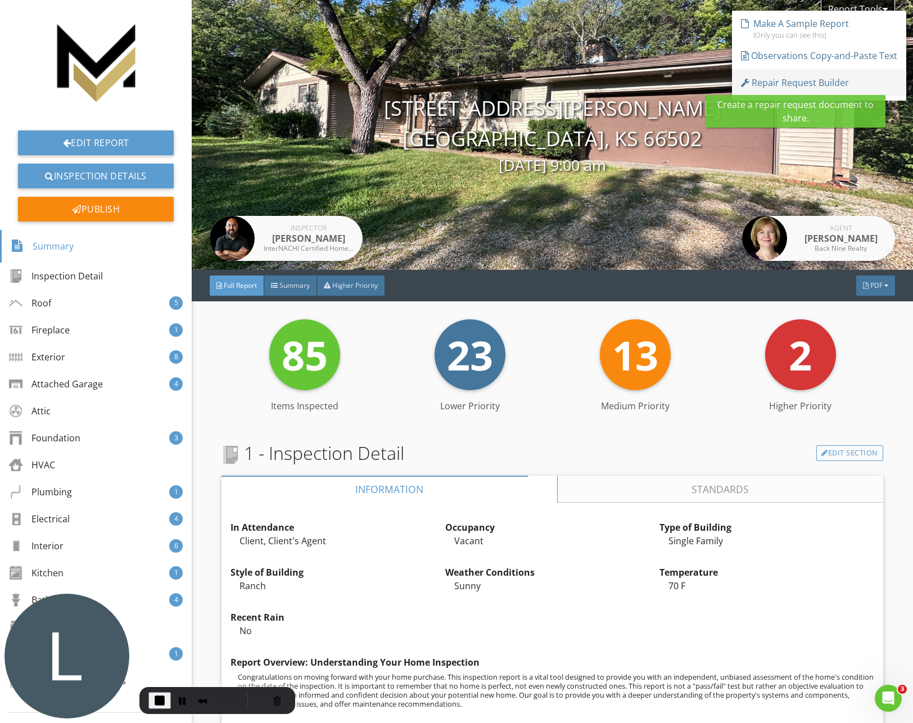
click at [809, 85] on div "Repair Request Builder" at bounding box center [795, 82] width 108 height 13
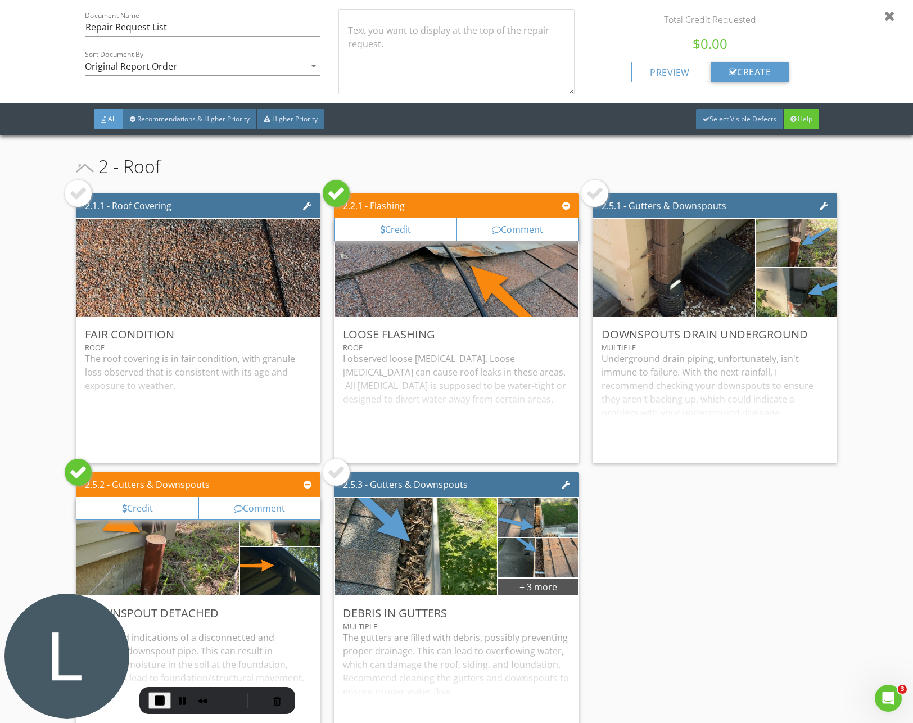
click at [331, 201] on div at bounding box center [336, 193] width 18 height 18
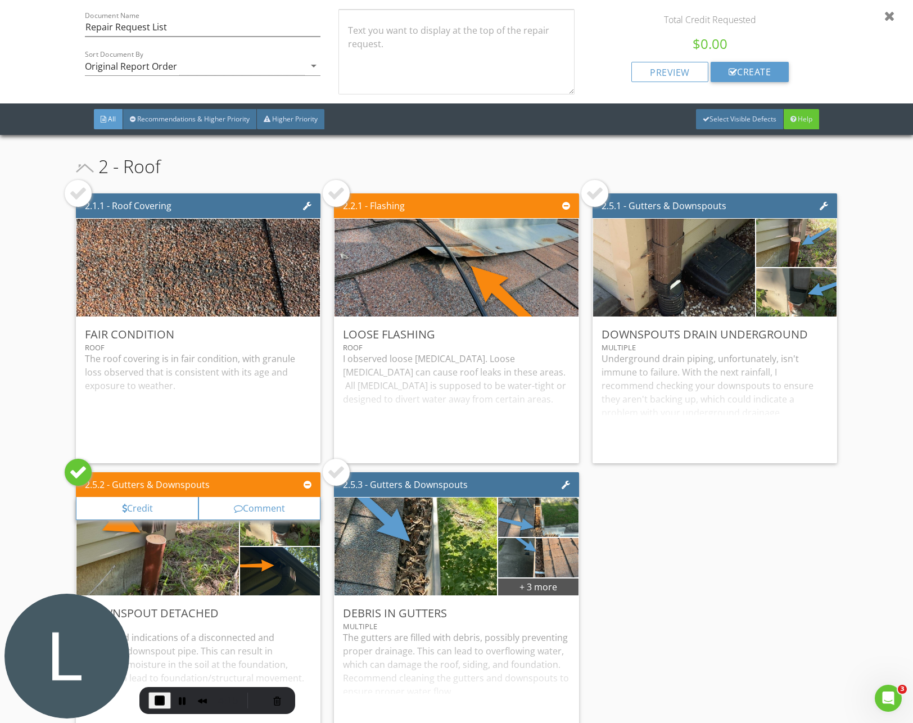
drag, startPoint x: 333, startPoint y: 198, endPoint x: 421, endPoint y: 201, distance: 88.3
click at [333, 198] on div at bounding box center [336, 193] width 18 height 18
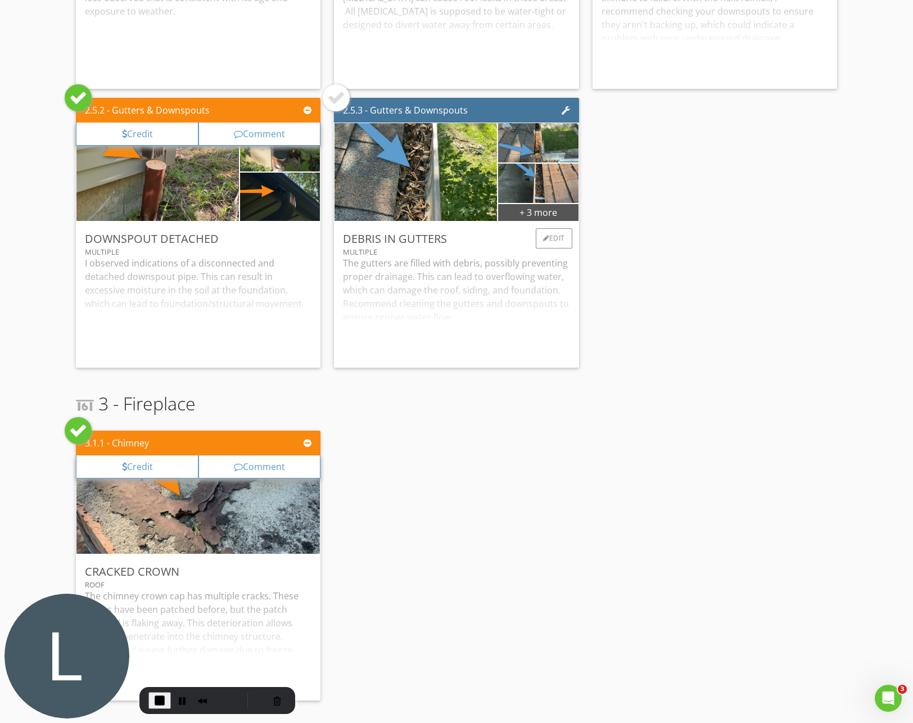
scroll to position [375, 0]
drag, startPoint x: 338, startPoint y: 96, endPoint x: 398, endPoint y: 179, distance: 102.8
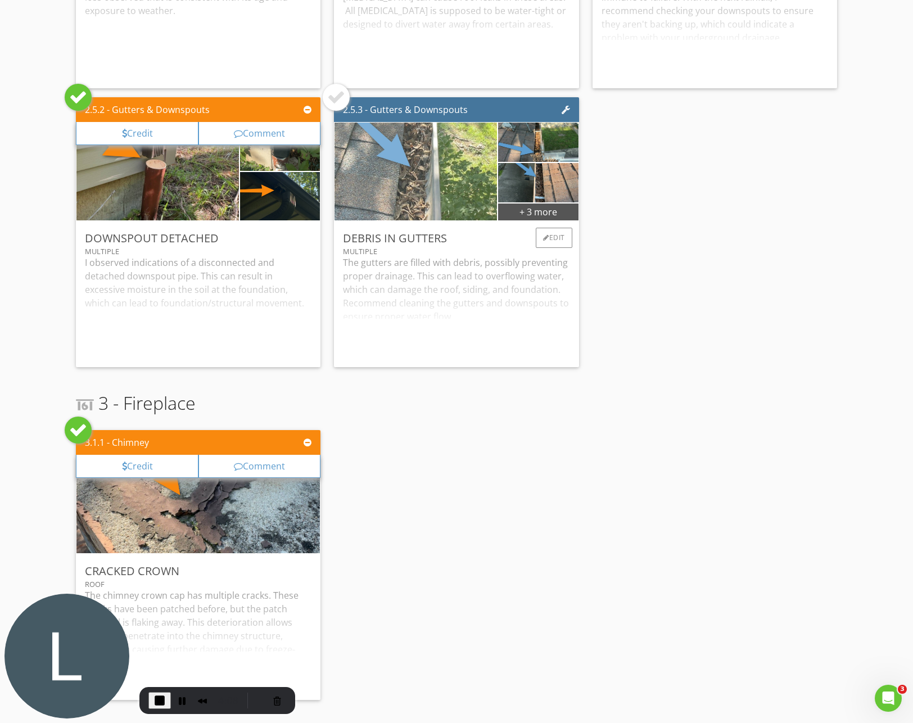
click at [338, 96] on div at bounding box center [336, 97] width 18 height 18
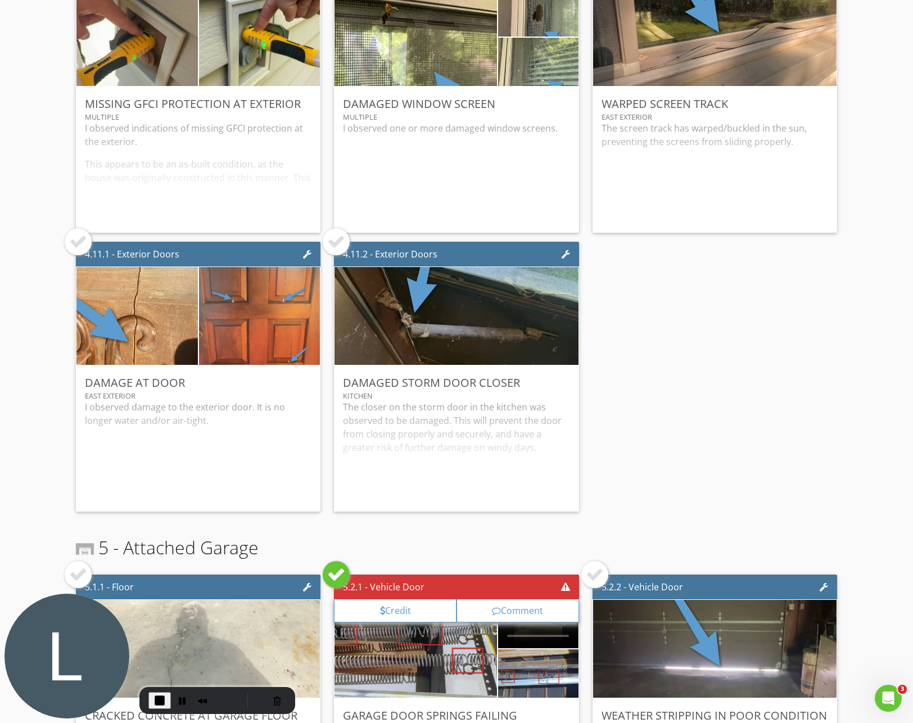
scroll to position [1603, 0]
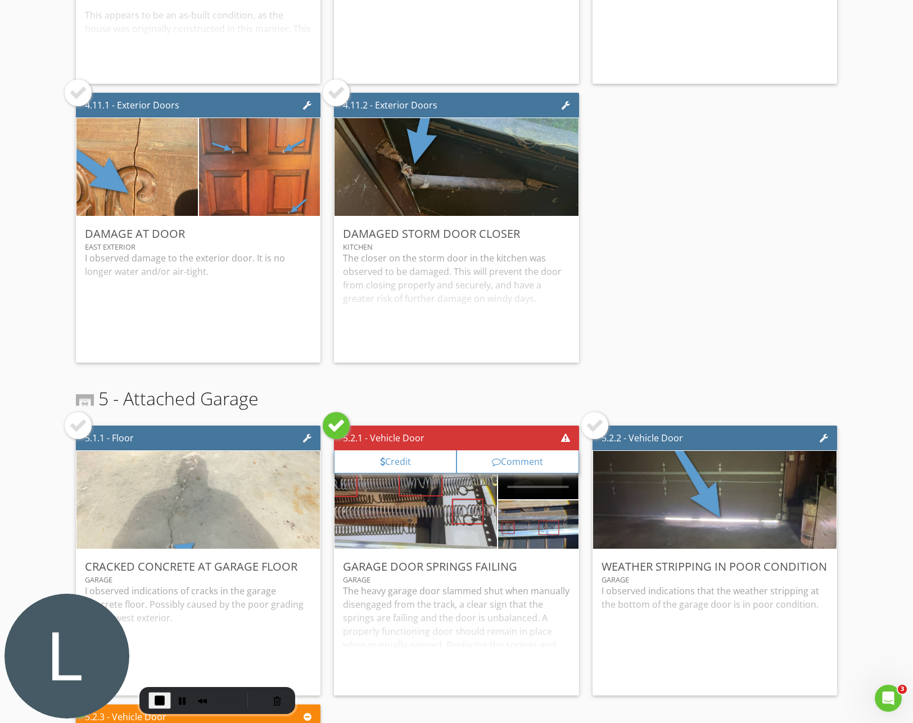
click at [81, 97] on div at bounding box center [78, 93] width 18 height 18
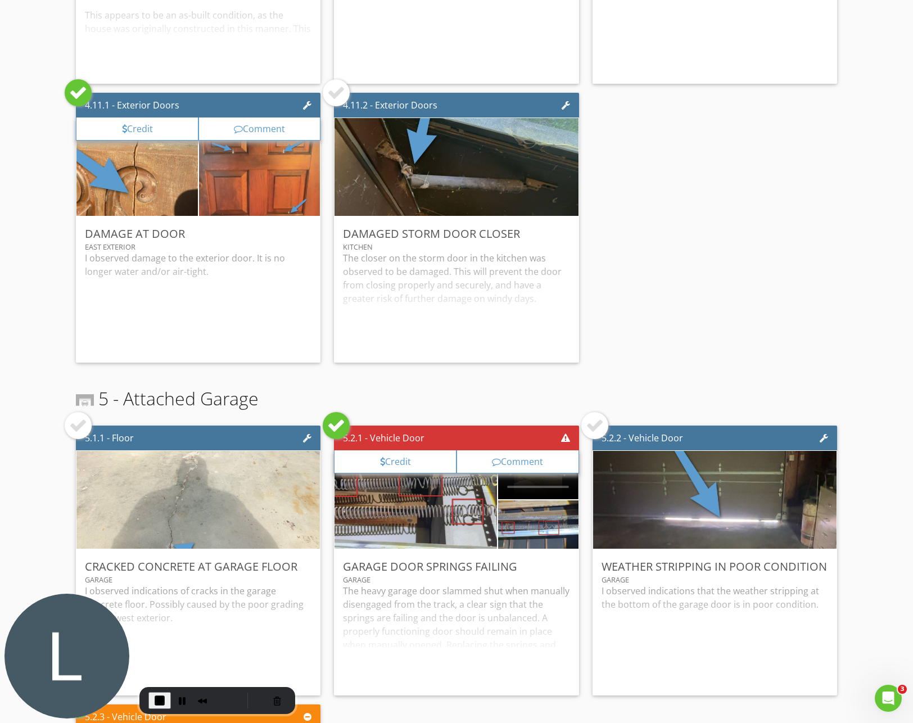
click at [288, 128] on div "Comment" at bounding box center [259, 129] width 123 height 23
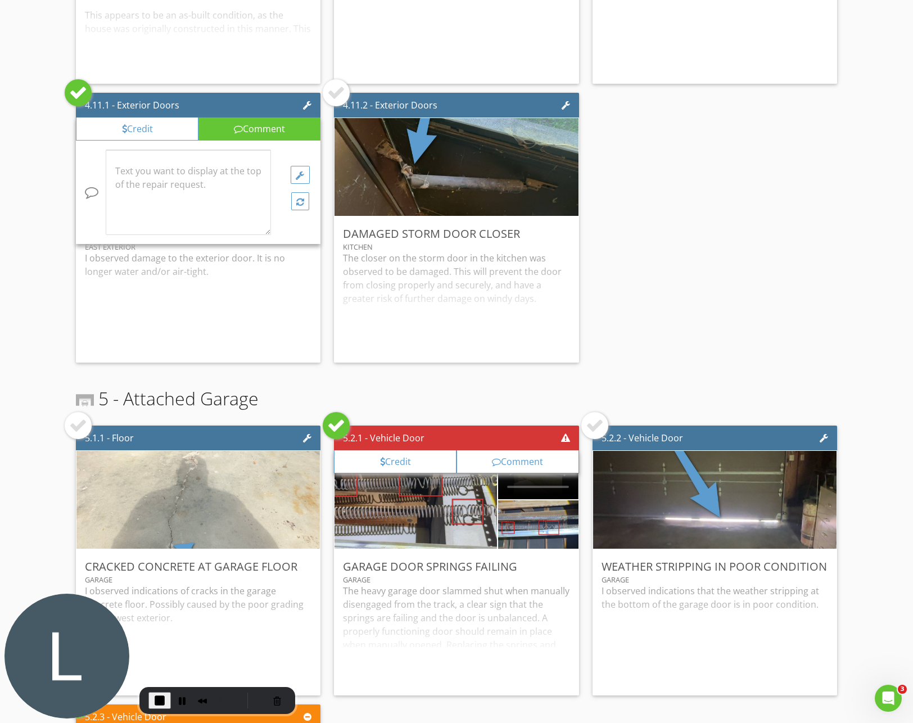
click at [197, 181] on div at bounding box center [188, 193] width 164 height 84
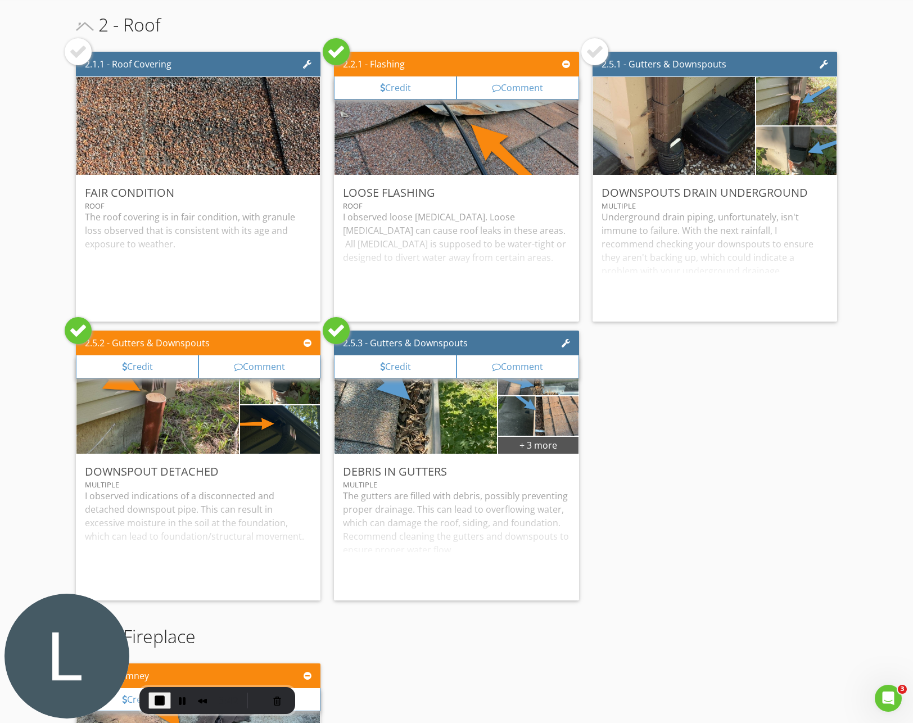
scroll to position [0, 0]
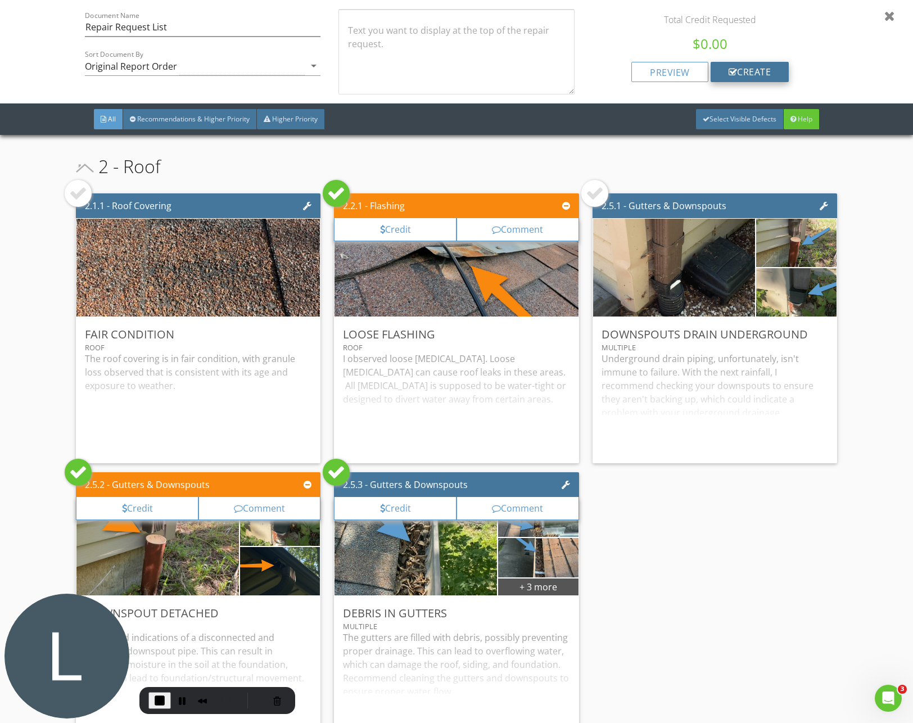
click at [748, 74] on div "create" at bounding box center [750, 72] width 79 height 20
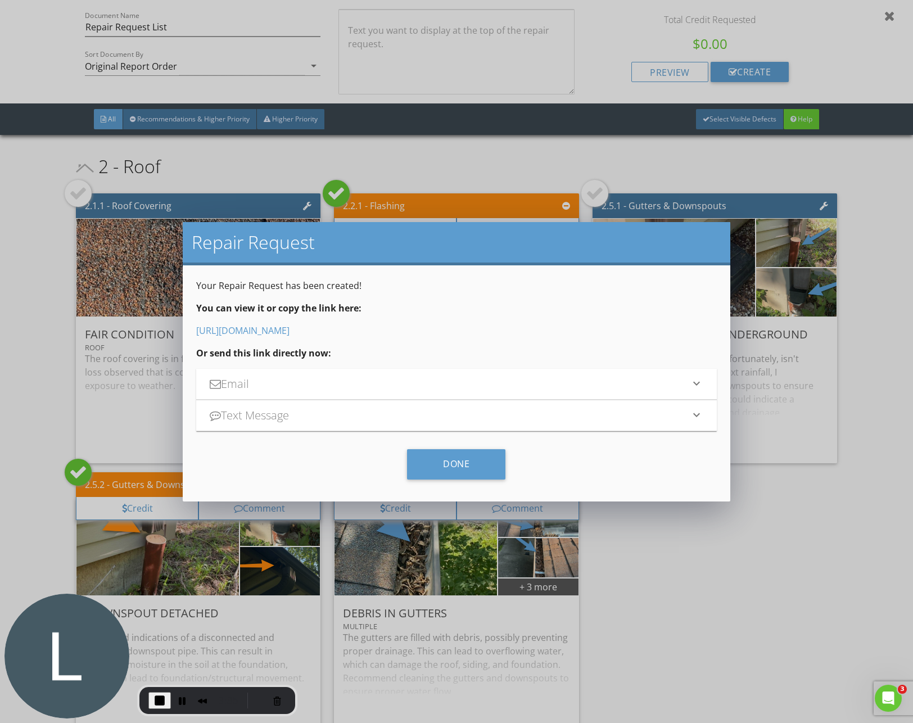
click at [290, 331] on link "https://app.spectora.com/report_views/3ec0bcd6-e5d5-42f4-a62c-9b03148c65ea" at bounding box center [242, 330] width 93 height 12
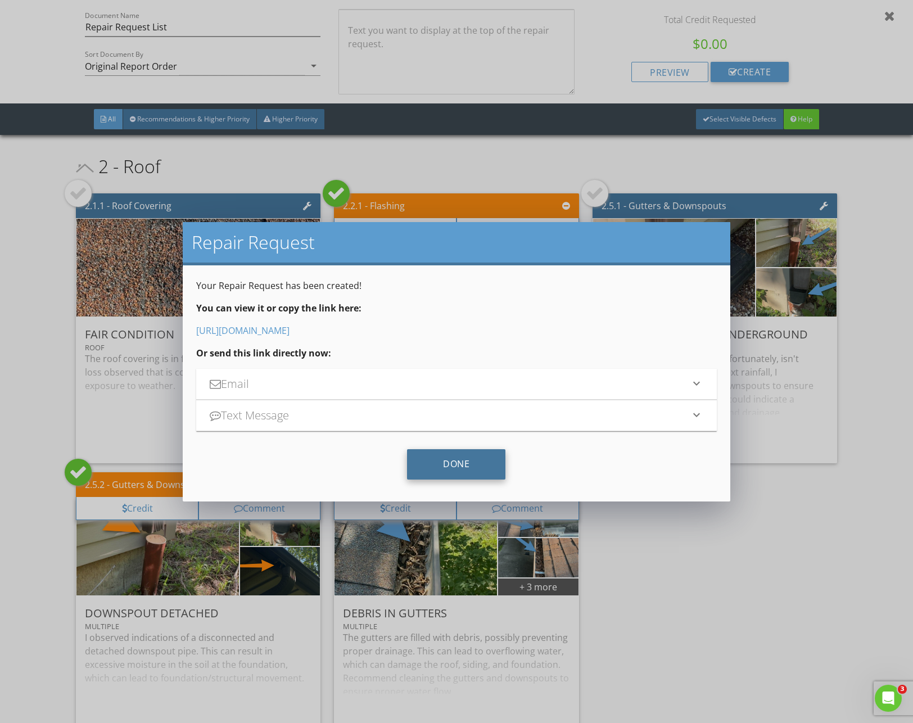
click at [482, 459] on div "Done" at bounding box center [456, 464] width 98 height 30
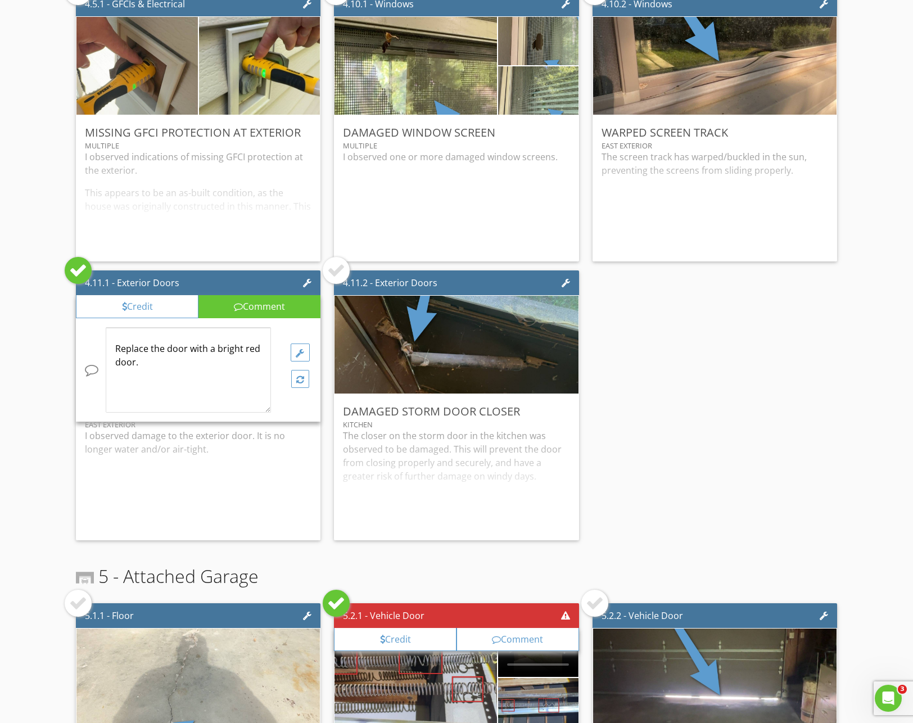
scroll to position [1, 0]
click at [194, 367] on p "Replace the door with a bright red door." at bounding box center [188, 354] width 146 height 27
click at [229, 305] on div "Comment" at bounding box center [259, 306] width 123 height 23
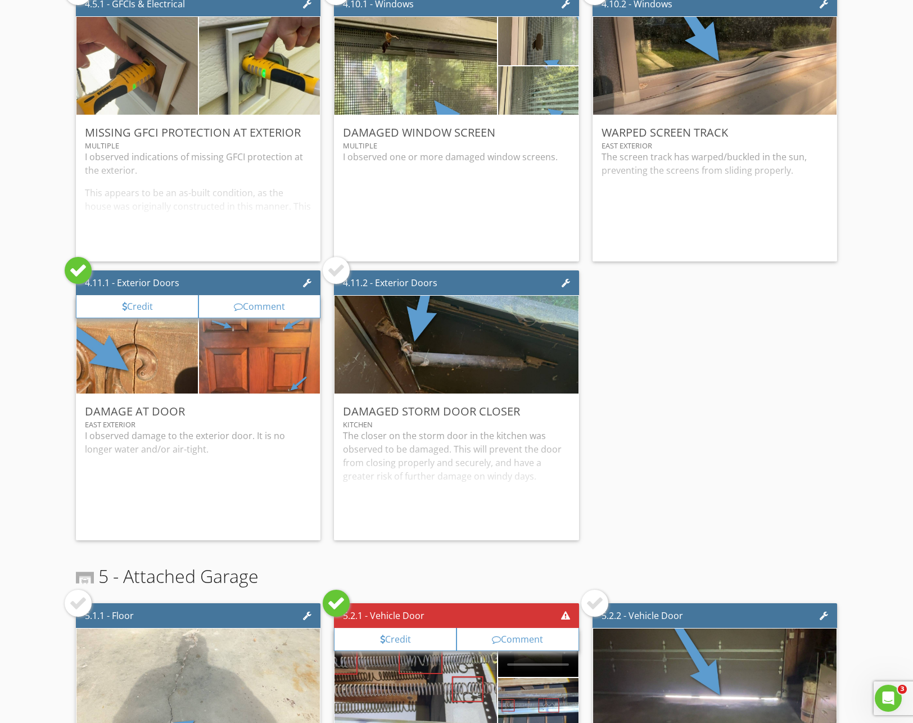
click at [65, 272] on div at bounding box center [78, 270] width 27 height 27
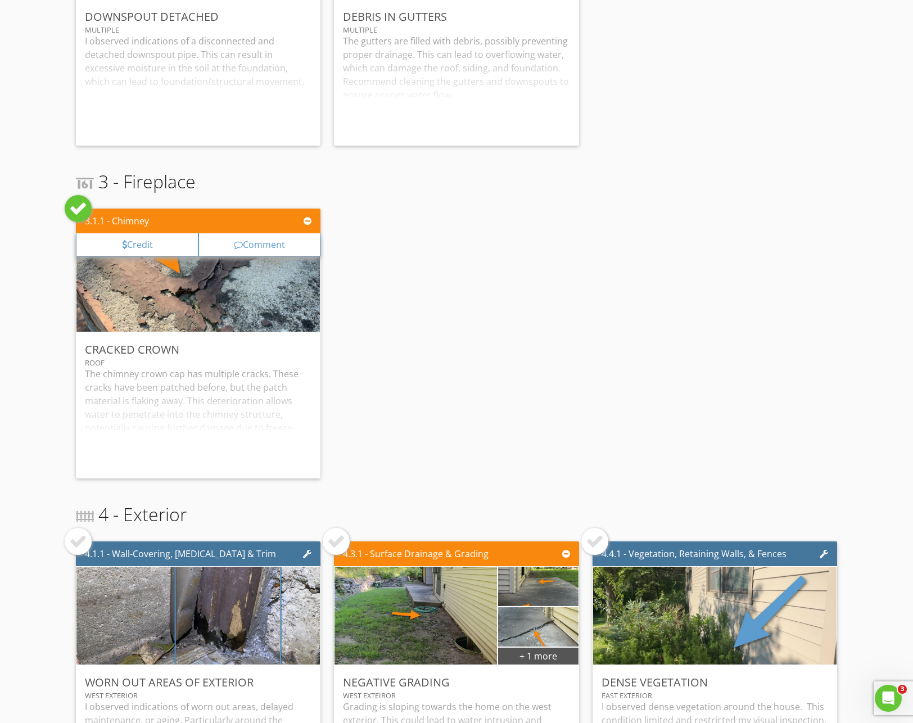
scroll to position [0, 0]
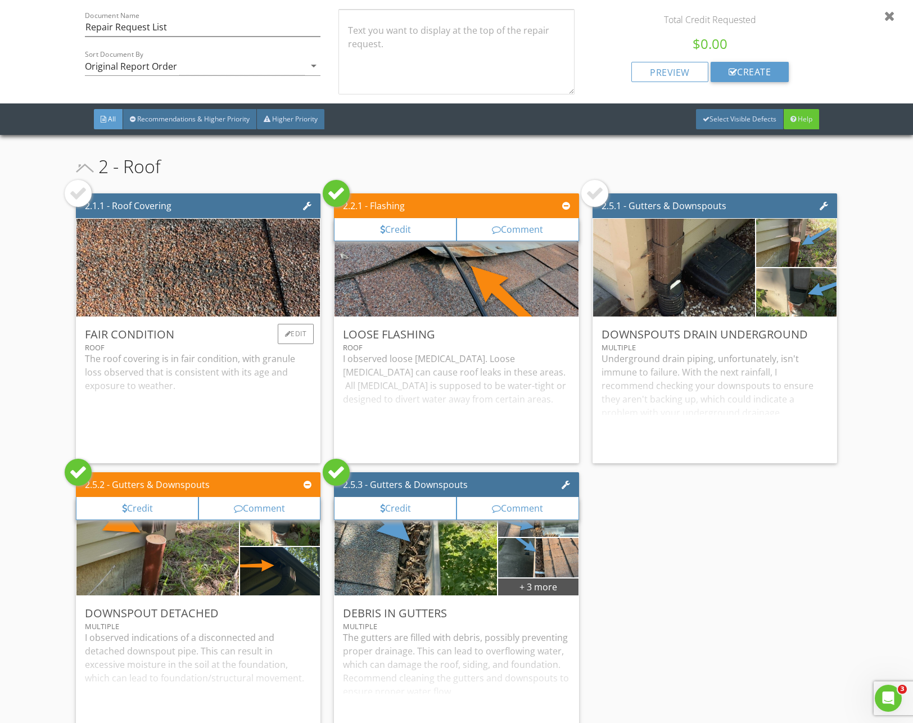
drag, startPoint x: 338, startPoint y: 471, endPoint x: 315, endPoint y: 423, distance: 52.6
click at [337, 471] on div at bounding box center [336, 472] width 18 height 18
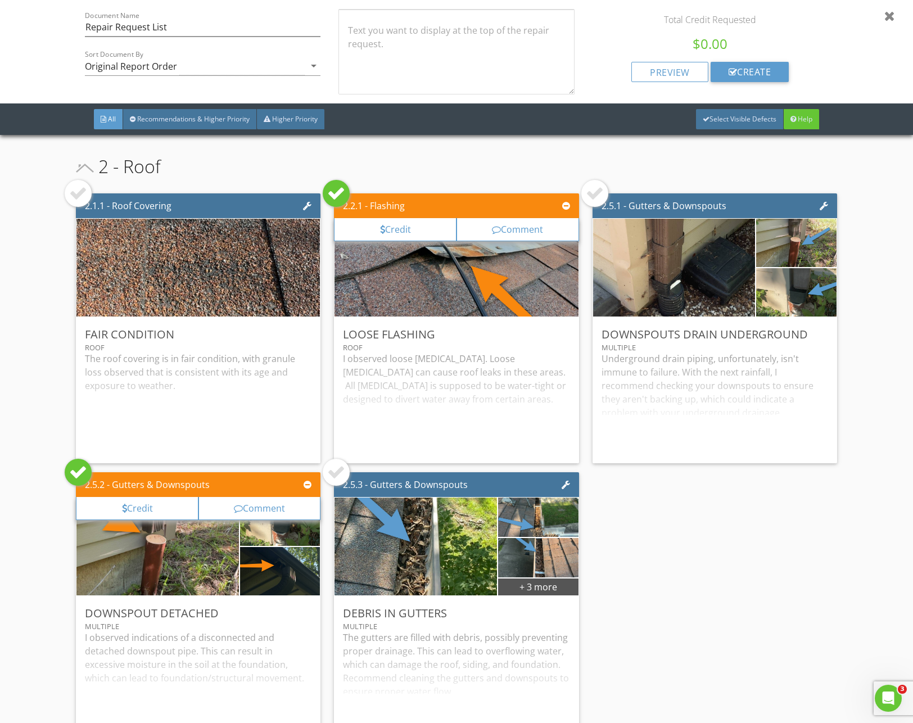
click at [898, 17] on div "Document Name Repair Request List Sort Document By Original Report Order arrow_…" at bounding box center [456, 67] width 913 height 135
click at [886, 17] on div at bounding box center [889, 15] width 11 height 13
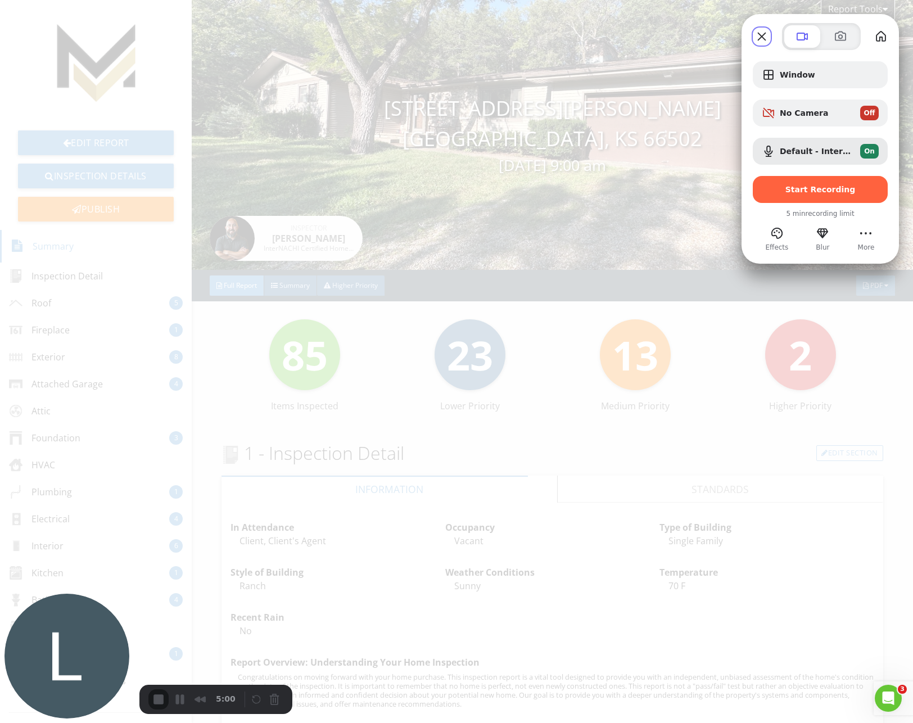
click at [810, 190] on span "Start Recording" at bounding box center [820, 189] width 70 height 9
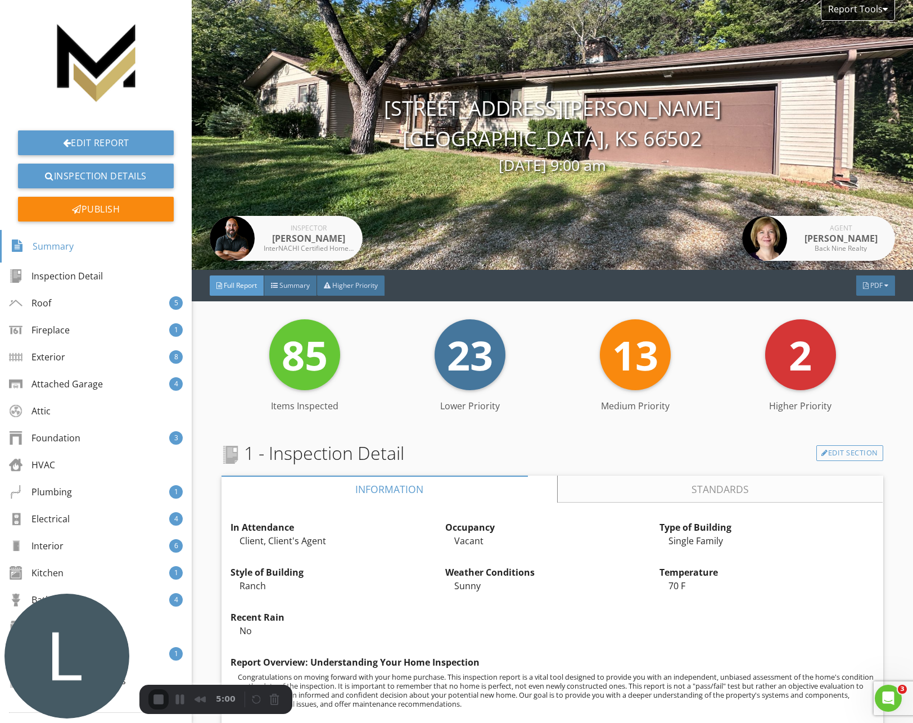
click at [856, 13] on div "Report Tools" at bounding box center [858, 10] width 74 height 21
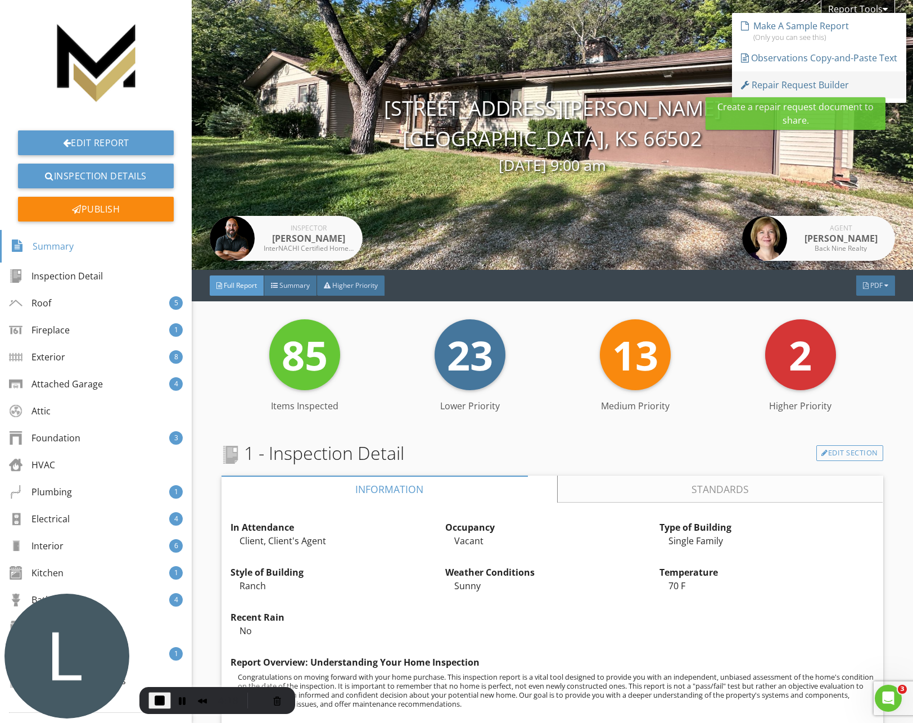
click at [804, 83] on div "Repair Request Builder" at bounding box center [795, 84] width 108 height 13
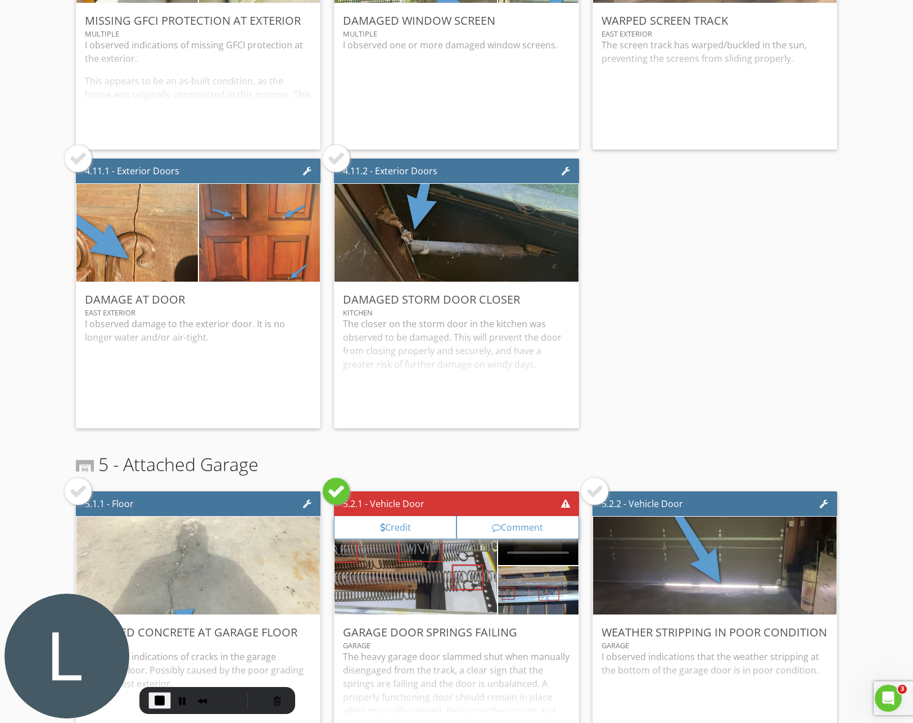
scroll to position [1539, 0]
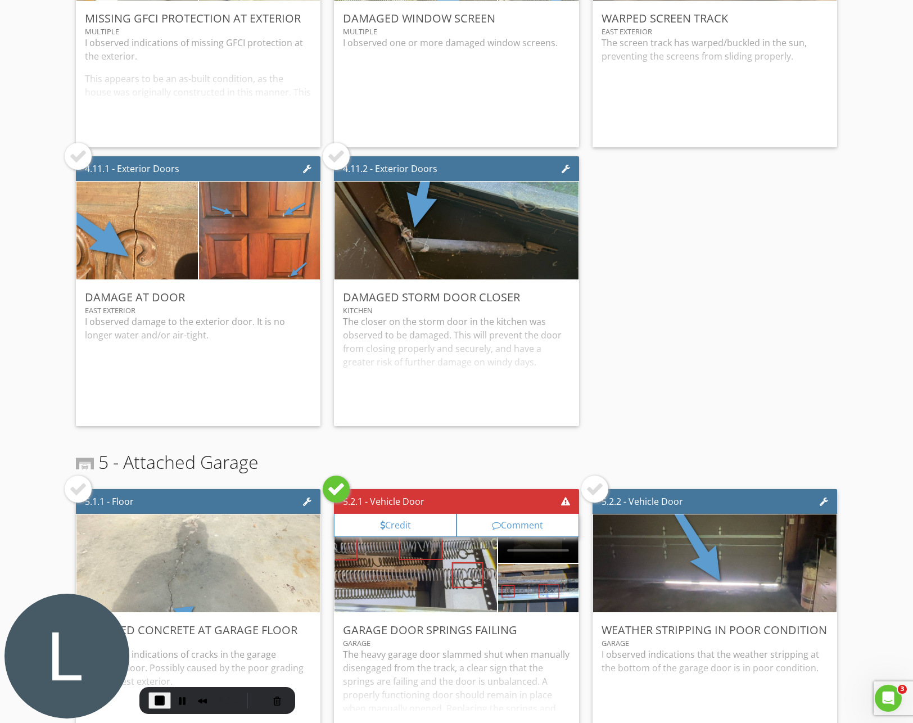
click at [83, 159] on div at bounding box center [78, 156] width 18 height 18
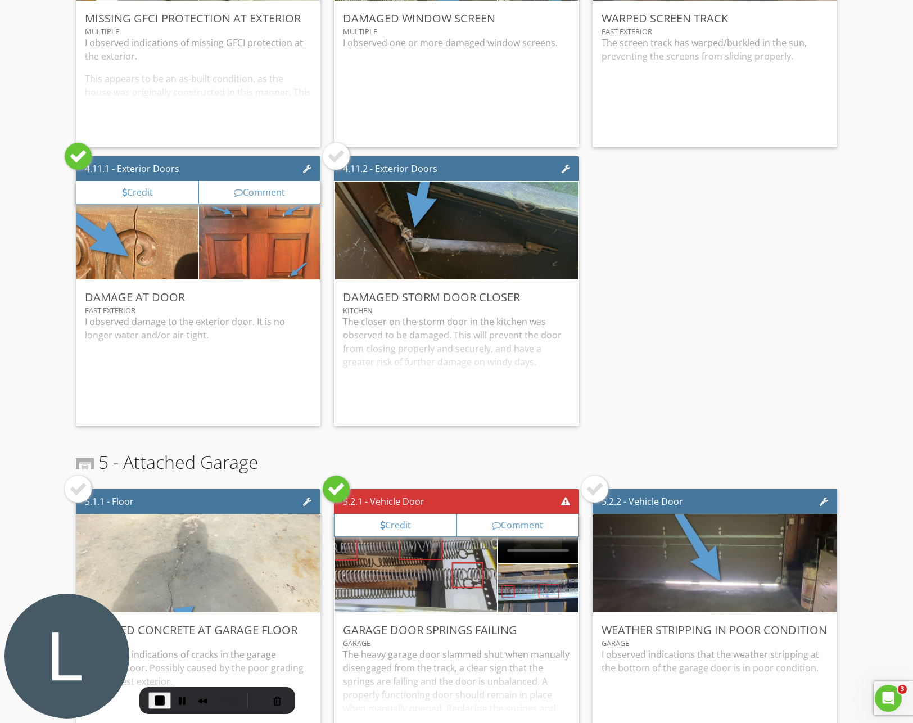
click at [241, 189] on div at bounding box center [238, 192] width 9 height 9
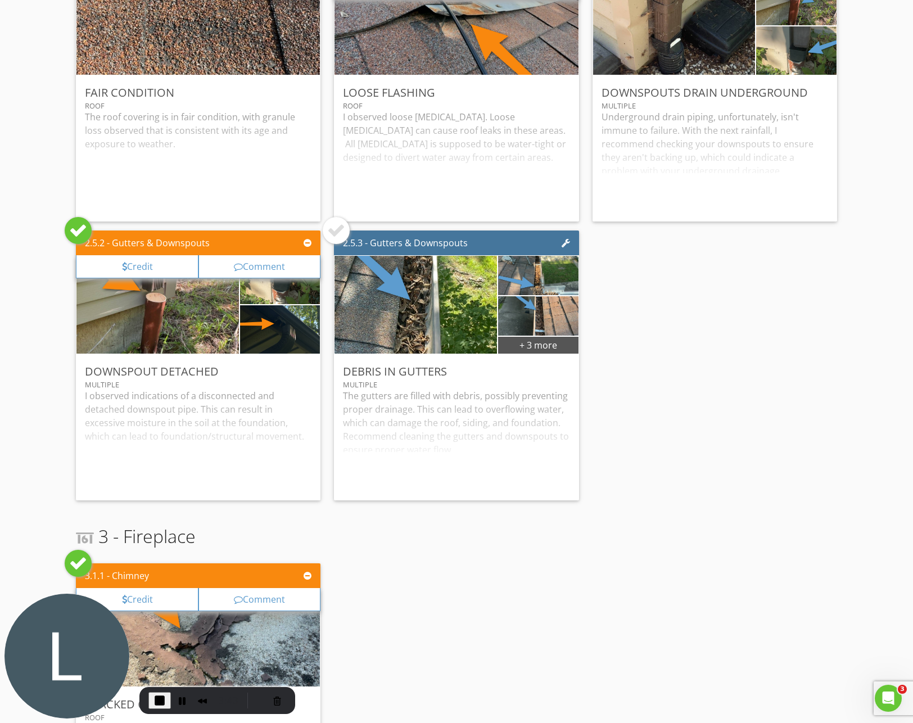
scroll to position [0, 0]
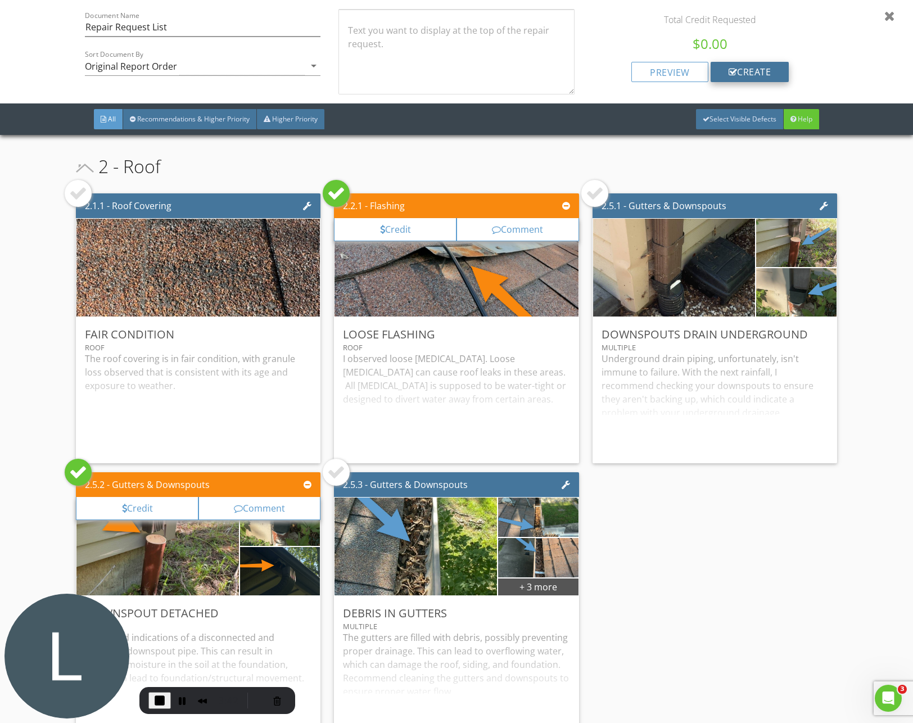
click at [740, 71] on div "create" at bounding box center [750, 72] width 79 height 20
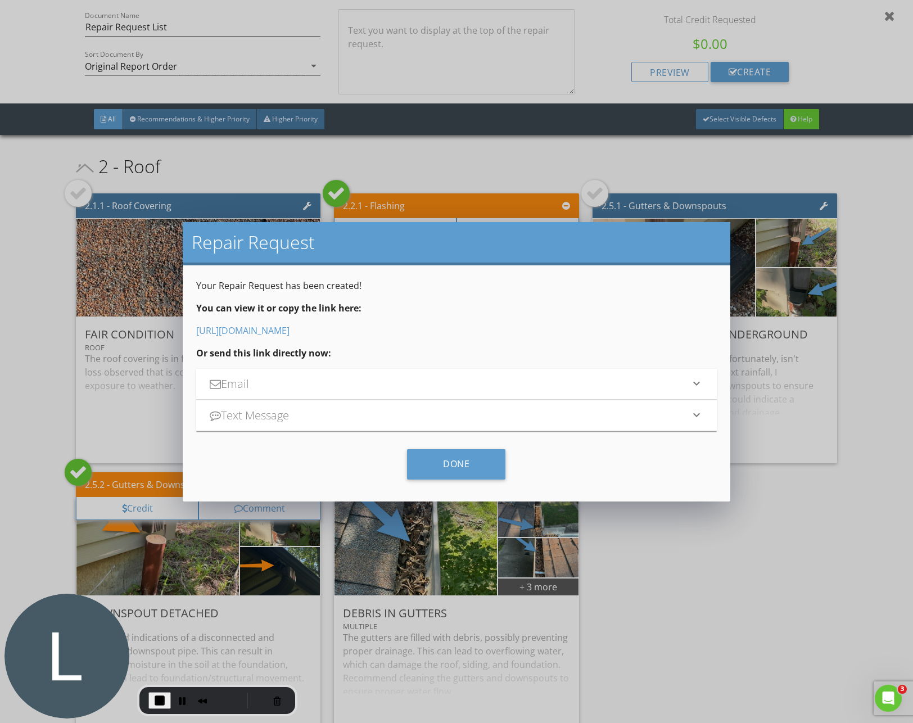
click at [290, 332] on link "https://app.spectora.com/report_views/bc3618d2-e21e-4764-b0fd-6d65dc15f69e" at bounding box center [242, 330] width 93 height 12
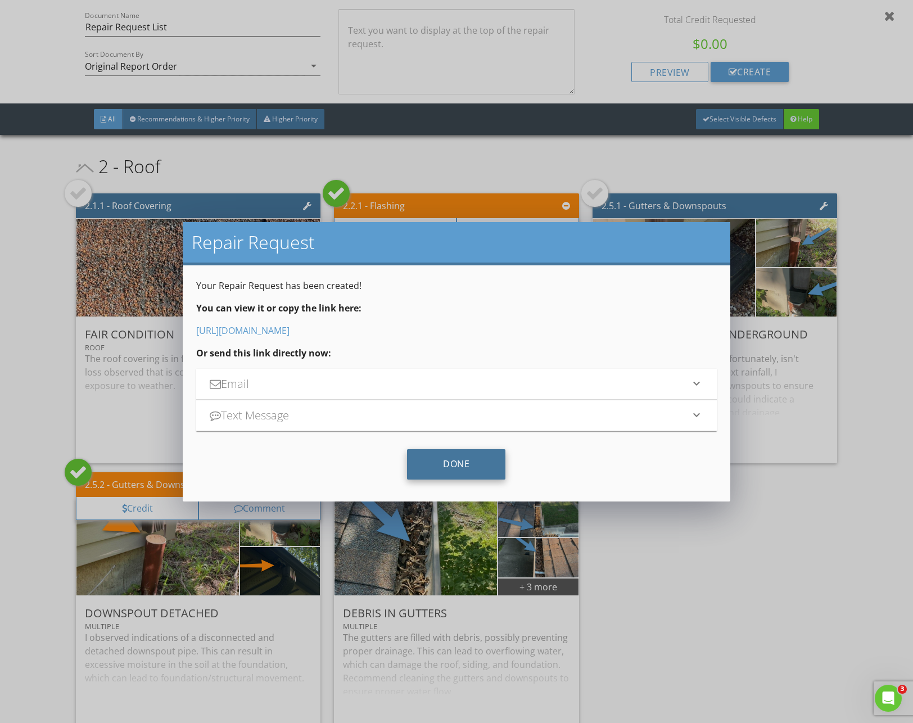
drag, startPoint x: 467, startPoint y: 474, endPoint x: 464, endPoint y: 463, distance: 10.9
click at [467, 474] on div "Done" at bounding box center [456, 464] width 98 height 30
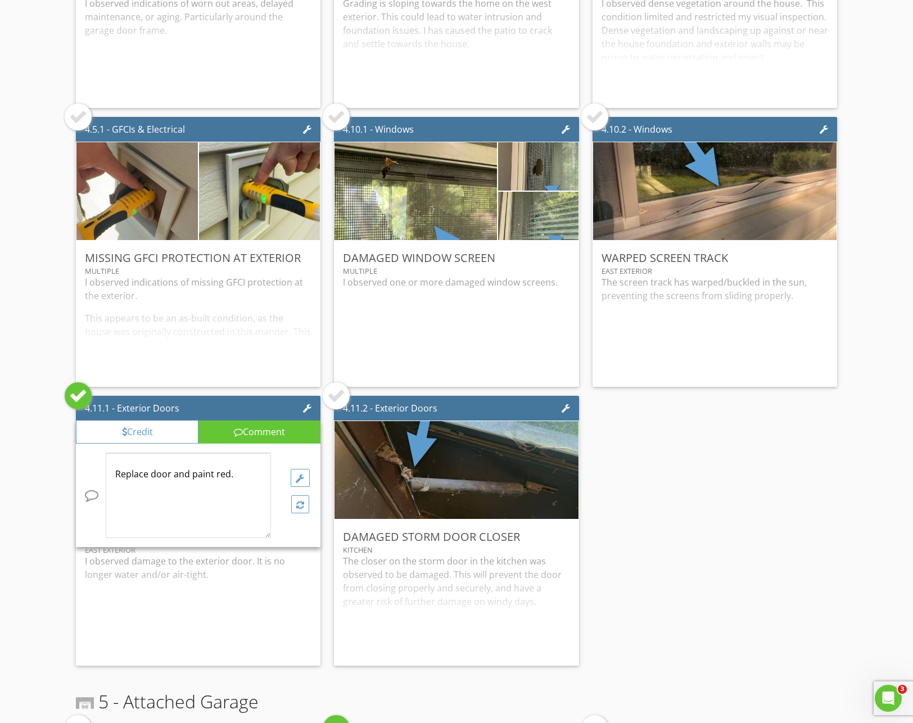
scroll to position [1320, 0]
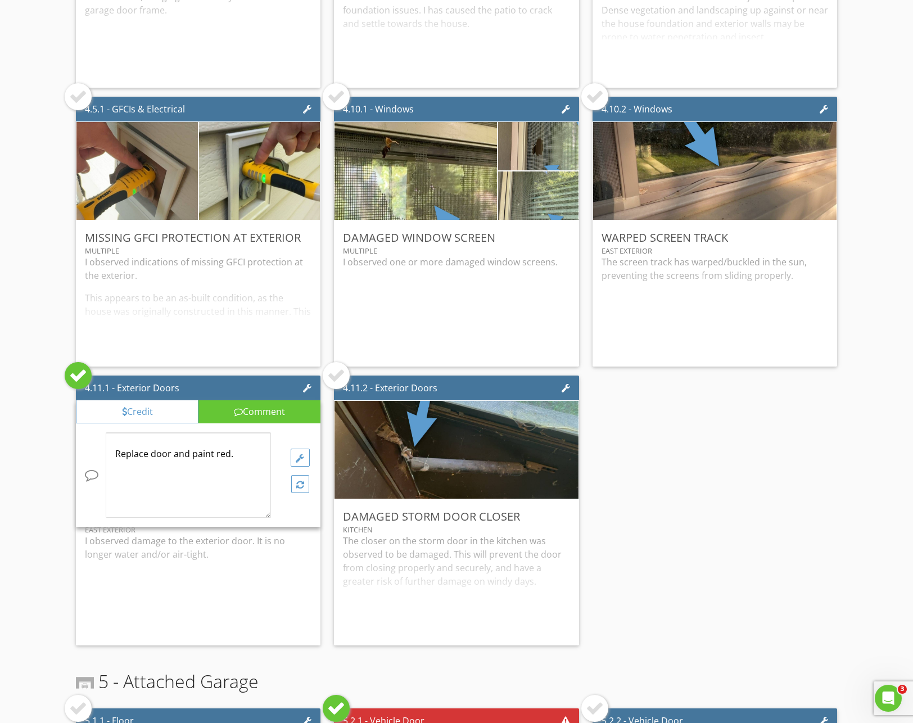
click at [230, 460] on div "Replace door and paint red." at bounding box center [188, 476] width 164 height 84
drag, startPoint x: 246, startPoint y: 454, endPoint x: 67, endPoint y: 436, distance: 179.1
click at [87, 378] on div at bounding box center [78, 376] width 18 height 18
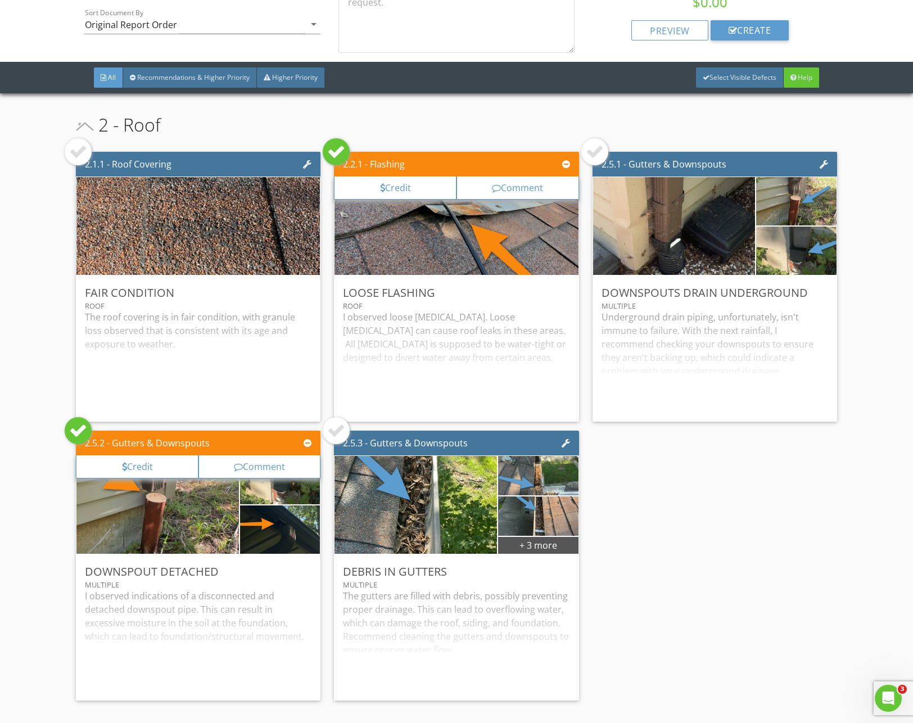
scroll to position [0, 0]
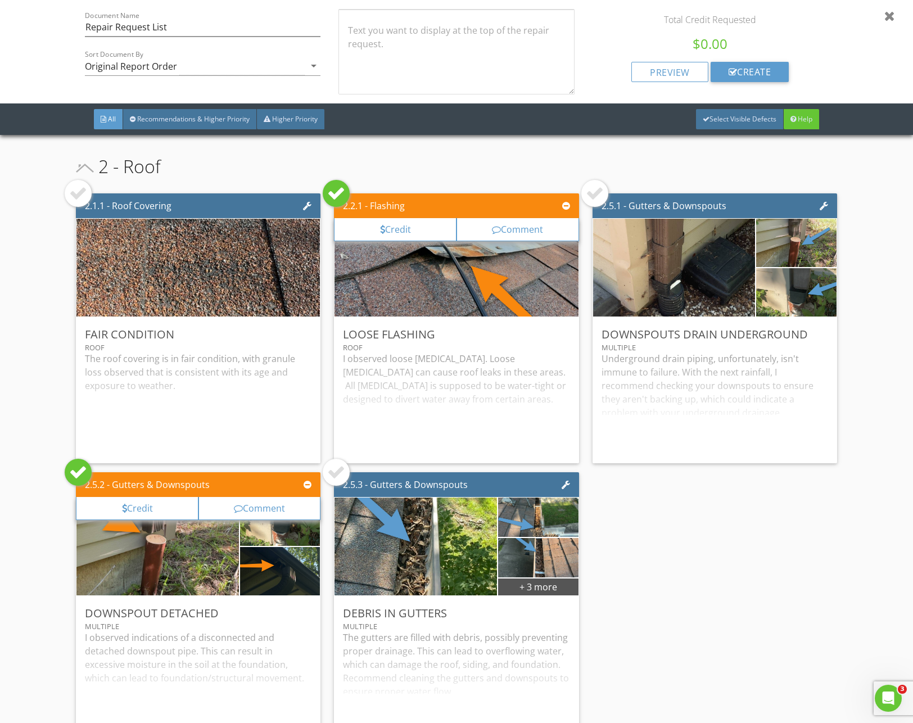
click at [892, 17] on div at bounding box center [889, 15] width 11 height 13
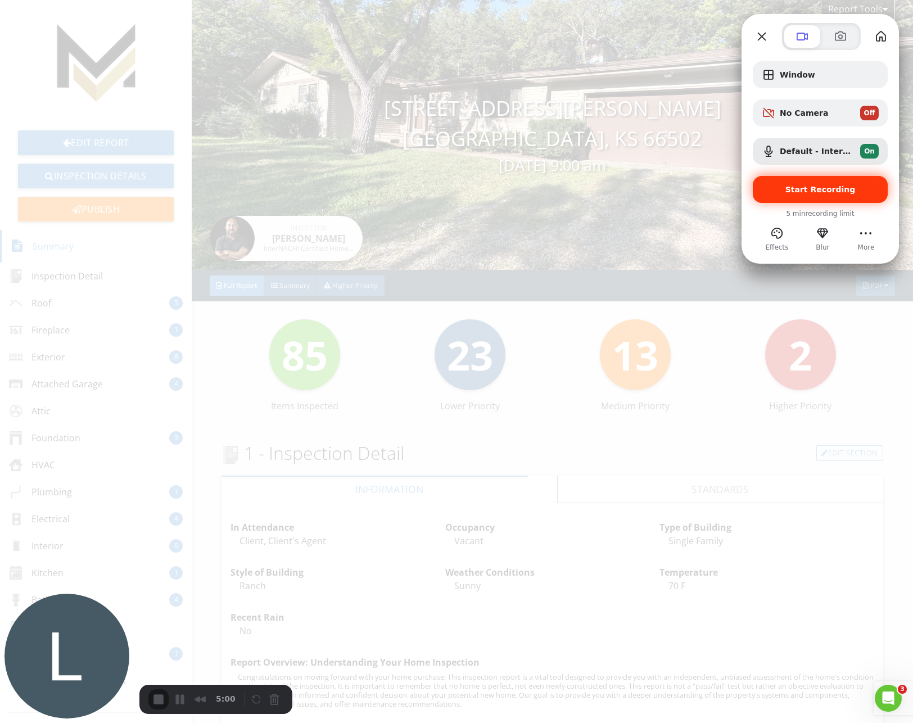
click at [802, 180] on div "Start Recording" at bounding box center [820, 189] width 135 height 27
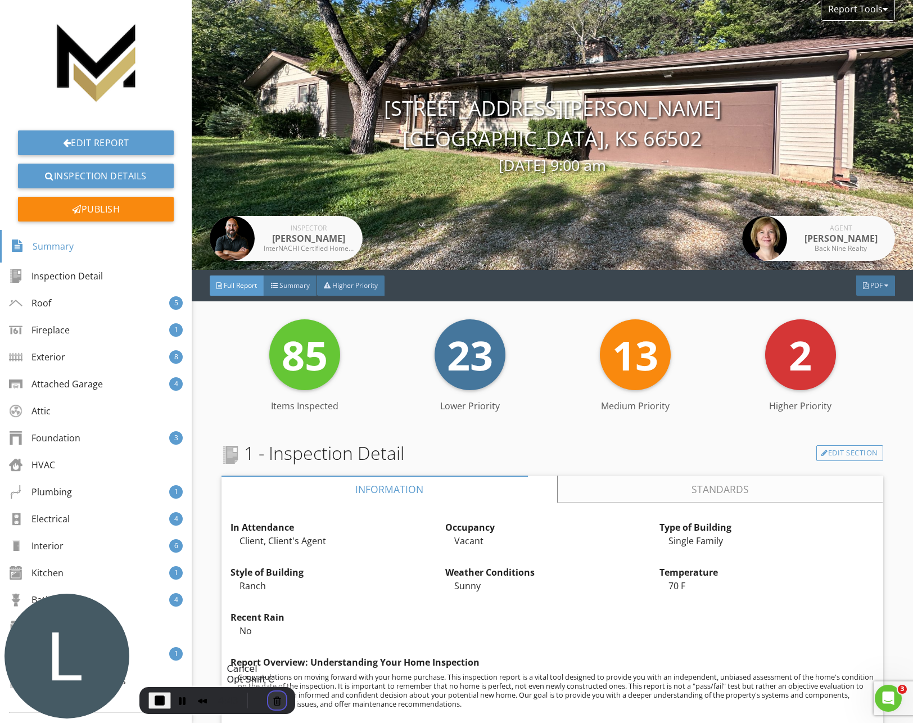
click at [274, 701] on button "Cancel Recording" at bounding box center [277, 701] width 18 height 18
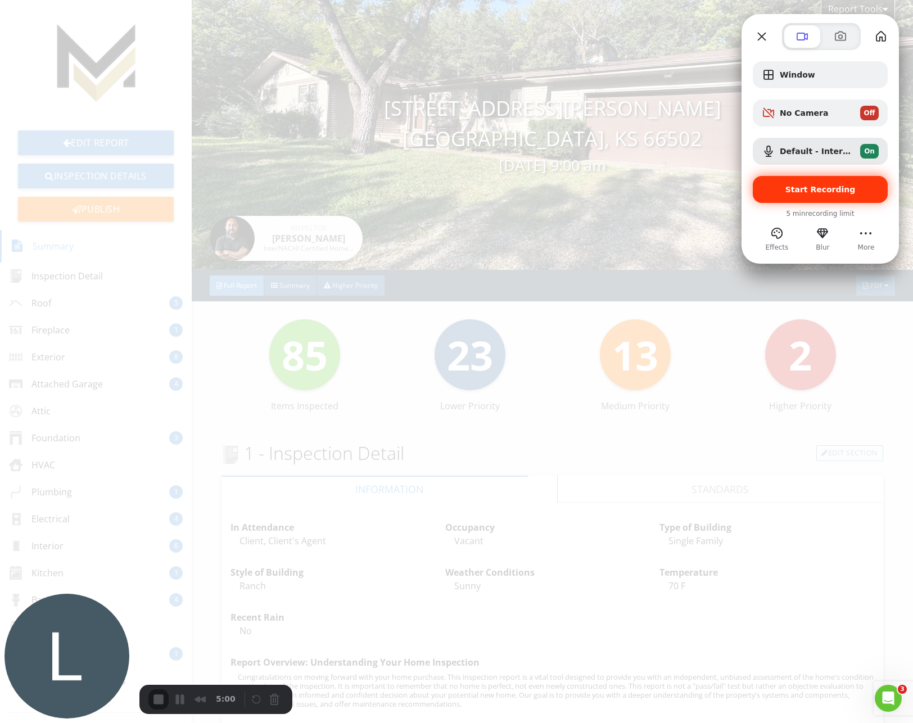
click at [788, 197] on div "Start Recording" at bounding box center [820, 189] width 135 height 27
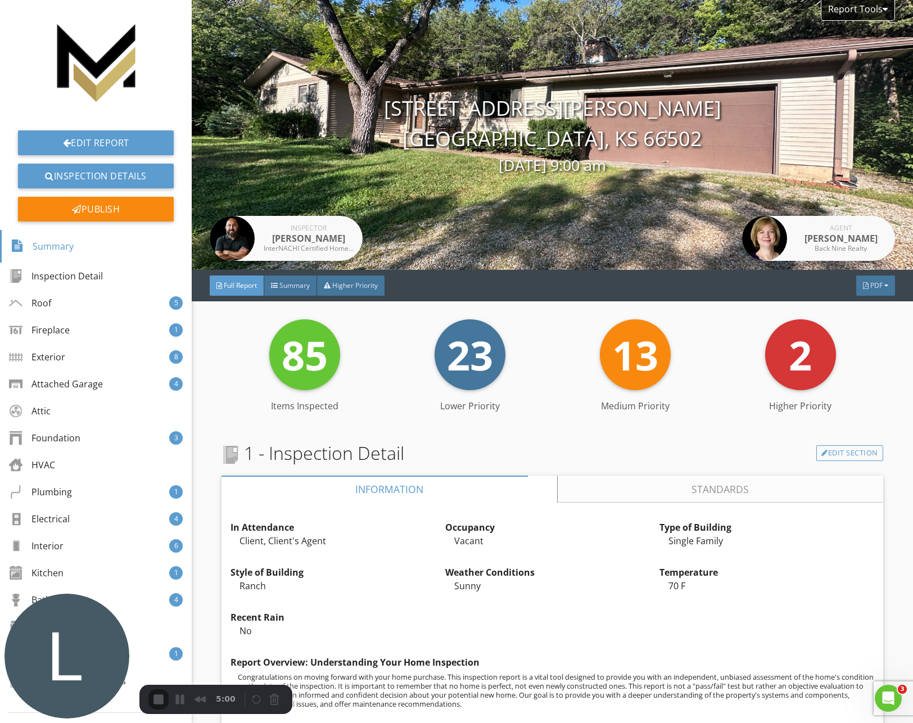
click at [273, 701] on button "Cancel Recording" at bounding box center [277, 701] width 18 height 18
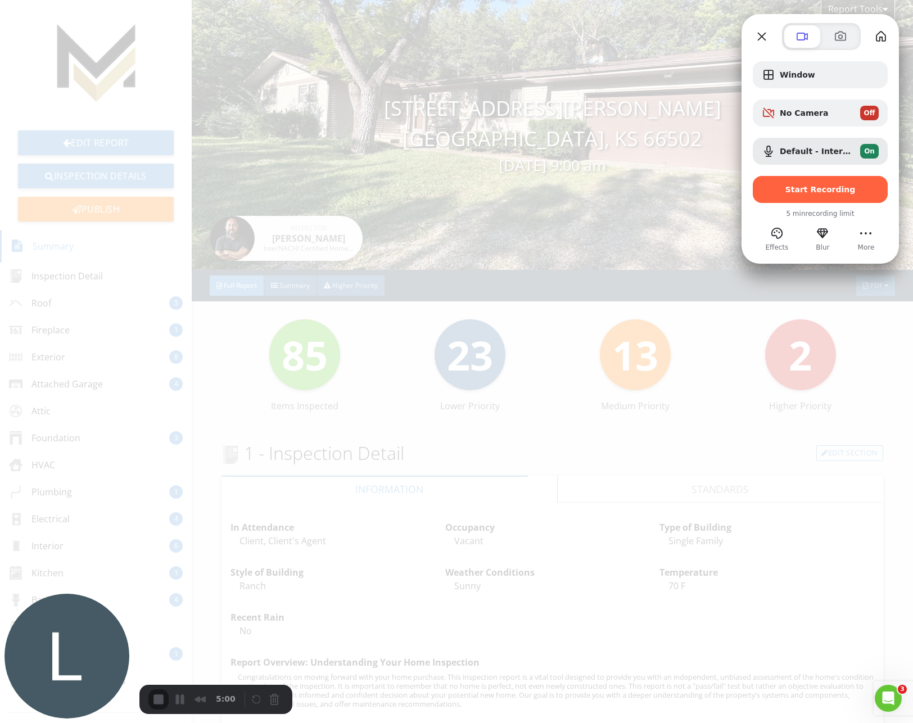
click at [800, 183] on div "Start Recording" at bounding box center [820, 189] width 135 height 27
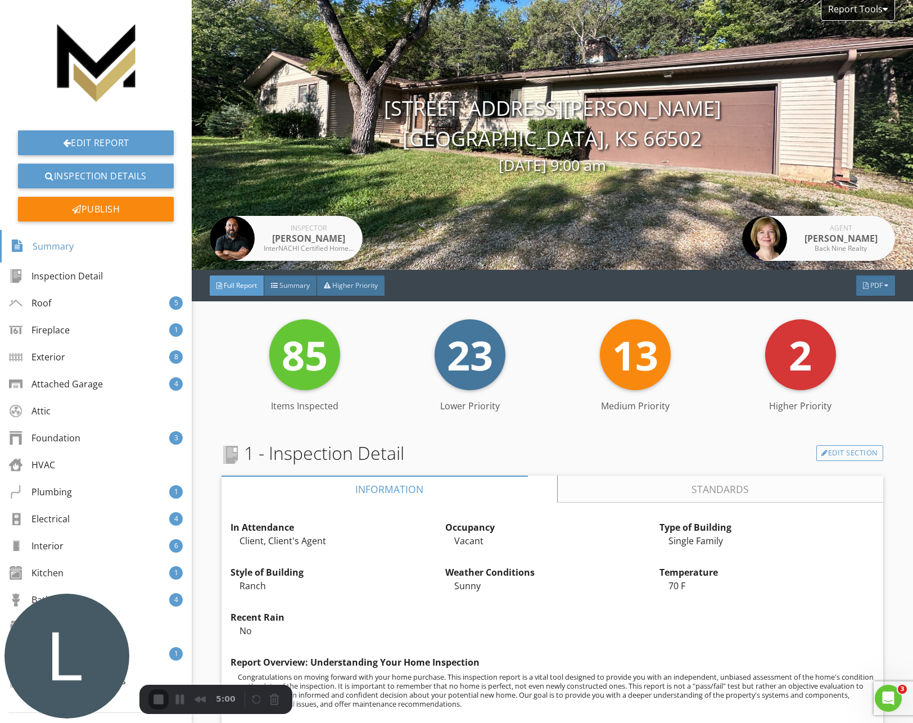
click at [872, 11] on div "Report Tools" at bounding box center [858, 10] width 74 height 21
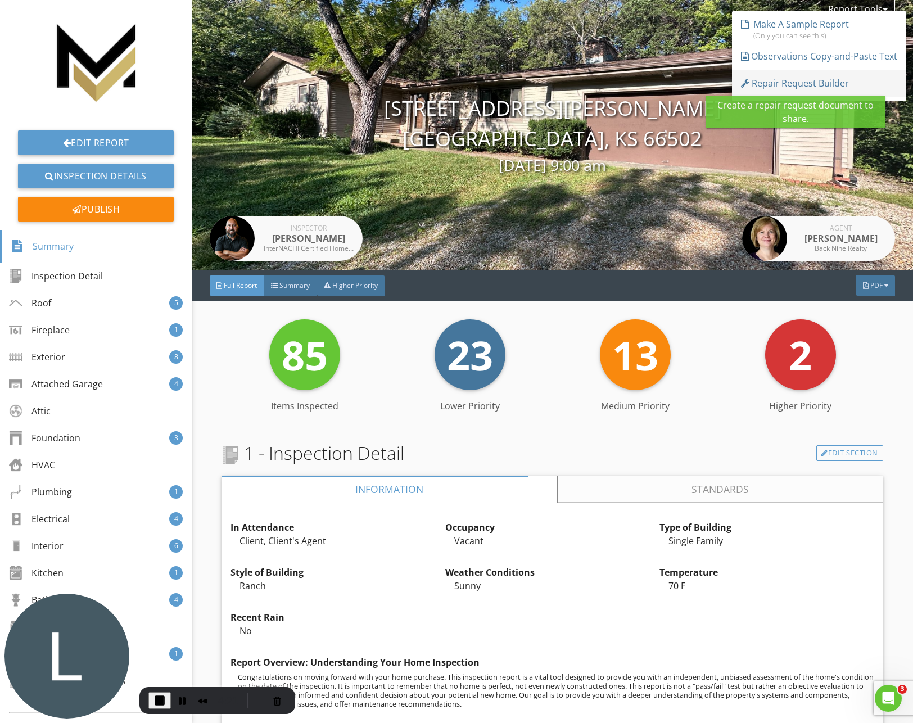
click at [787, 82] on div "Repair Request Builder" at bounding box center [795, 82] width 108 height 13
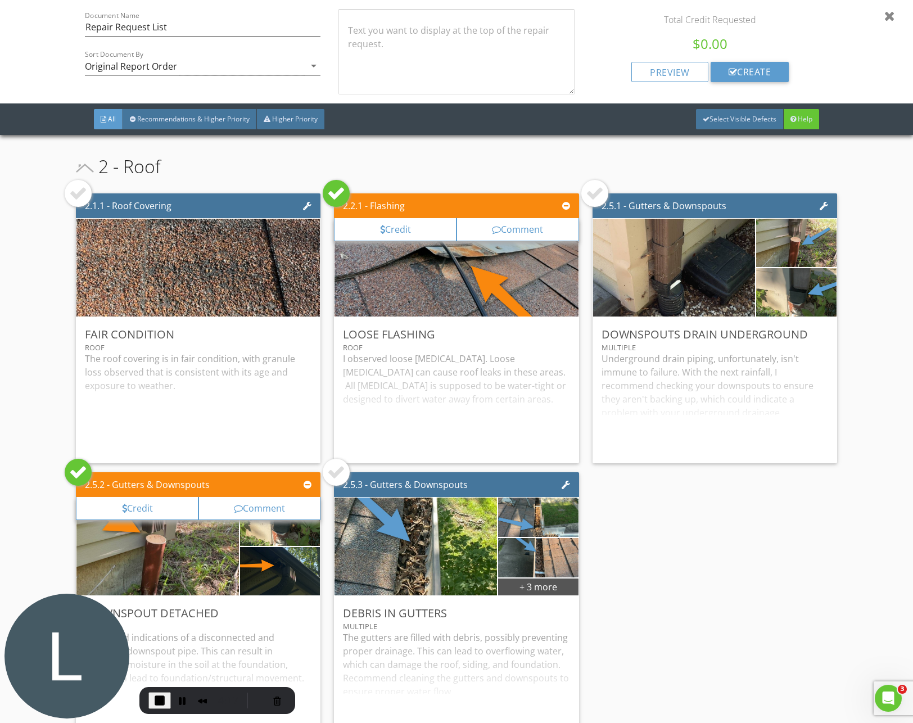
click at [334, 193] on div at bounding box center [336, 193] width 18 height 18
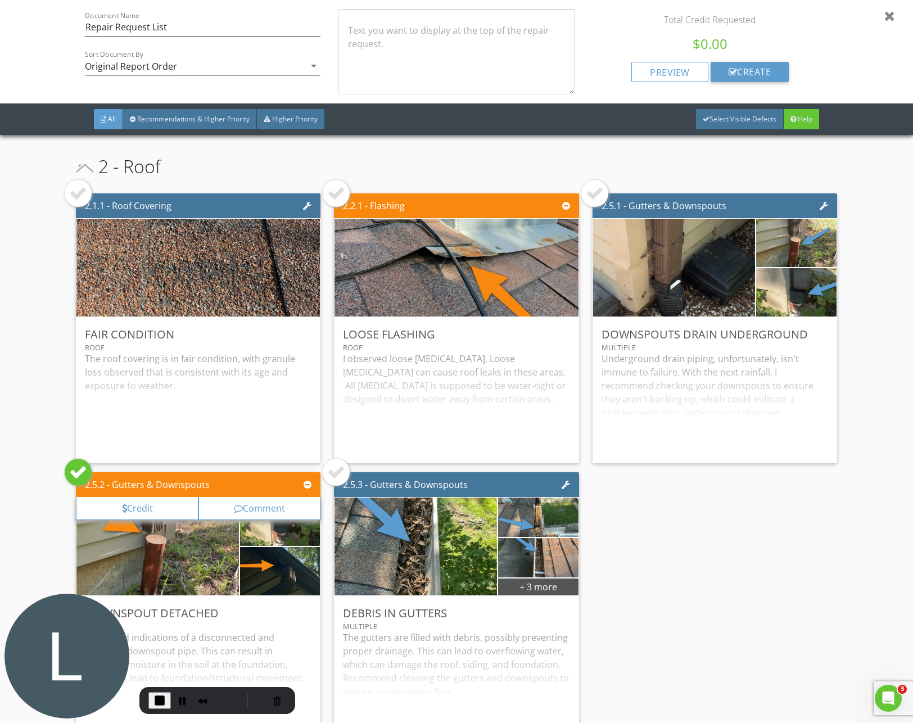
click at [337, 197] on div at bounding box center [336, 193] width 18 height 18
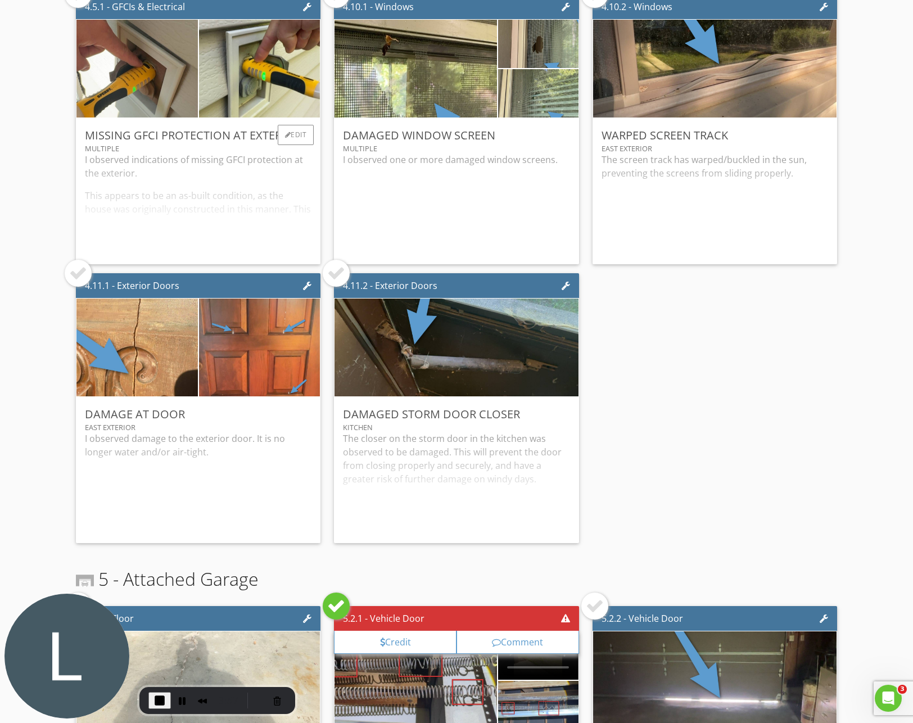
scroll to position [1473, 0]
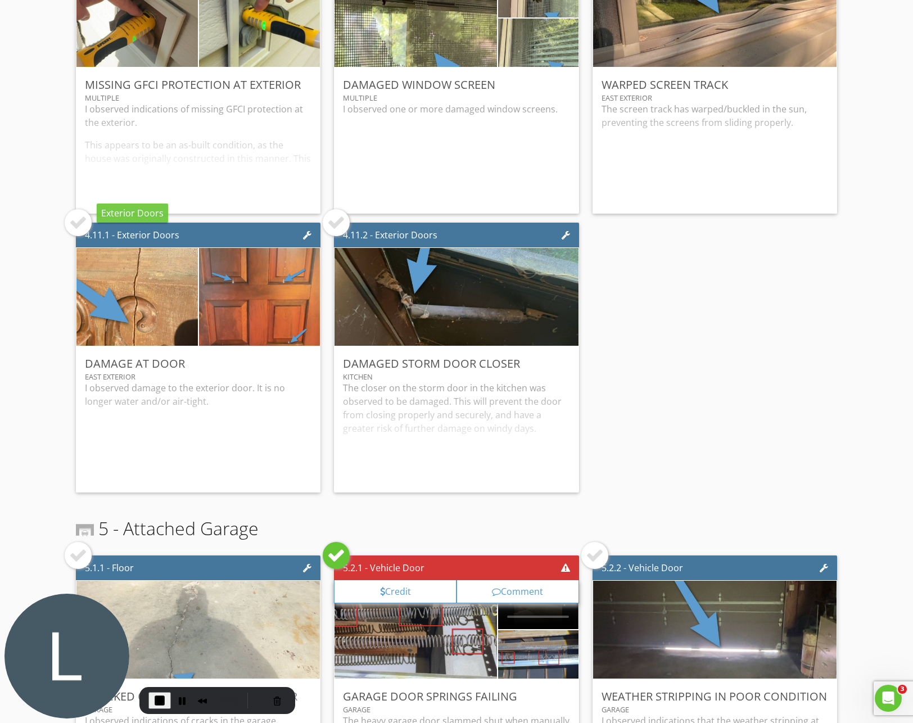
drag, startPoint x: 85, startPoint y: 229, endPoint x: 99, endPoint y: 270, distance: 43.7
click at [85, 229] on div at bounding box center [78, 223] width 18 height 18
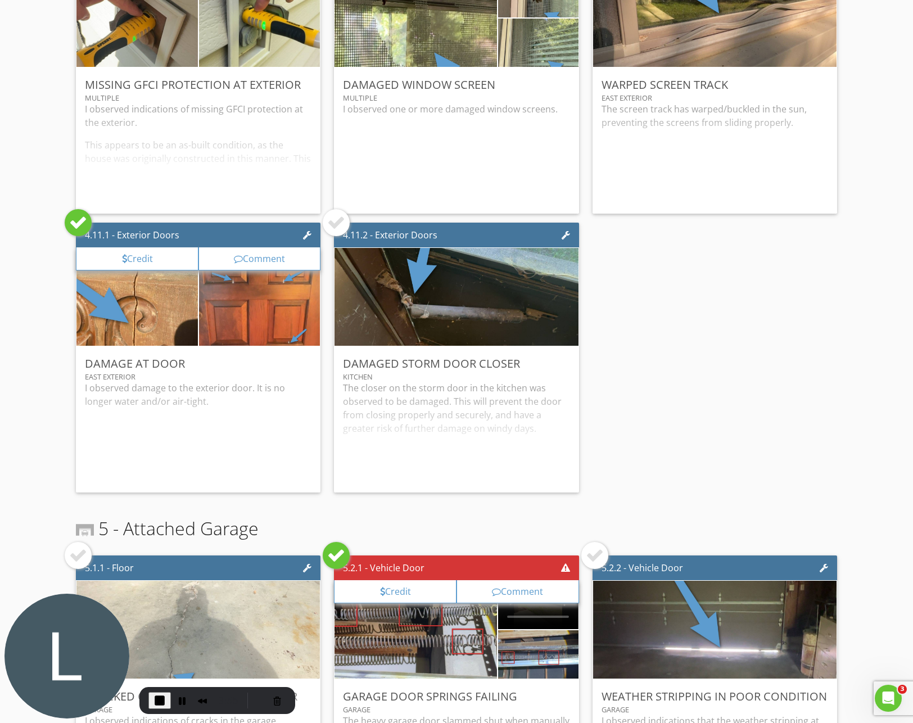
click at [226, 263] on div "Comment" at bounding box center [259, 258] width 123 height 23
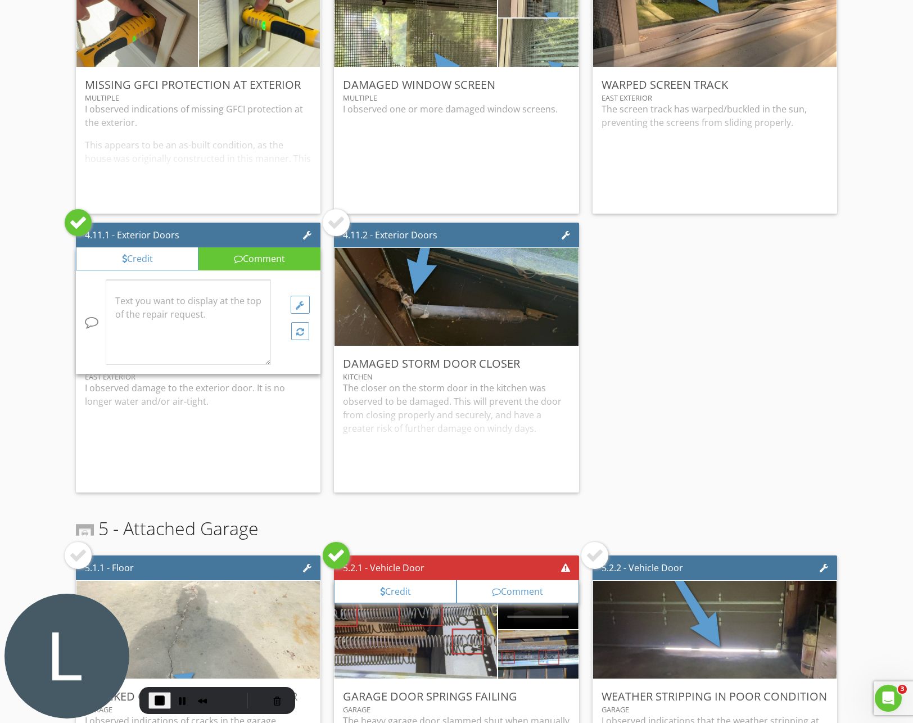
click at [176, 316] on div at bounding box center [188, 323] width 164 height 84
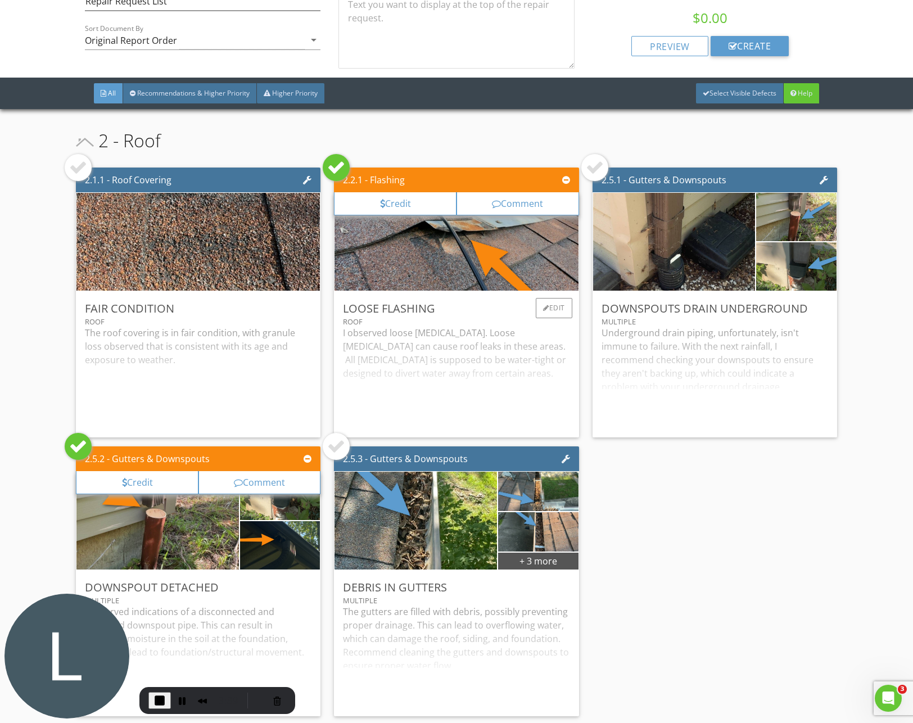
scroll to position [0, 0]
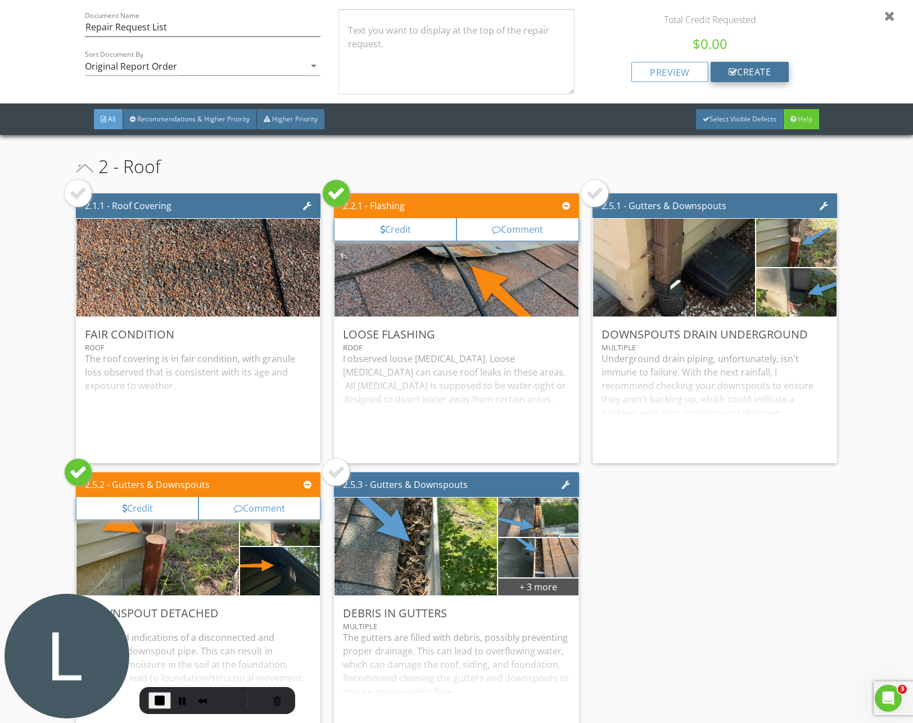
click at [736, 72] on div "create" at bounding box center [750, 72] width 79 height 20
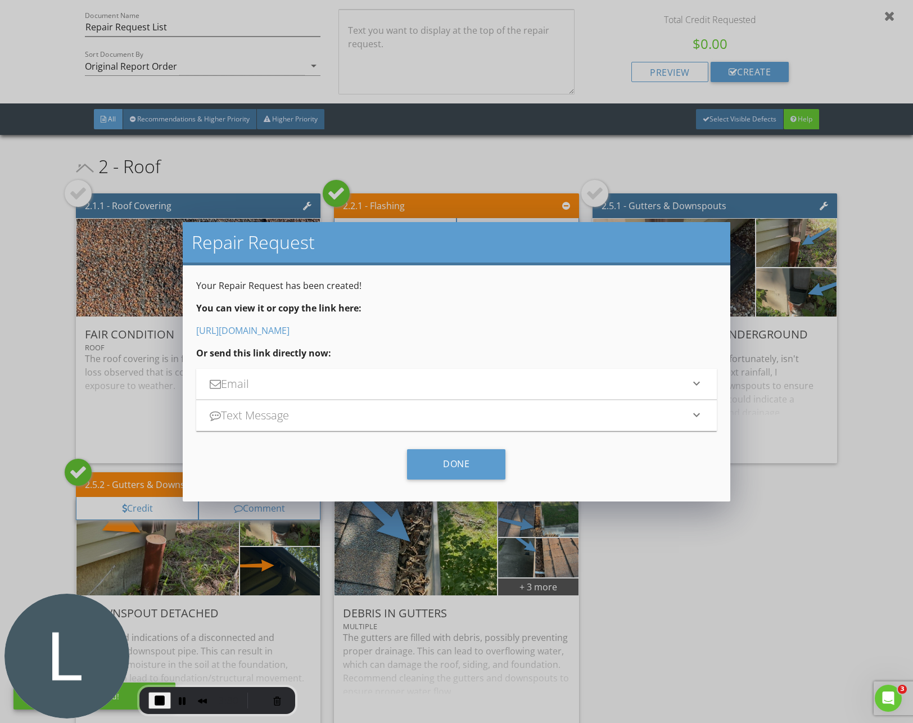
click at [256, 330] on link "https://app.spectora.com/report_views/d0be4499-b056-47f6-a613-7c020d72a5e7" at bounding box center [242, 330] width 93 height 12
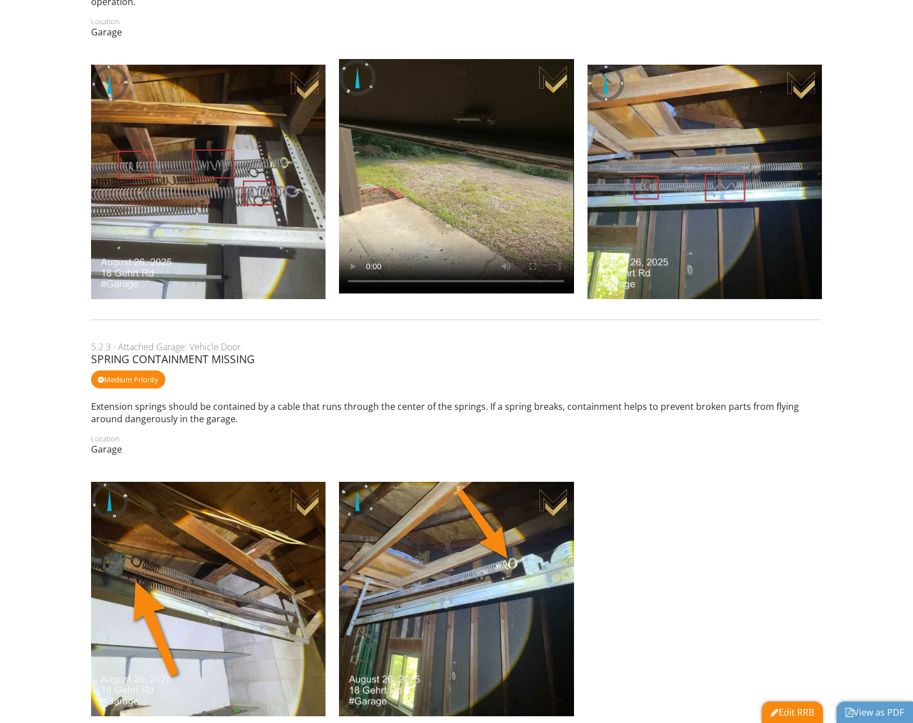
scroll to position [1688, 0]
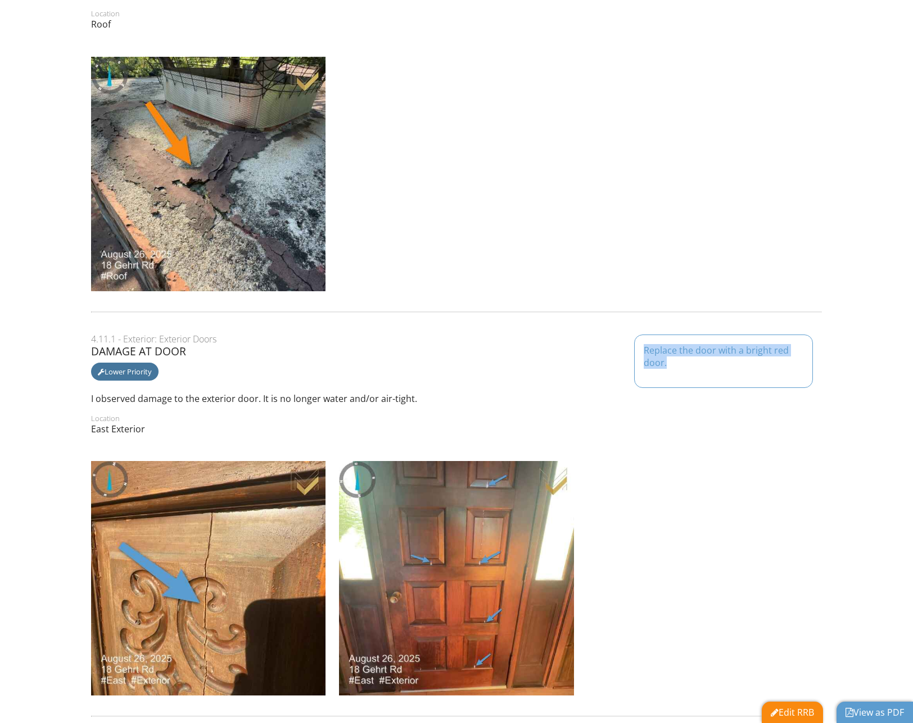
drag, startPoint x: 653, startPoint y: 358, endPoint x: 636, endPoint y: 350, distance: 18.9
click at [636, 350] on div "Replace the door with a bright red door." at bounding box center [723, 361] width 179 height 53
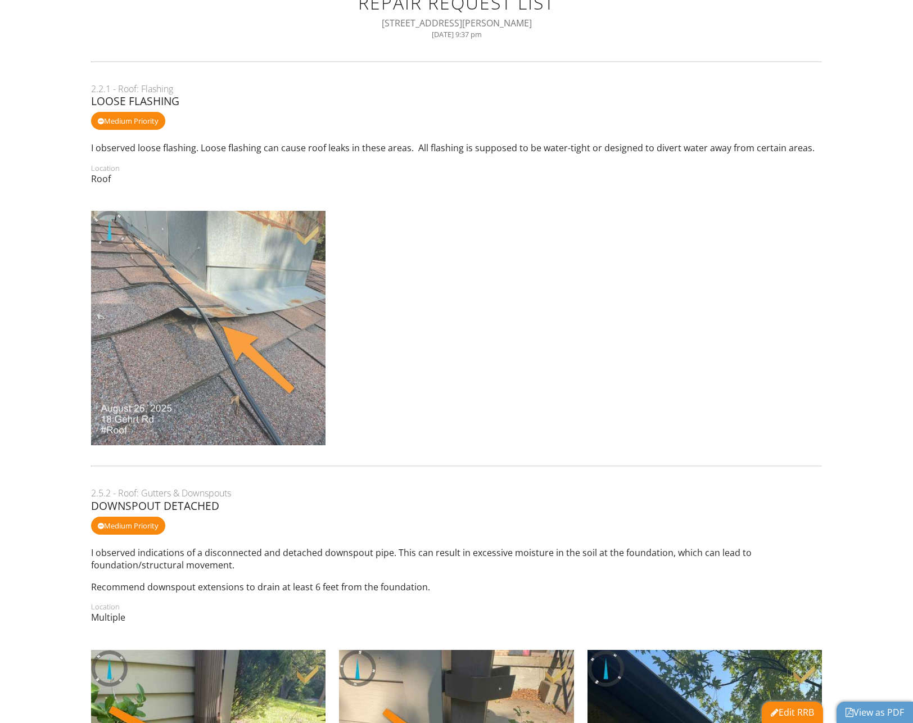
scroll to position [0, 0]
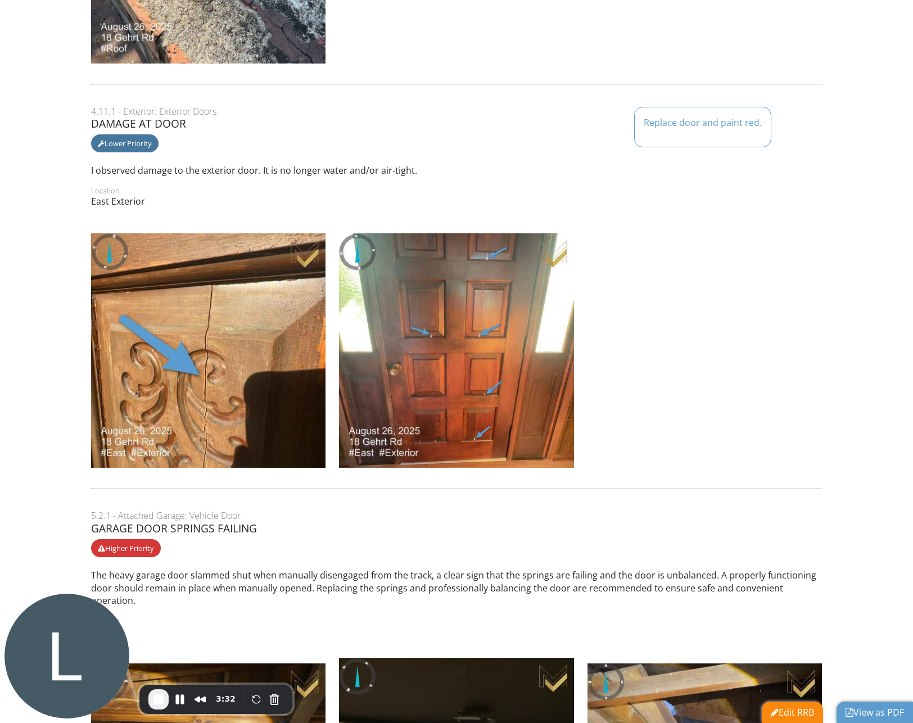
scroll to position [1258, 0]
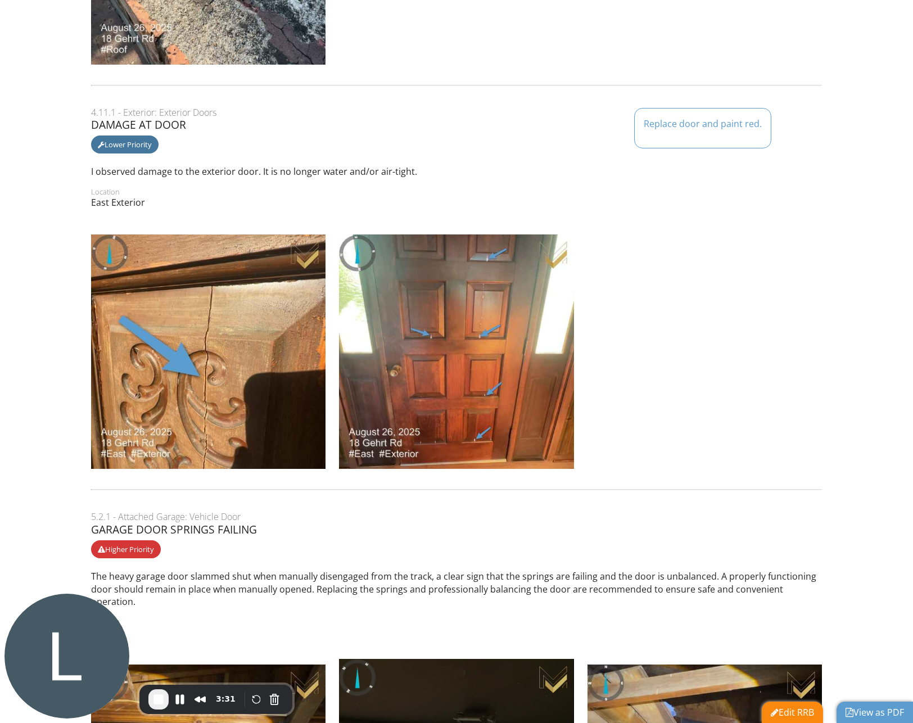
click at [669, 121] on p "Replace door and paint red." at bounding box center [703, 124] width 118 height 12
drag, startPoint x: 669, startPoint y: 121, endPoint x: 769, endPoint y: 129, distance: 99.8
click at [764, 123] on div "Replace door and paint red." at bounding box center [702, 128] width 137 height 40
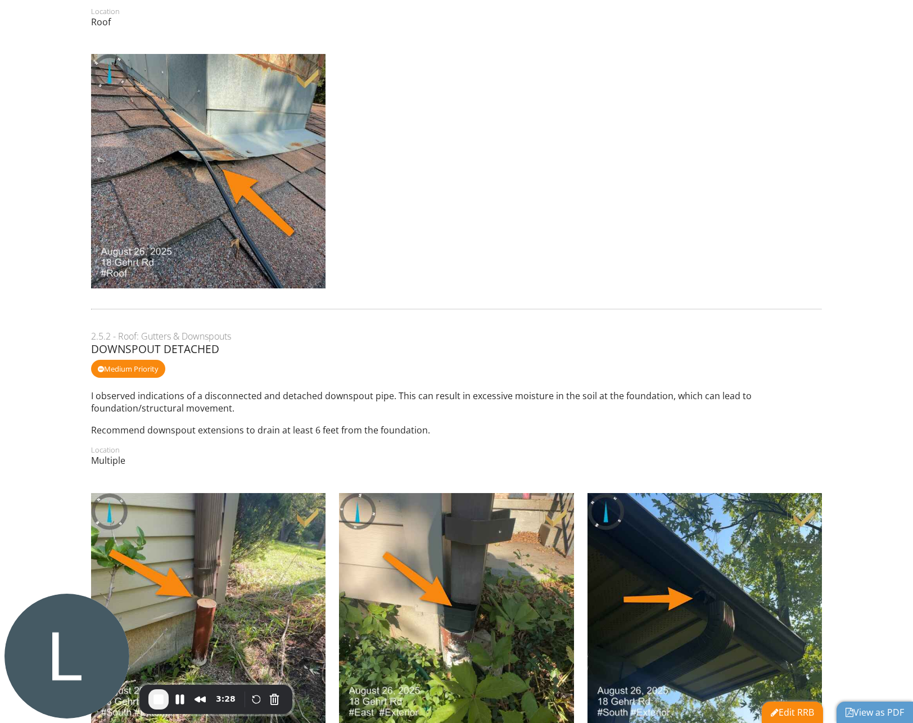
scroll to position [0, 0]
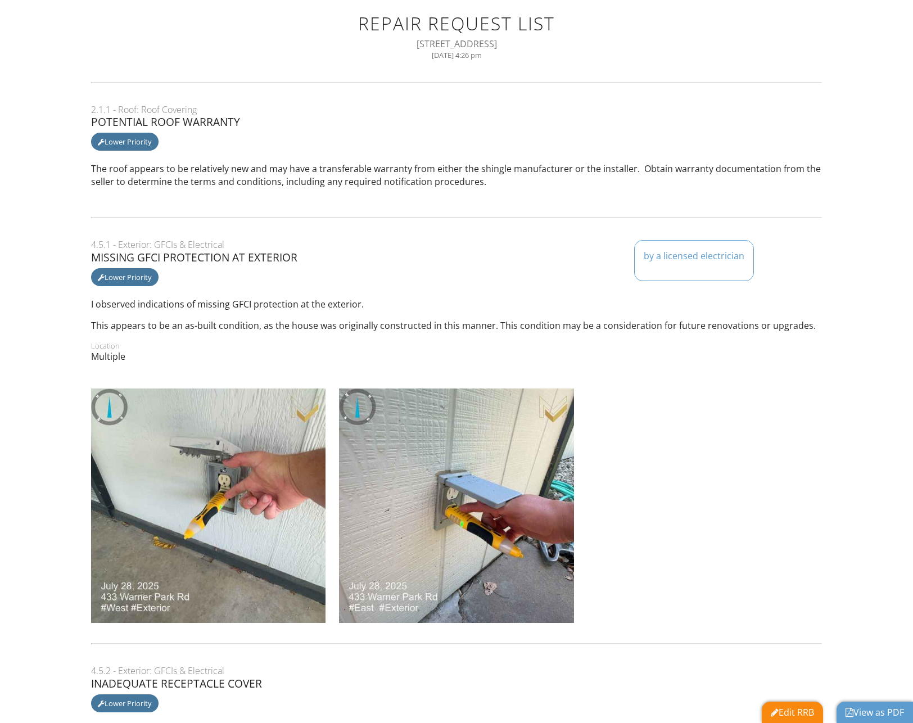
click at [152, 114] on div "2.1.1 - Roof: Roof Covering" at bounding box center [456, 109] width 730 height 12
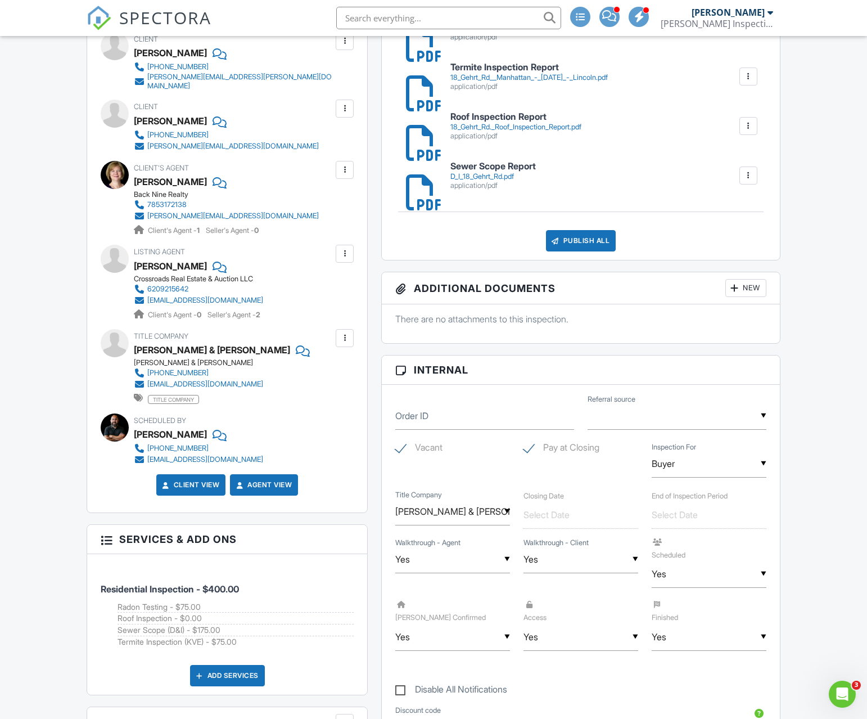
click at [584, 245] on div "Publish All" at bounding box center [581, 240] width 70 height 21
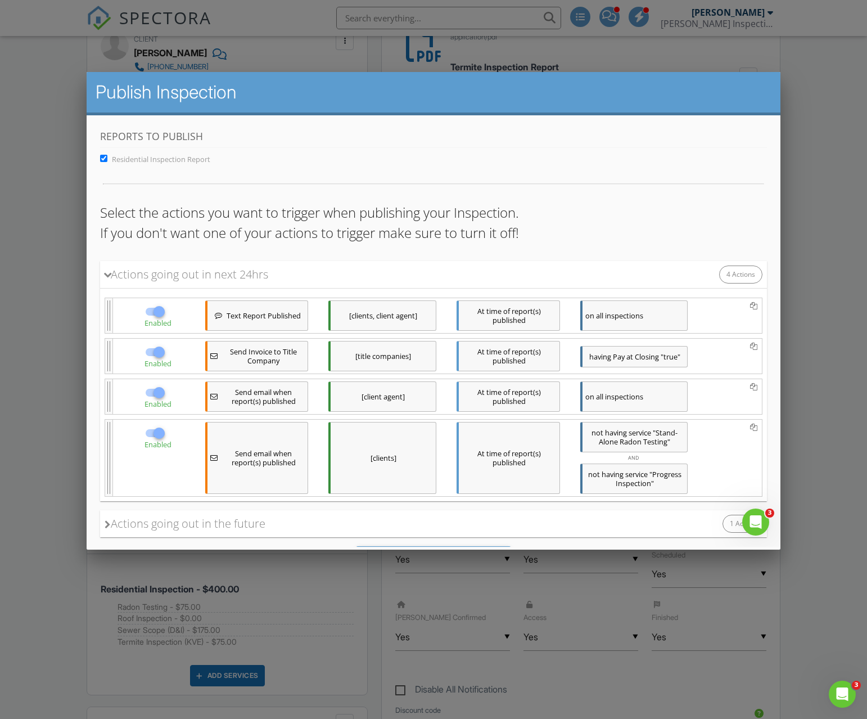
click at [640, 394] on div "on all inspections" at bounding box center [634, 396] width 108 height 30
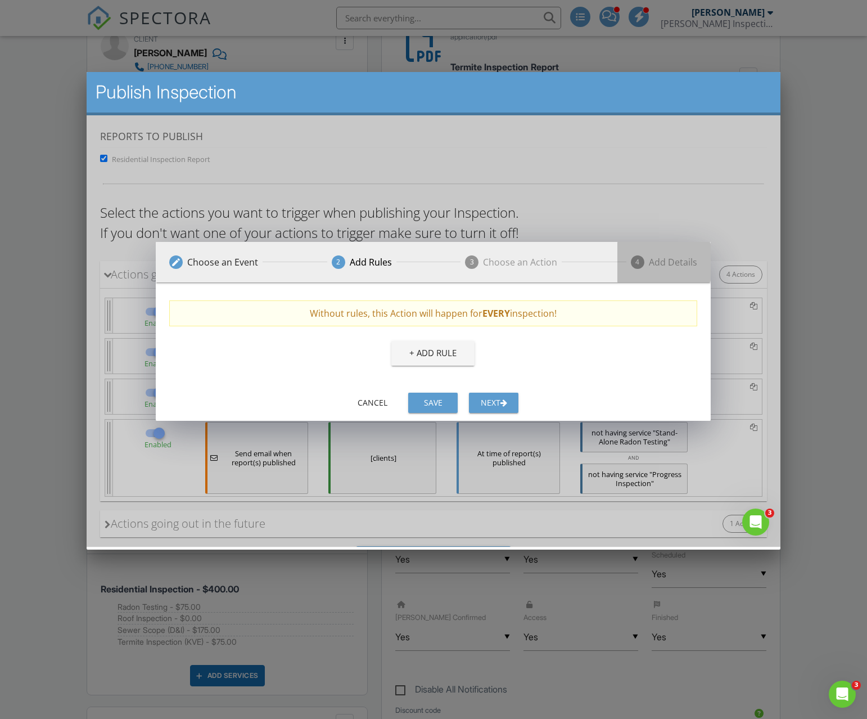
drag, startPoint x: 654, startPoint y: 259, endPoint x: 635, endPoint y: 261, distance: 19.8
click at [654, 259] on div "Add Details" at bounding box center [673, 261] width 48 height 13
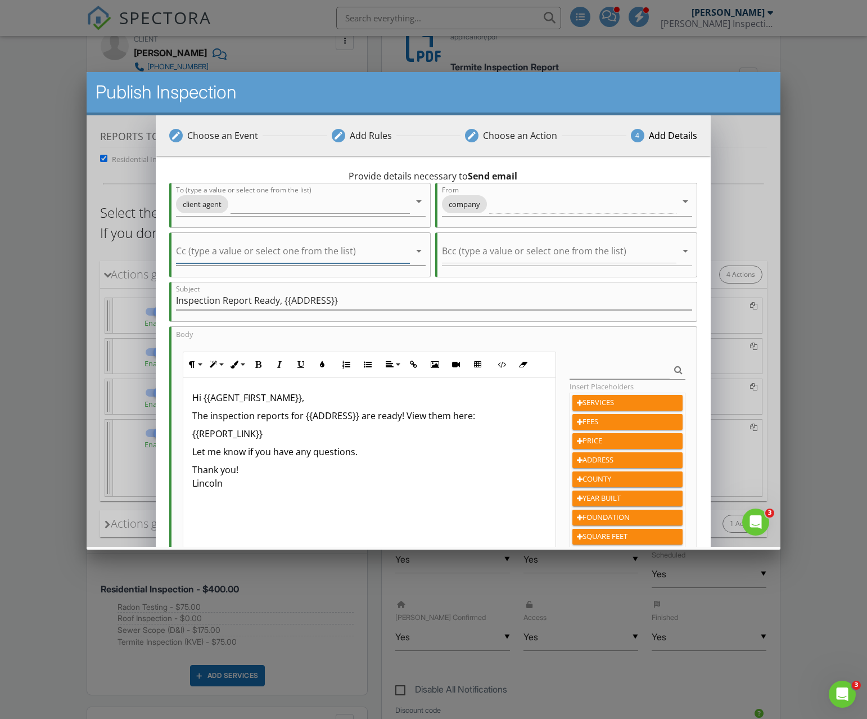
click at [319, 251] on input "Cc (type a value or select one from the list)" at bounding box center [293, 253] width 234 height 19
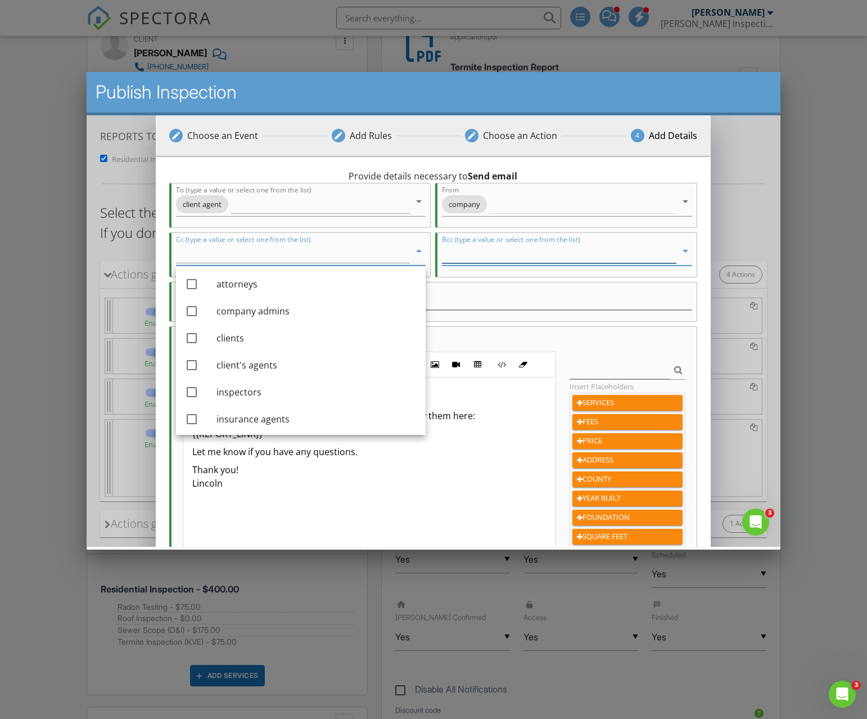
click at [487, 252] on input "Bcc (type a value or select one from the list)" at bounding box center [559, 253] width 234 height 19
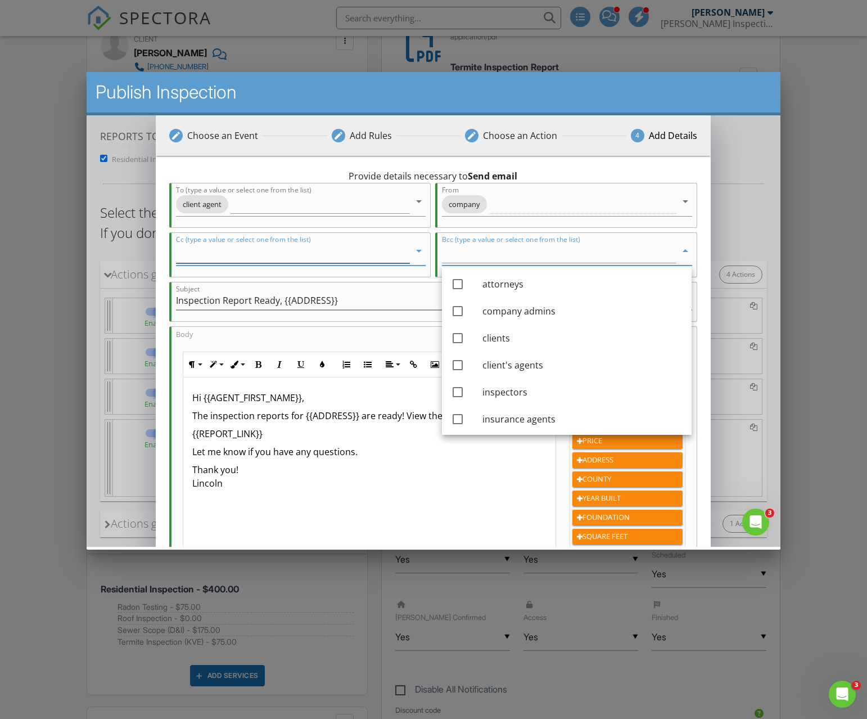
click at [339, 251] on input "Cc (type a value or select one from the list)" at bounding box center [293, 253] width 234 height 19
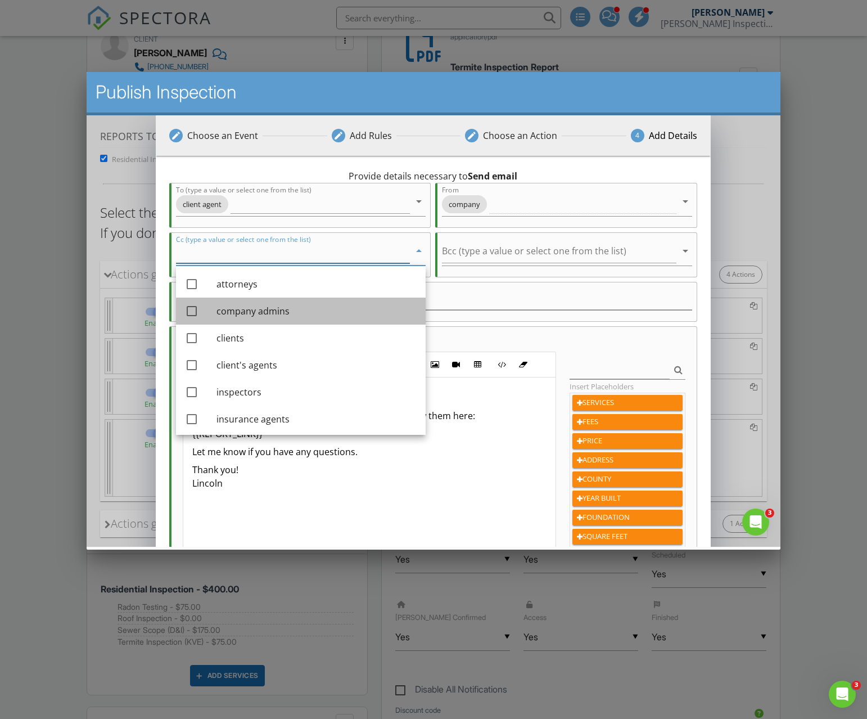
click at [255, 306] on div "company admins" at bounding box center [316, 310] width 200 height 13
checkbox input "true"
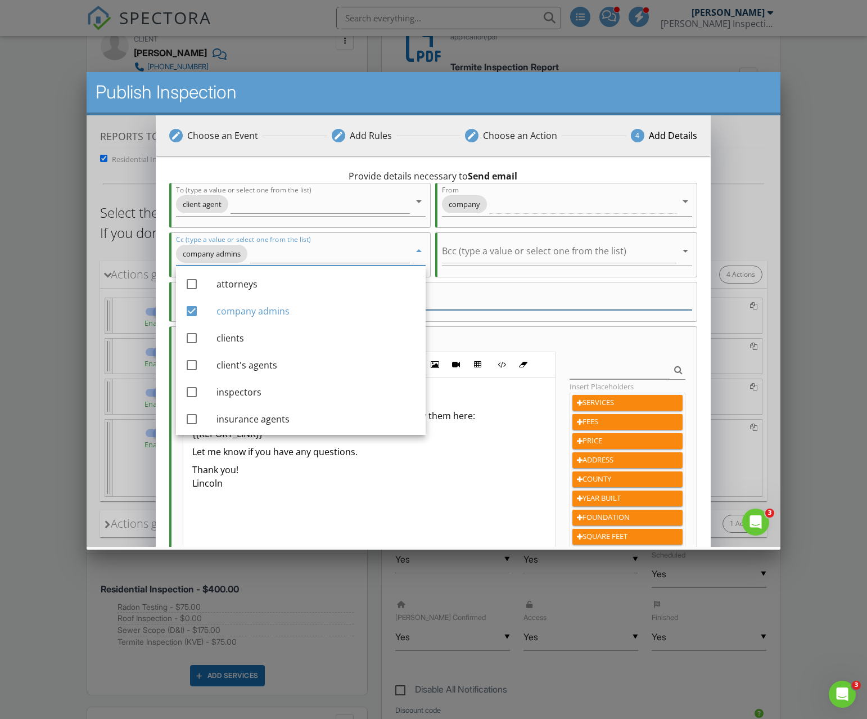
click at [522, 294] on input "Inspection Report Ready, {{ADDRESS}}" at bounding box center [434, 300] width 516 height 19
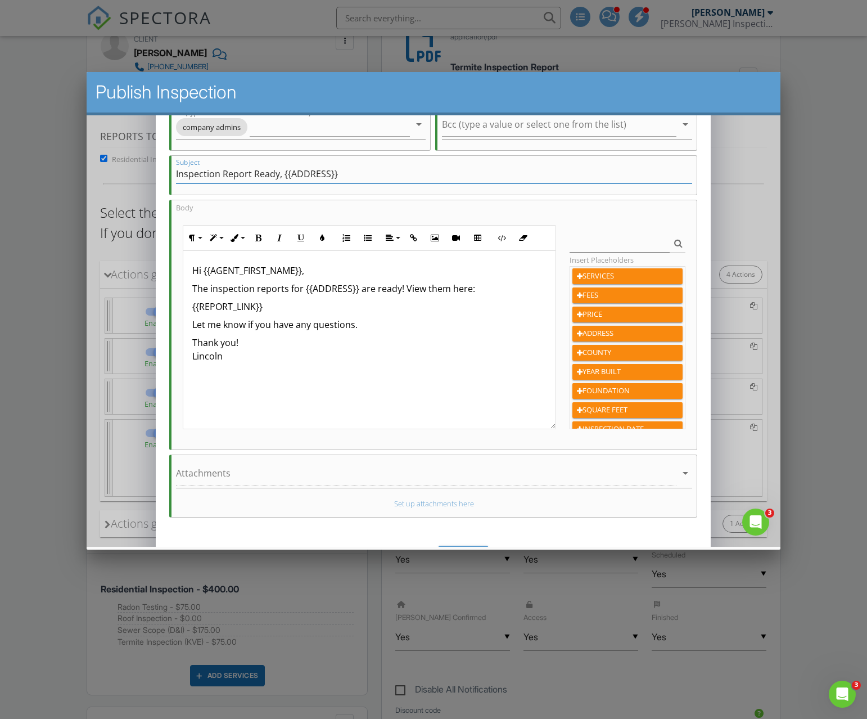
scroll to position [160, 0]
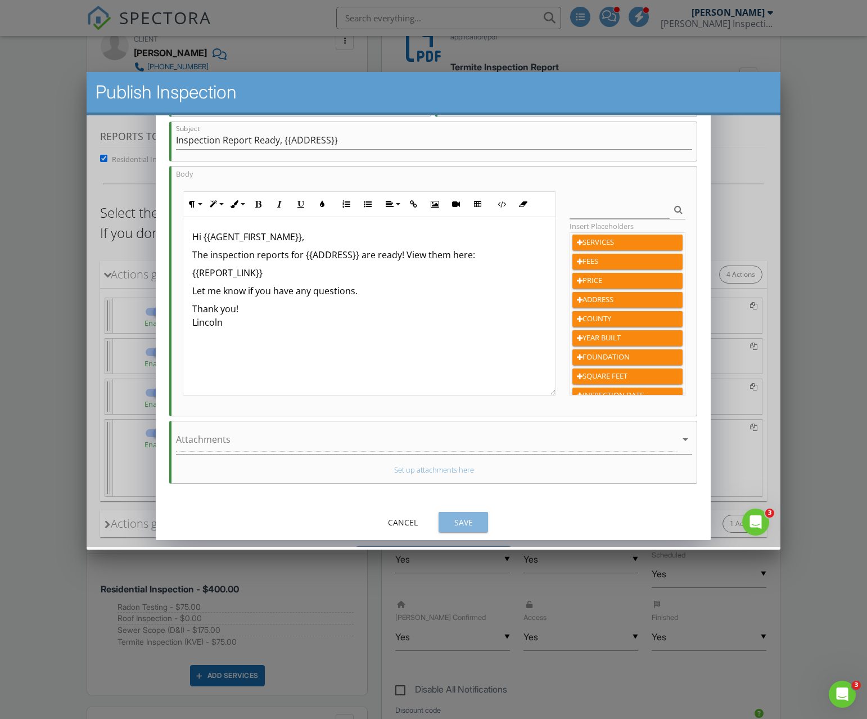
click at [449, 522] on div "Save" at bounding box center [463, 522] width 31 height 12
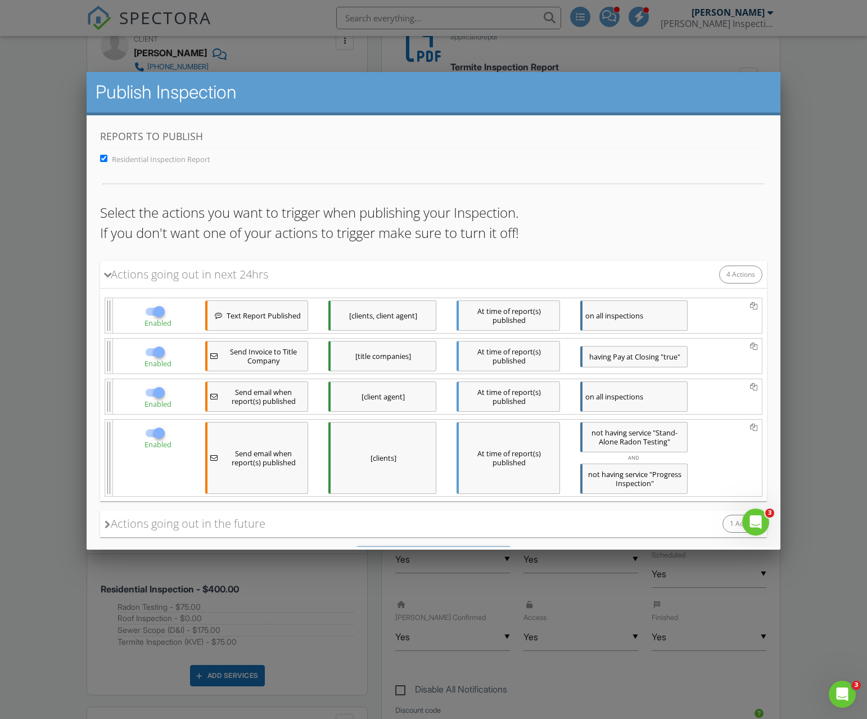
scroll to position [61, 0]
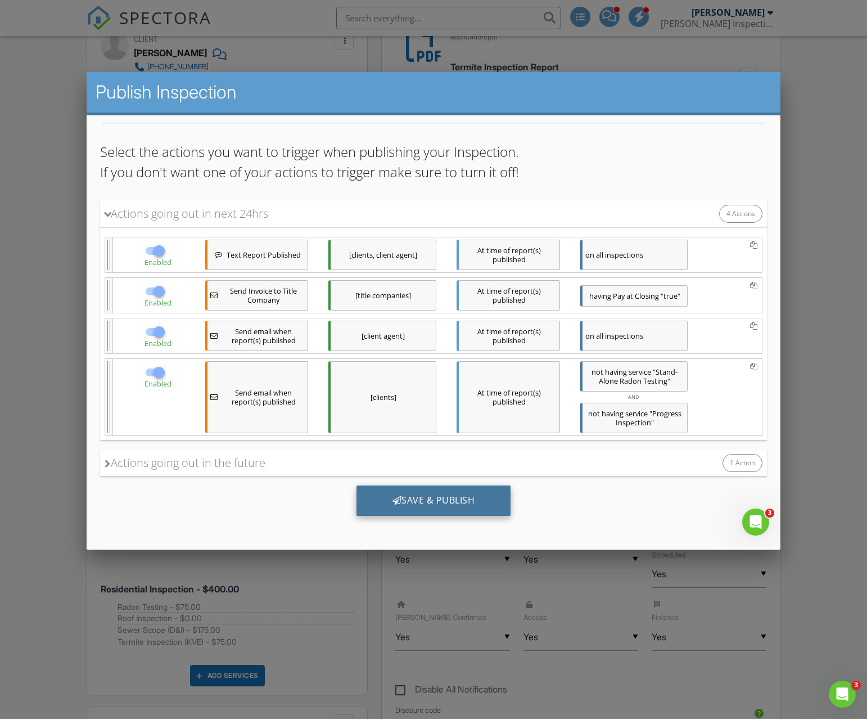
click at [411, 495] on div "Save & Publish" at bounding box center [433, 500] width 155 height 30
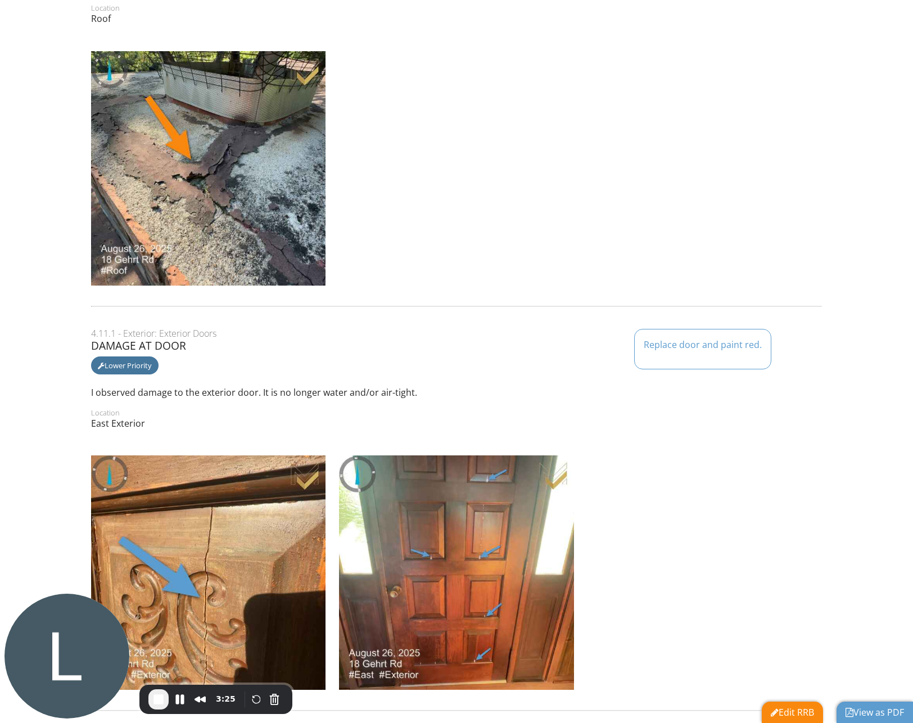
scroll to position [1072, 0]
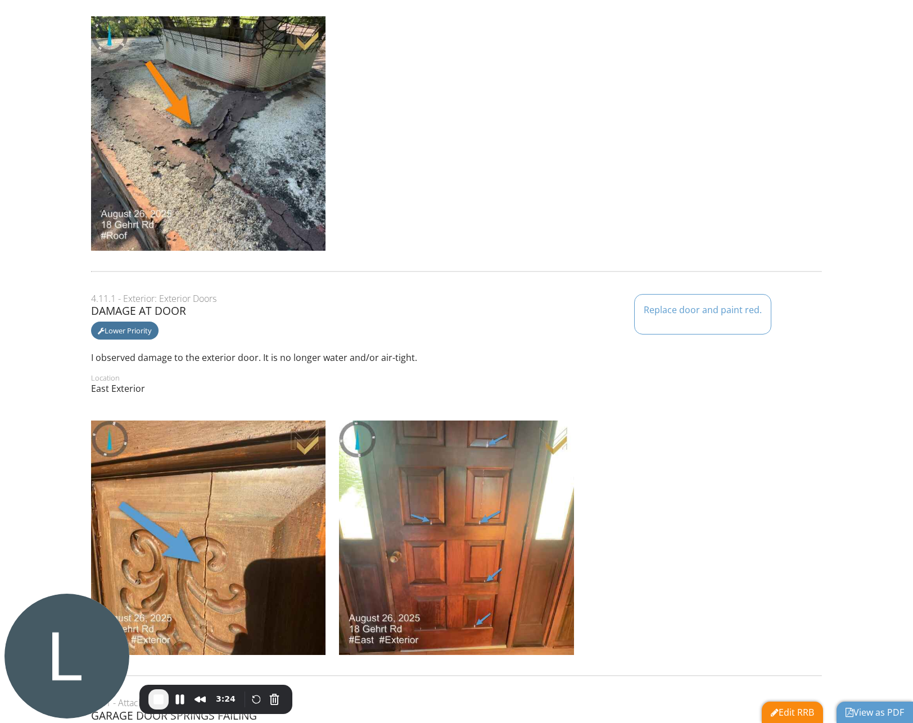
click at [667, 316] on div "Replace door and paint red." at bounding box center [702, 314] width 137 height 40
drag, startPoint x: 667, startPoint y: 316, endPoint x: 762, endPoint y: 308, distance: 96.0
click at [768, 308] on div "Replace door and paint red." at bounding box center [702, 314] width 137 height 40
click at [725, 310] on p "Replace door and paint red." at bounding box center [703, 310] width 118 height 12
drag, startPoint x: 725, startPoint y: 310, endPoint x: 681, endPoint y: 313, distance: 44.5
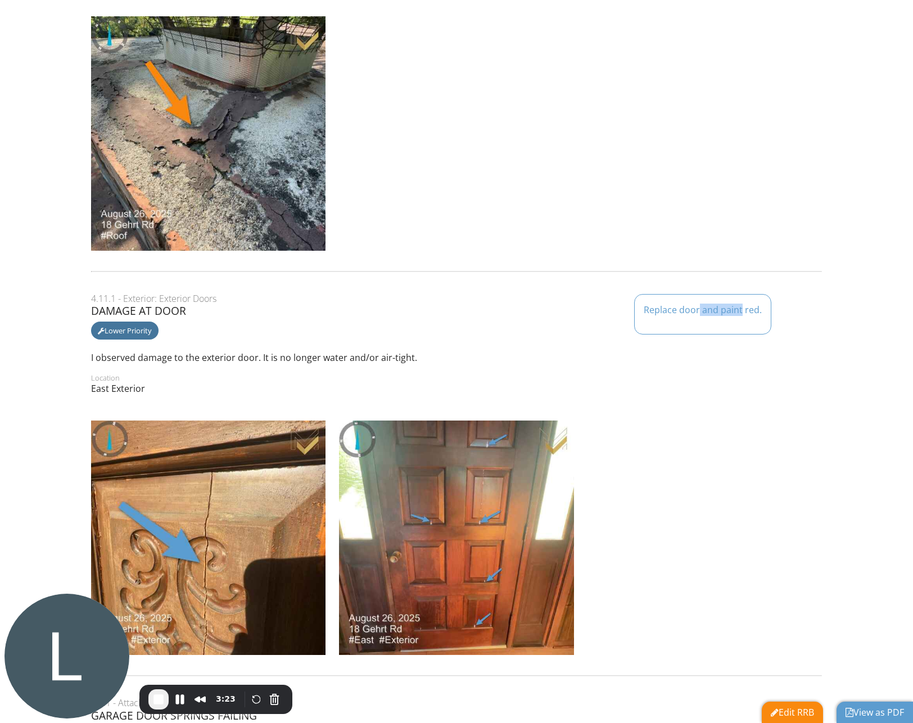
click at [698, 313] on p "Replace door and paint red." at bounding box center [703, 310] width 118 height 12
click at [662, 312] on p "Replace door and paint red." at bounding box center [703, 310] width 118 height 12
drag, startPoint x: 662, startPoint y: 312, endPoint x: 762, endPoint y: 309, distance: 100.7
click at [762, 309] on div "Replace door and paint red." at bounding box center [702, 314] width 137 height 40
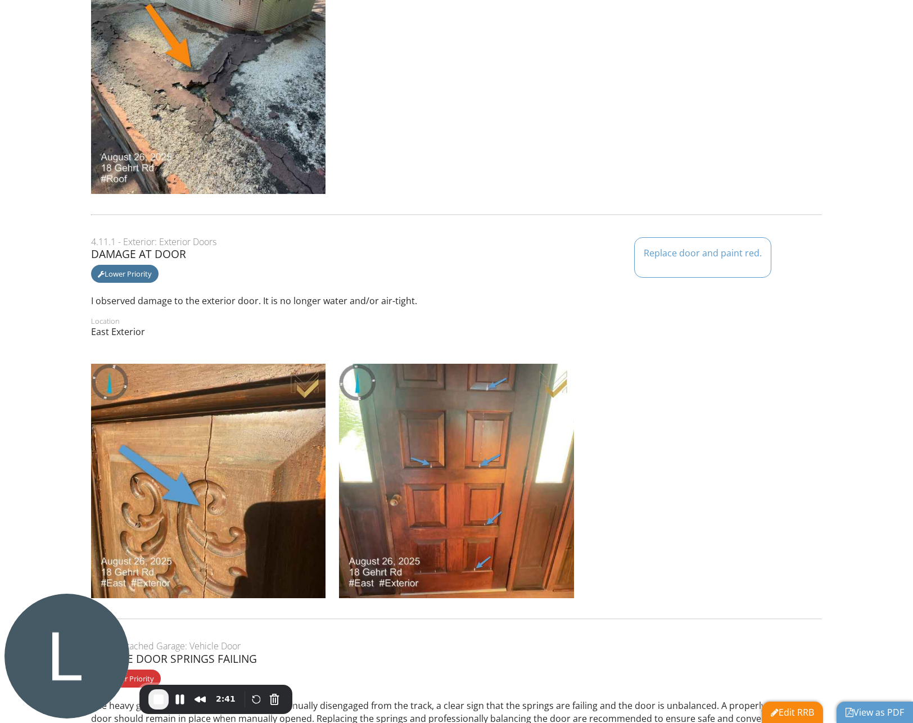
scroll to position [1175, 0]
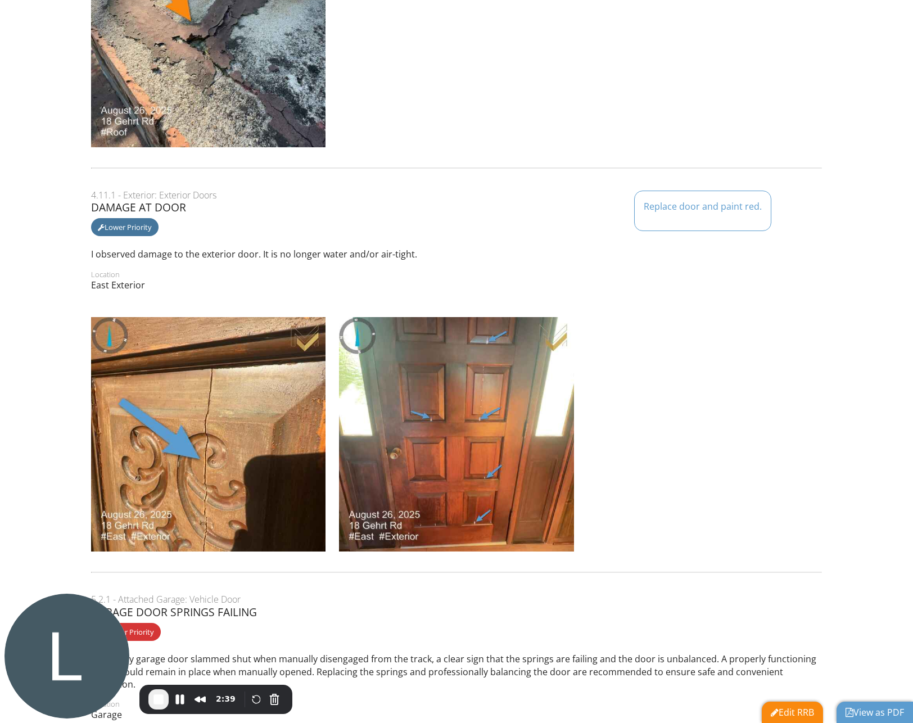
click at [93, 192] on div "4.11.1 - Exterior: Exterior Doors" at bounding box center [456, 195] width 730 height 12
drag, startPoint x: 93, startPoint y: 192, endPoint x: 212, endPoint y: 209, distance: 120.3
click at [195, 202] on div "4.11.1 - Exterior: Exterior Doors Damage at Door Lower Priority" at bounding box center [456, 214] width 730 height 51
